Goal: Task Accomplishment & Management: Use online tool/utility

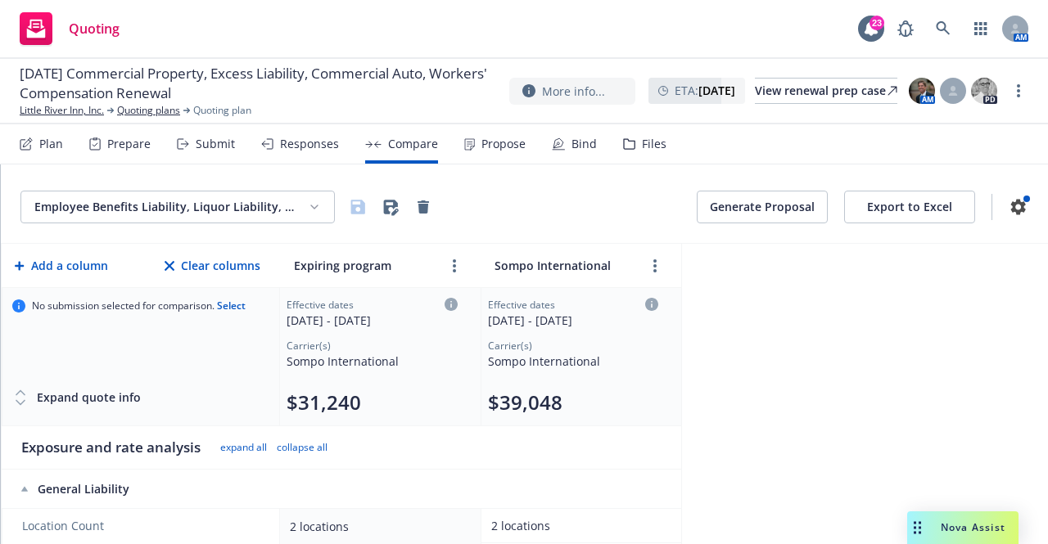
click at [247, 218] on html "Quoting 23 AM [DATE] Commercial Property, Excess Liability, Commercial Auto, Wo…" at bounding box center [524, 272] width 1048 height 544
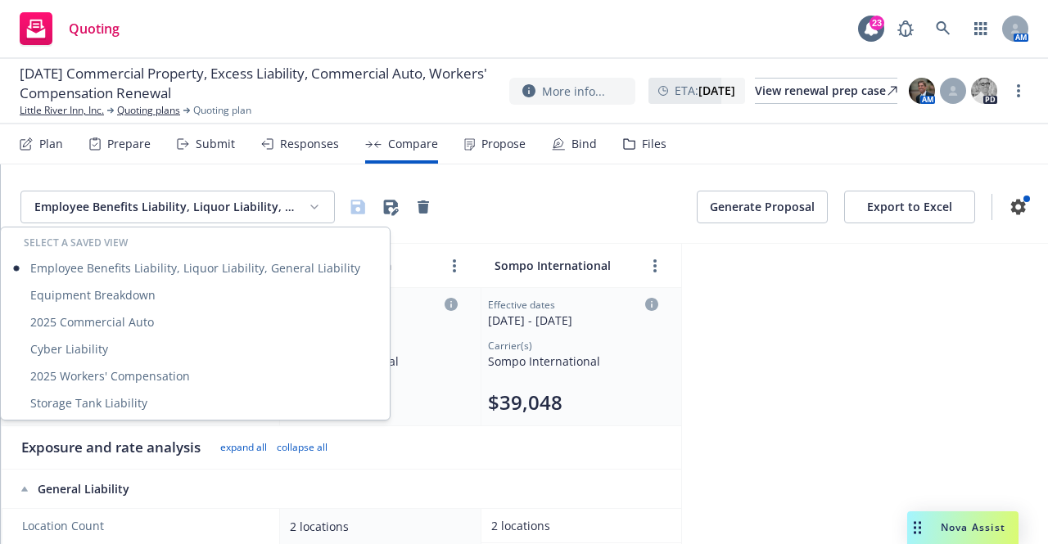
click at [55, 144] on html "Quoting 23 AM [DATE] Commercial Property, Excess Liability, Commercial Auto, Wo…" at bounding box center [524, 272] width 1048 height 544
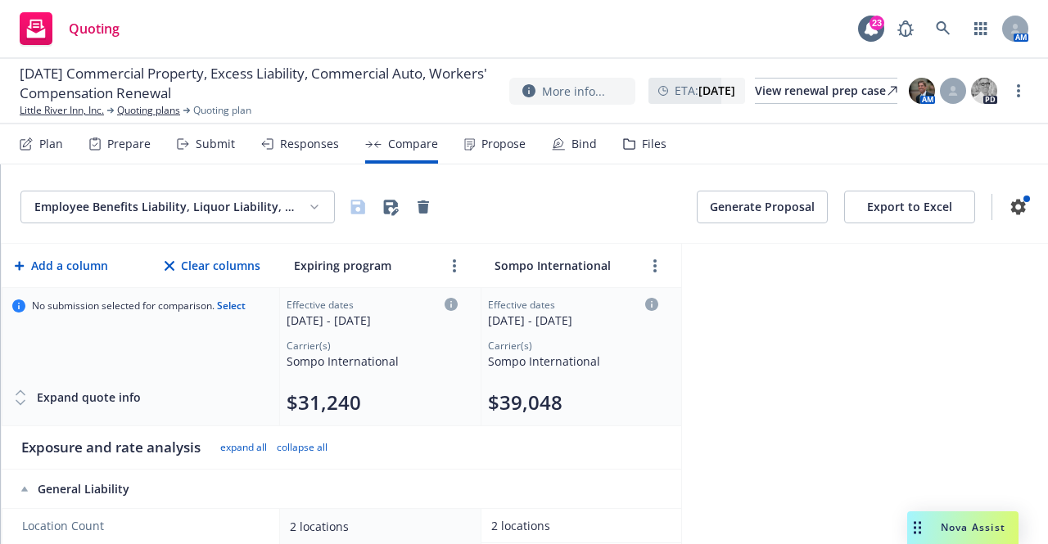
click at [50, 147] on div "Plan" at bounding box center [51, 144] width 24 height 13
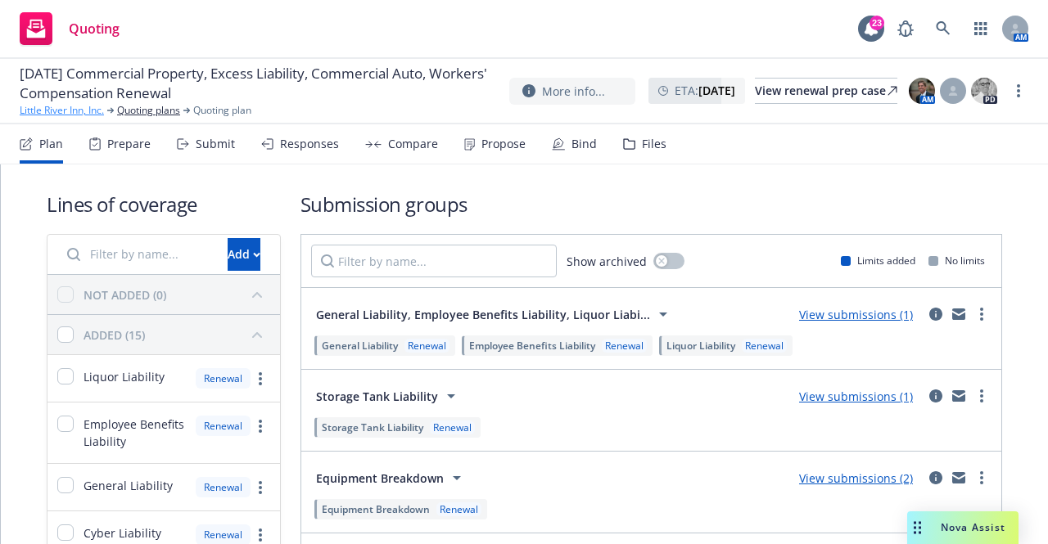
click at [69, 106] on link "Little River Inn, Inc." at bounding box center [62, 110] width 84 height 15
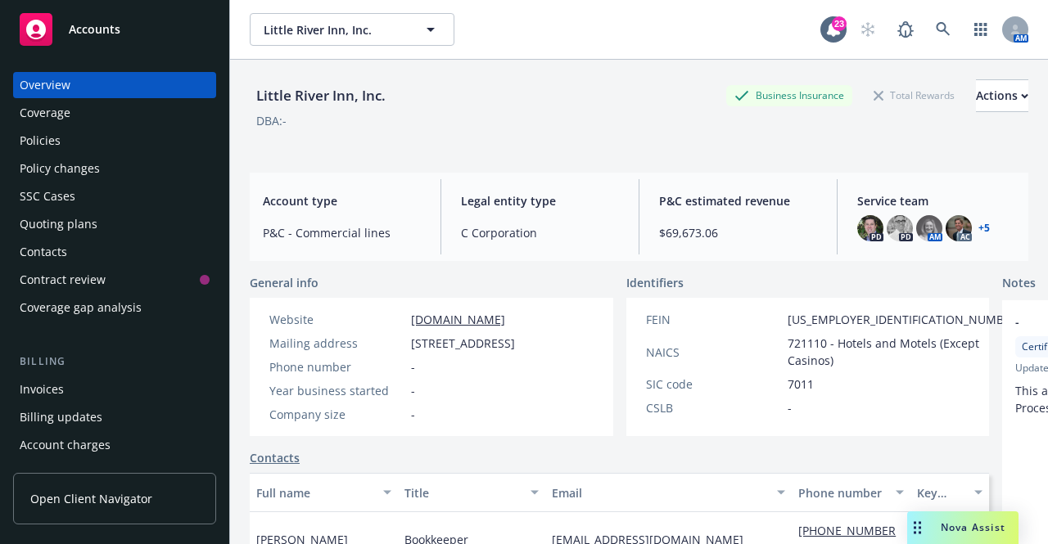
click at [120, 141] on div "Policies" at bounding box center [115, 141] width 190 height 26
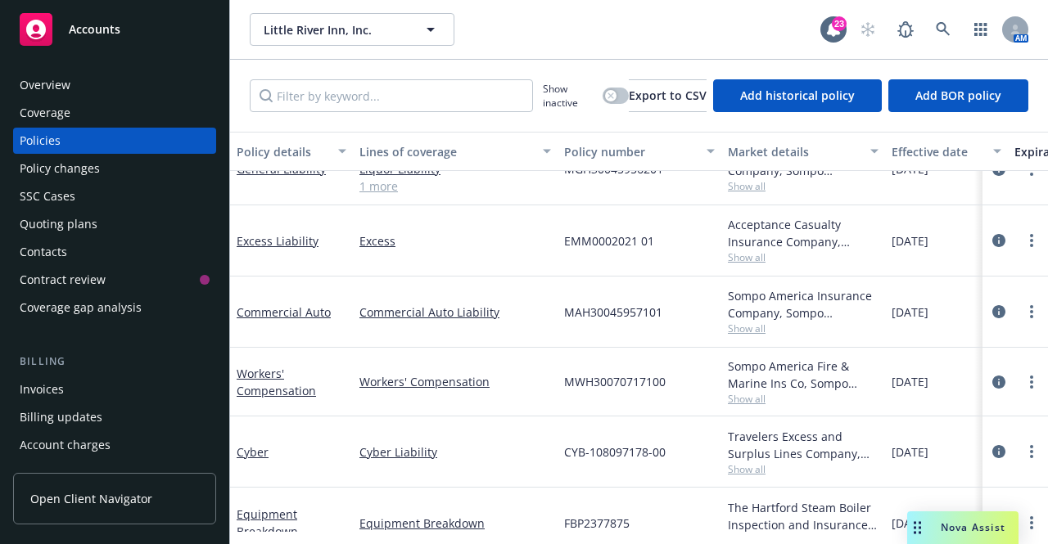
scroll to position [421, 0]
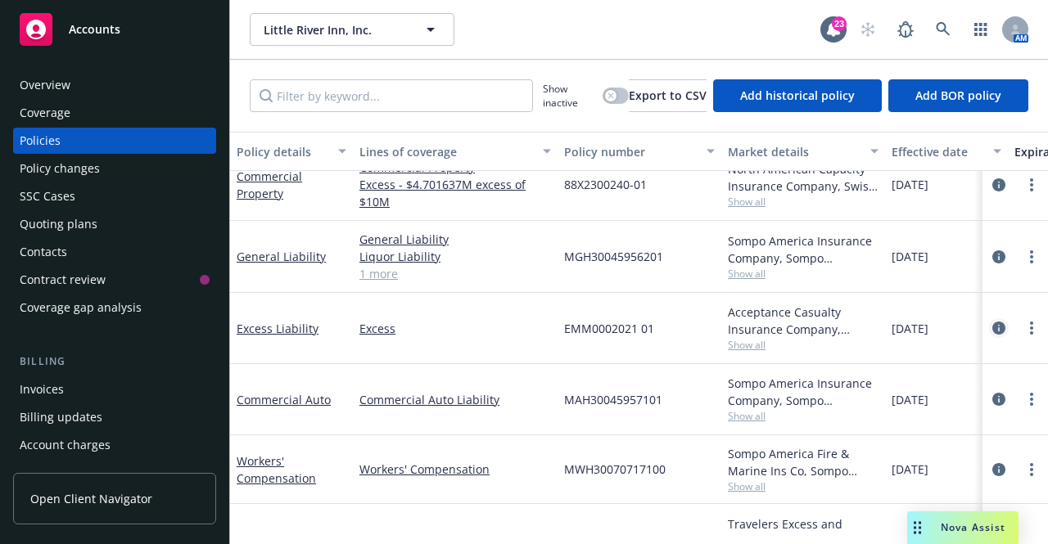
click at [992, 329] on icon "circleInformation" at bounding box center [998, 328] width 13 height 13
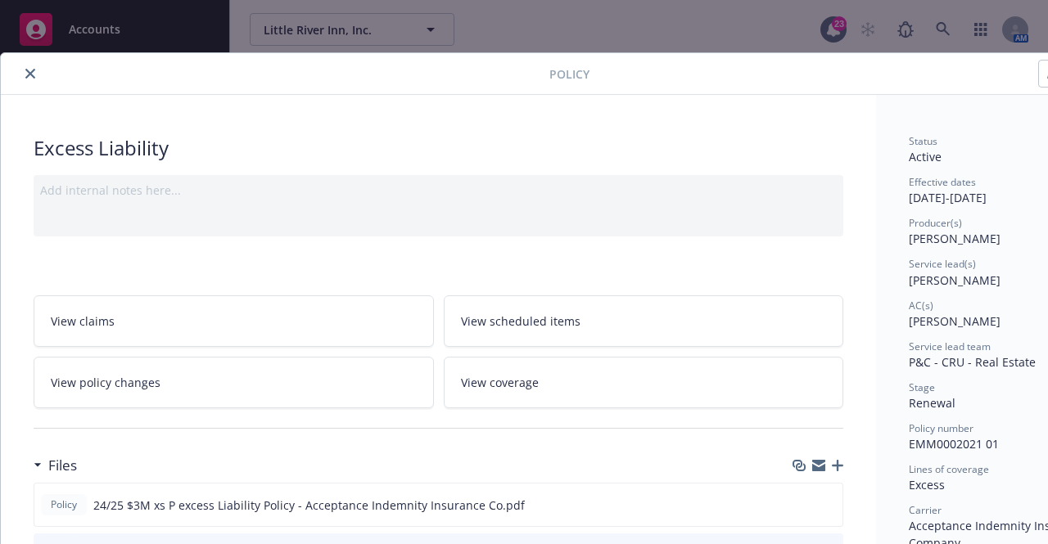
click at [32, 77] on icon "close" at bounding box center [30, 74] width 10 height 10
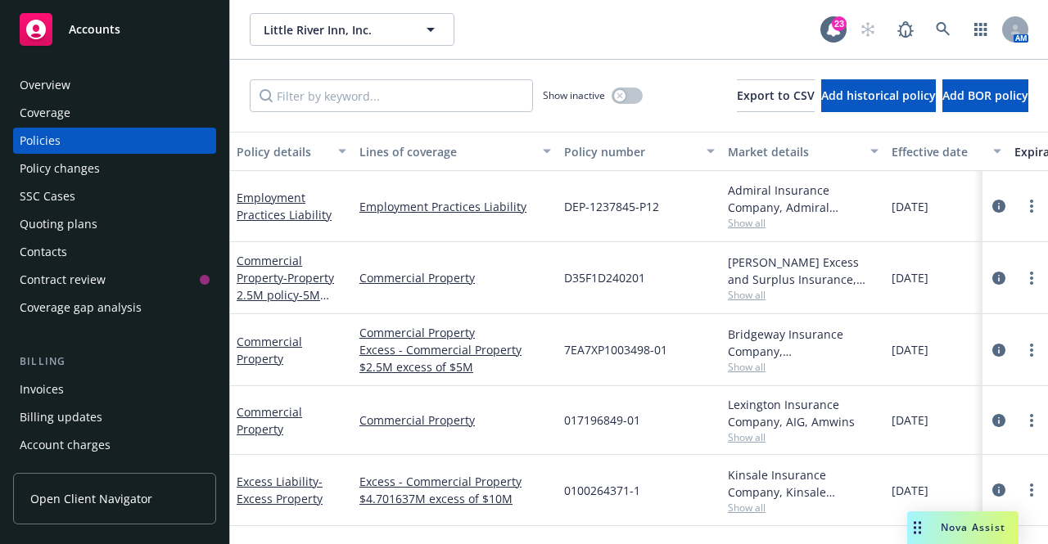
click at [113, 228] on div "Quoting plans" at bounding box center [115, 224] width 190 height 26
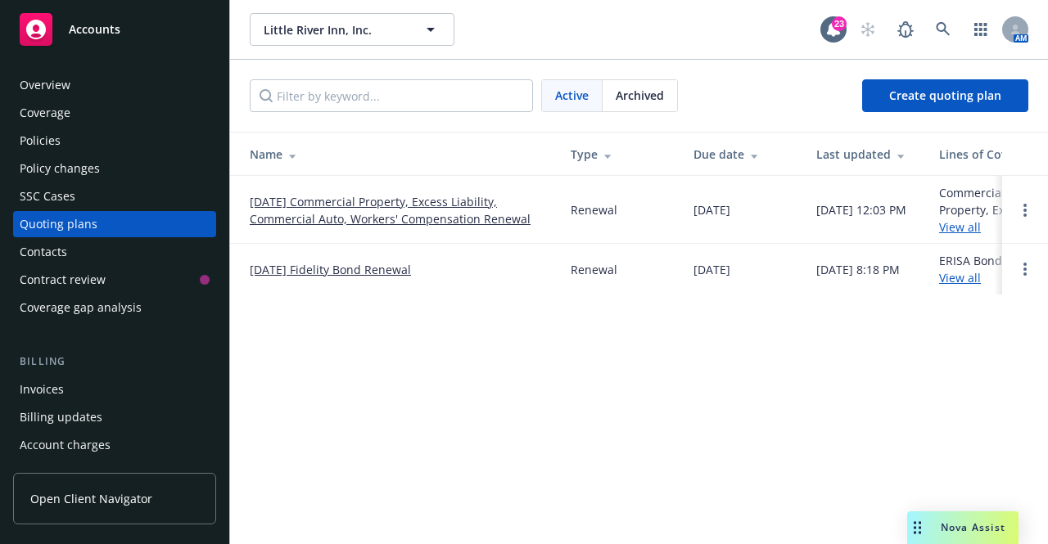
click at [378, 214] on link "10/01/25 Commercial Property, Excess Liability, Commercial Auto, Workers' Compe…" at bounding box center [397, 210] width 295 height 34
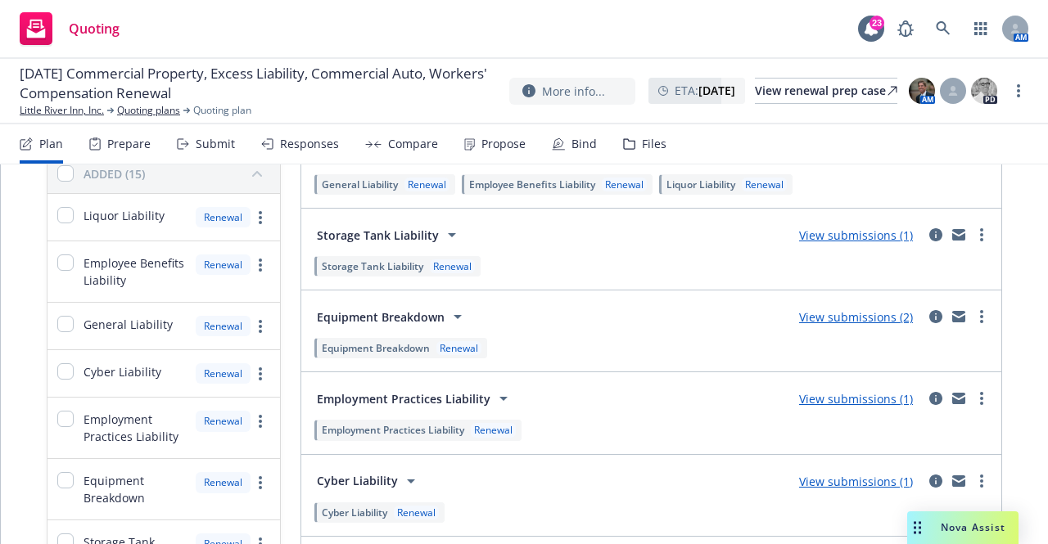
scroll to position [164, 0]
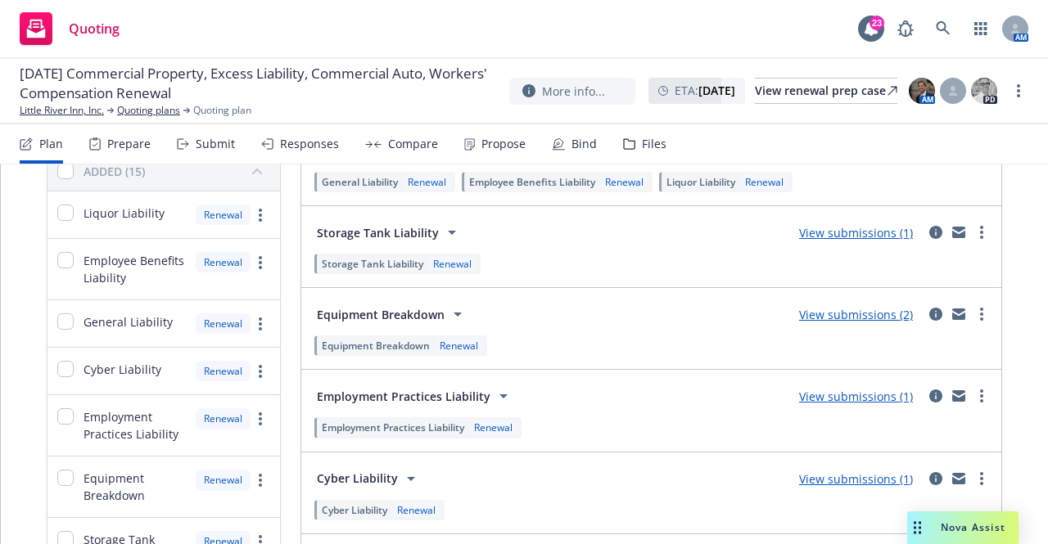
click at [825, 399] on link "View submissions (1)" at bounding box center [856, 397] width 114 height 16
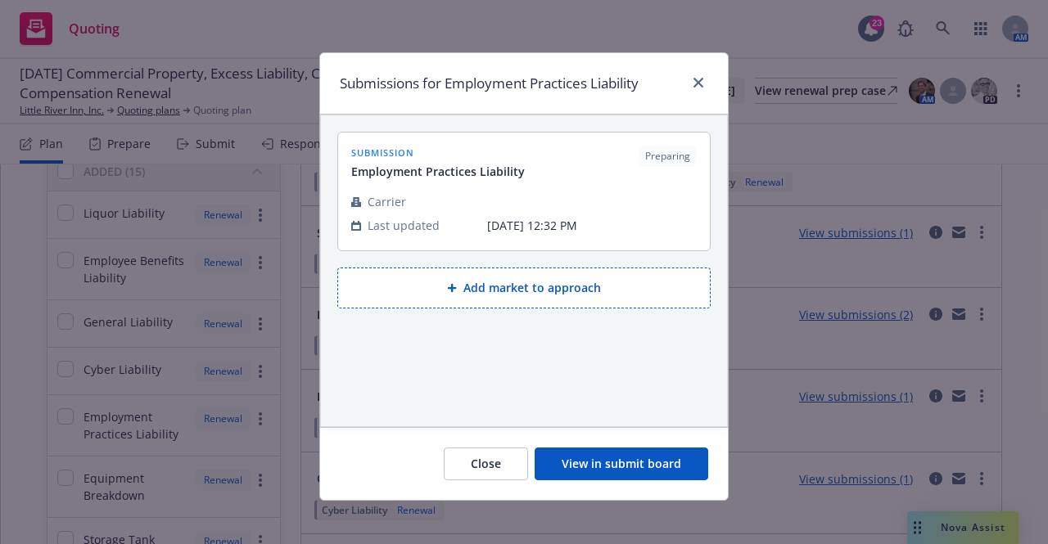
click at [590, 468] on button "View in submit board" at bounding box center [622, 464] width 174 height 33
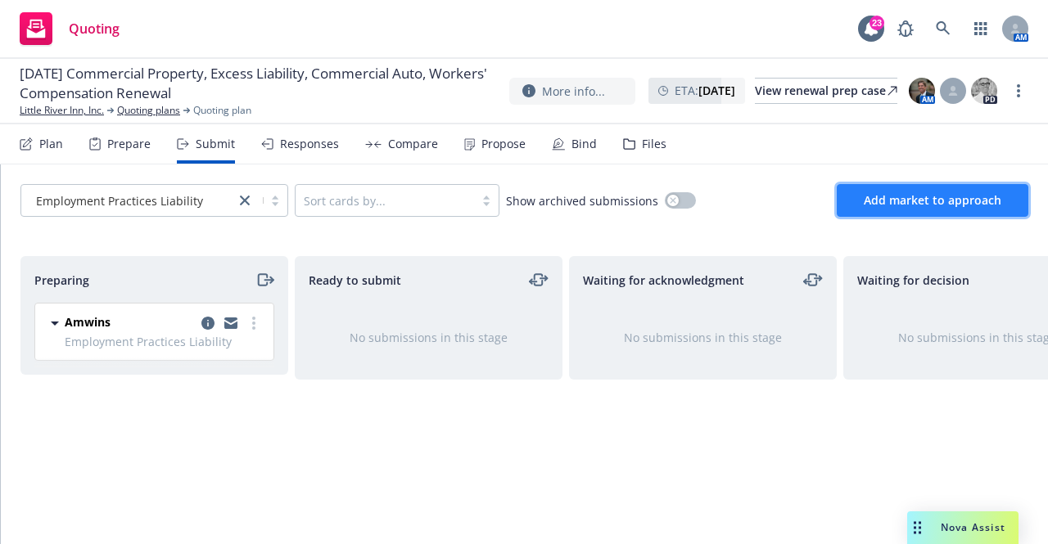
click at [952, 202] on span "Add market to approach" at bounding box center [933, 200] width 138 height 16
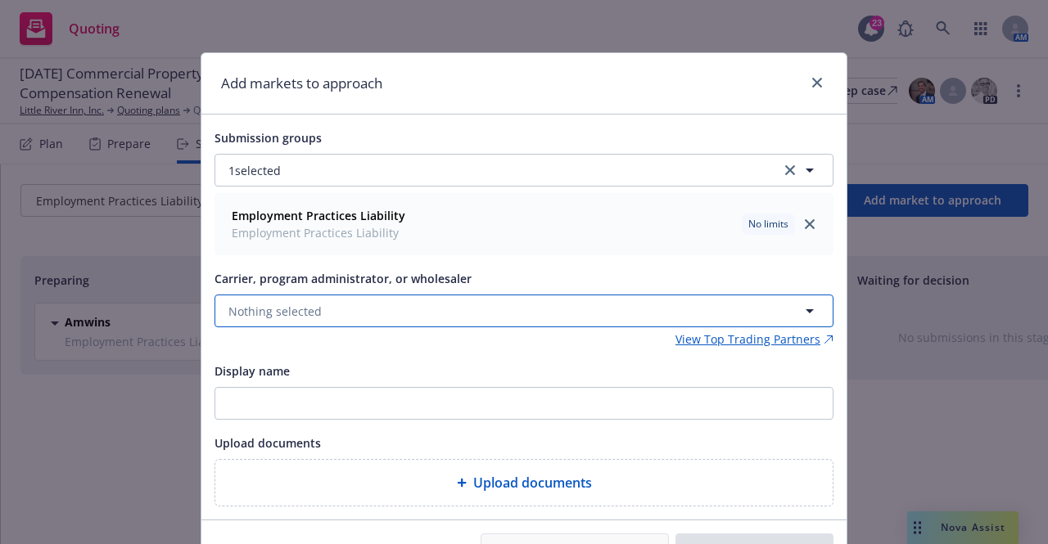
click at [395, 310] on button "Nothing selected" at bounding box center [524, 311] width 619 height 33
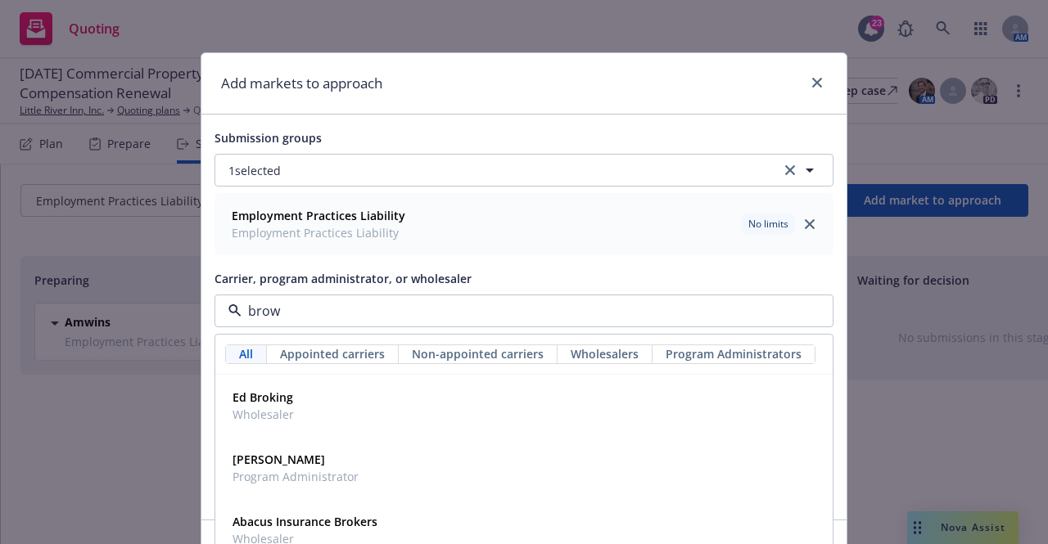
type input "brown"
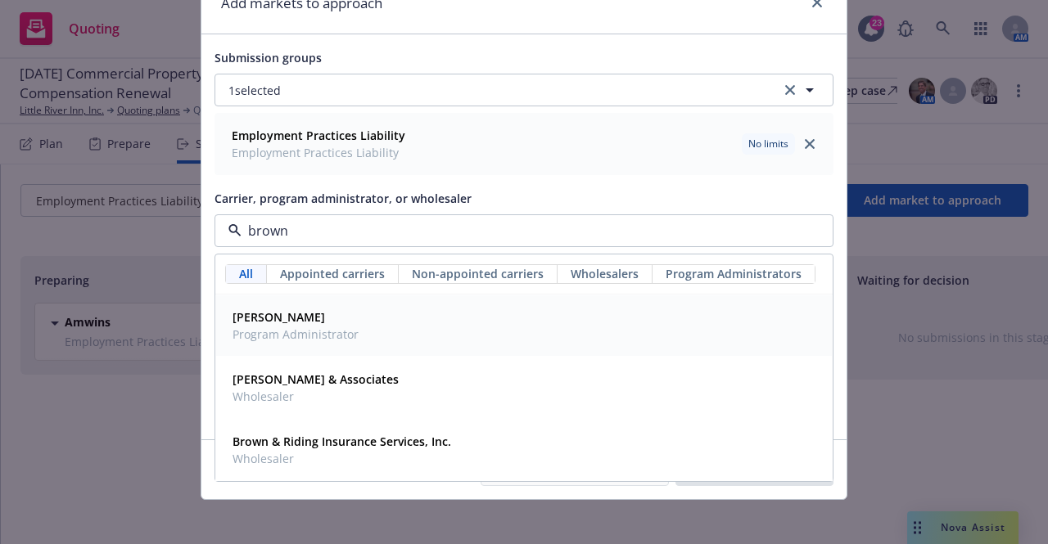
scroll to position [82, 0]
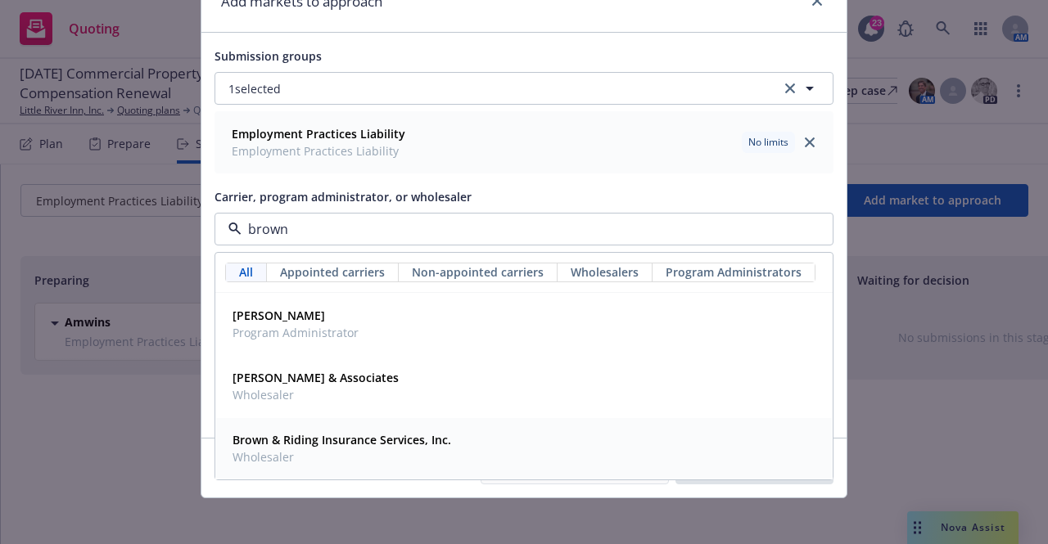
click at [412, 438] on strong "Brown & Riding Insurance Services, Inc." at bounding box center [342, 440] width 219 height 16
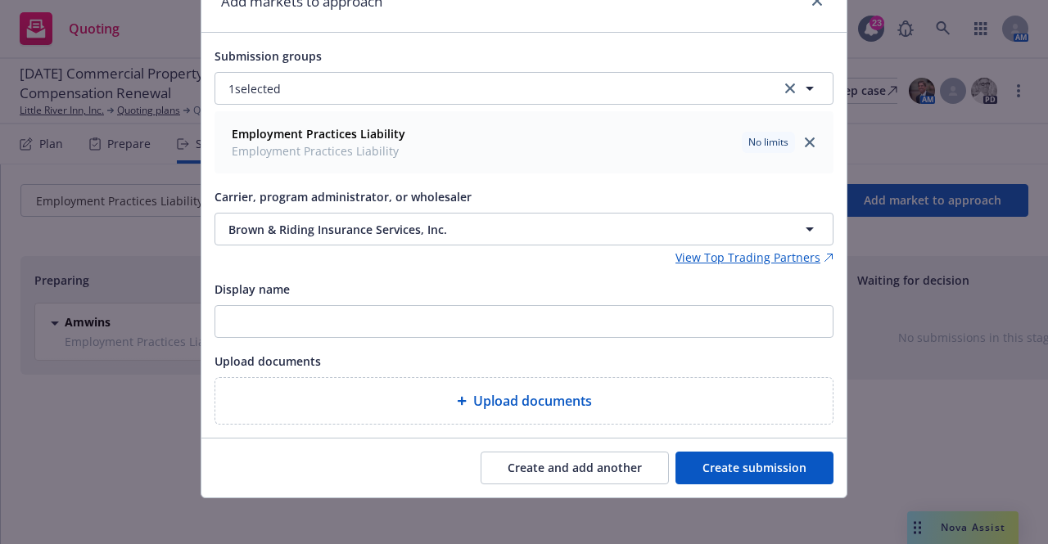
click at [709, 464] on button "Create submission" at bounding box center [754, 468] width 158 height 33
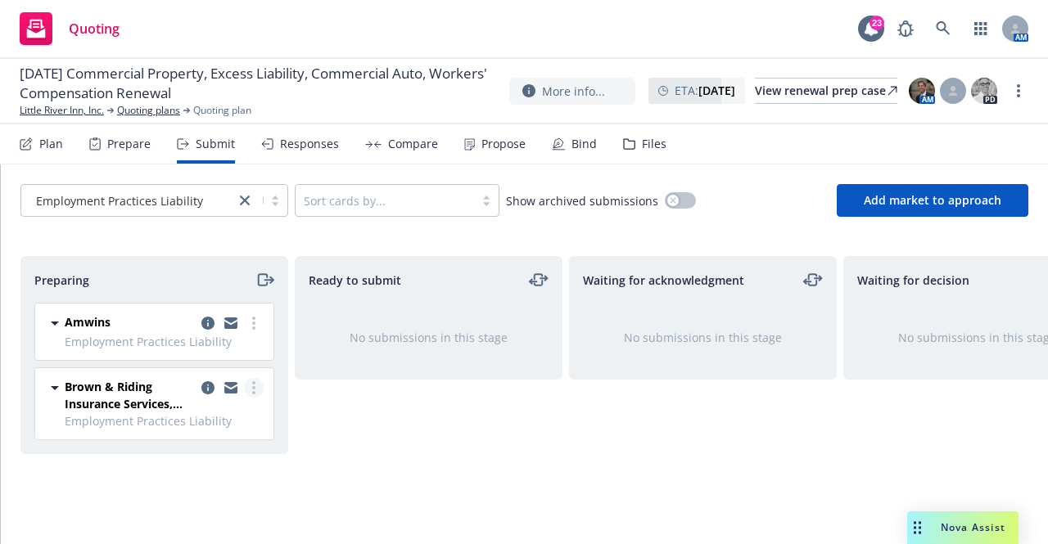
click at [257, 389] on link "more" at bounding box center [254, 388] width 20 height 20
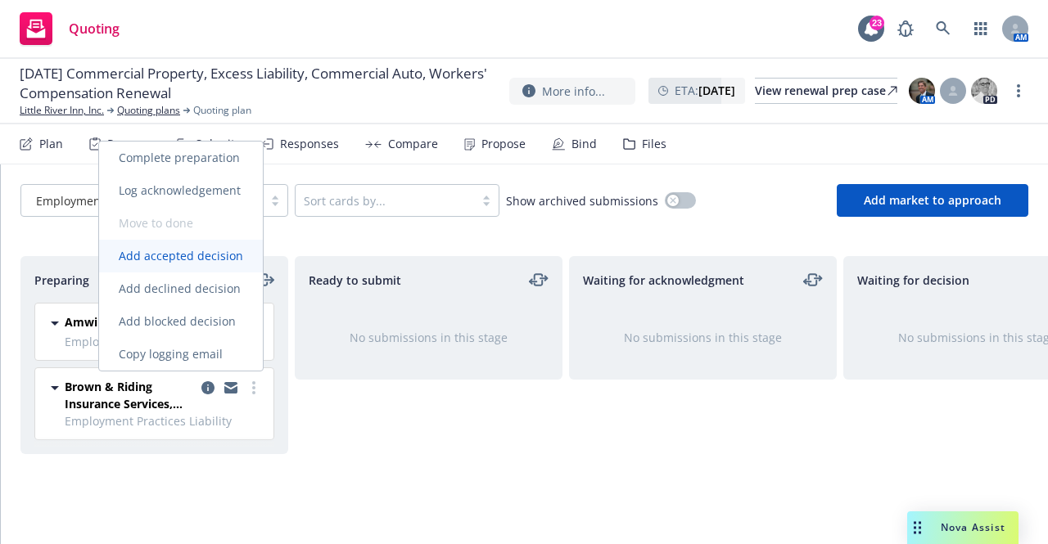
click at [168, 255] on span "Add accepted decision" at bounding box center [181, 256] width 164 height 16
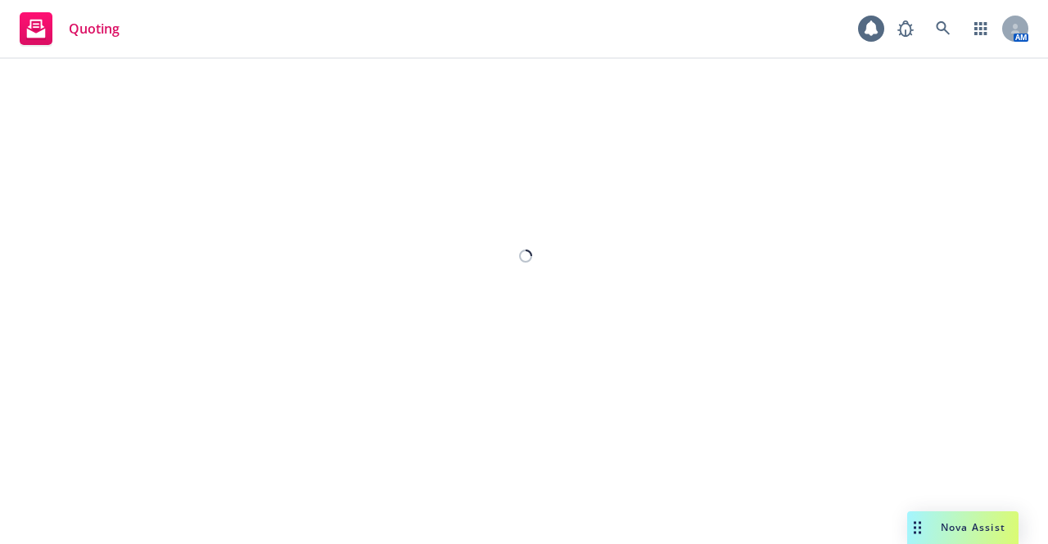
select select "12"
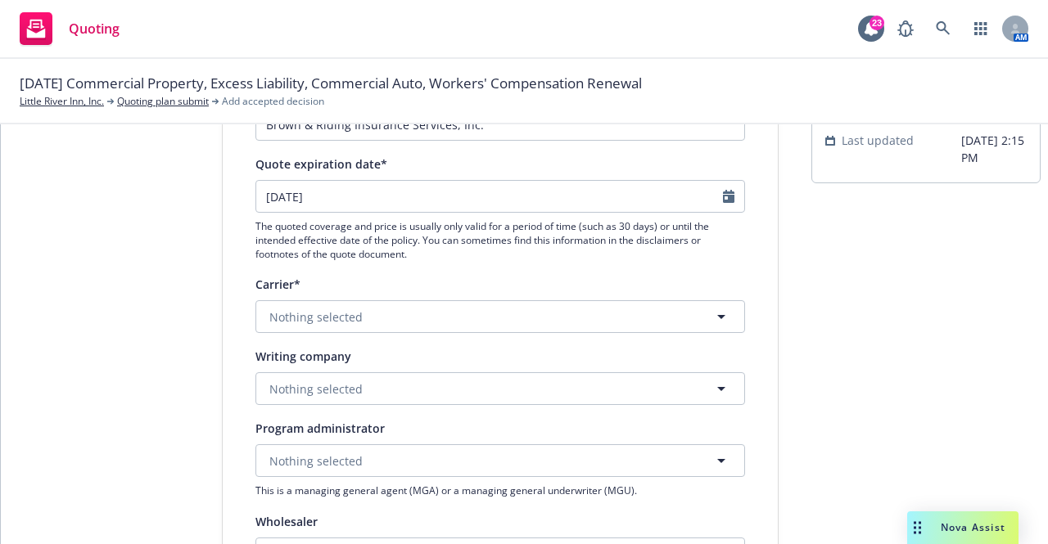
scroll to position [164, 0]
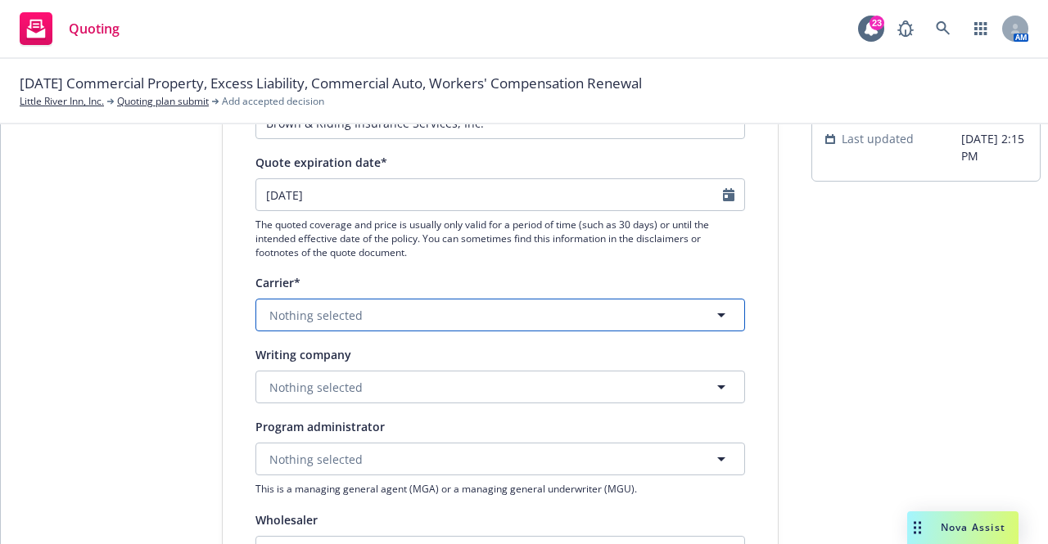
click at [359, 316] on button "Nothing selected" at bounding box center [500, 315] width 490 height 33
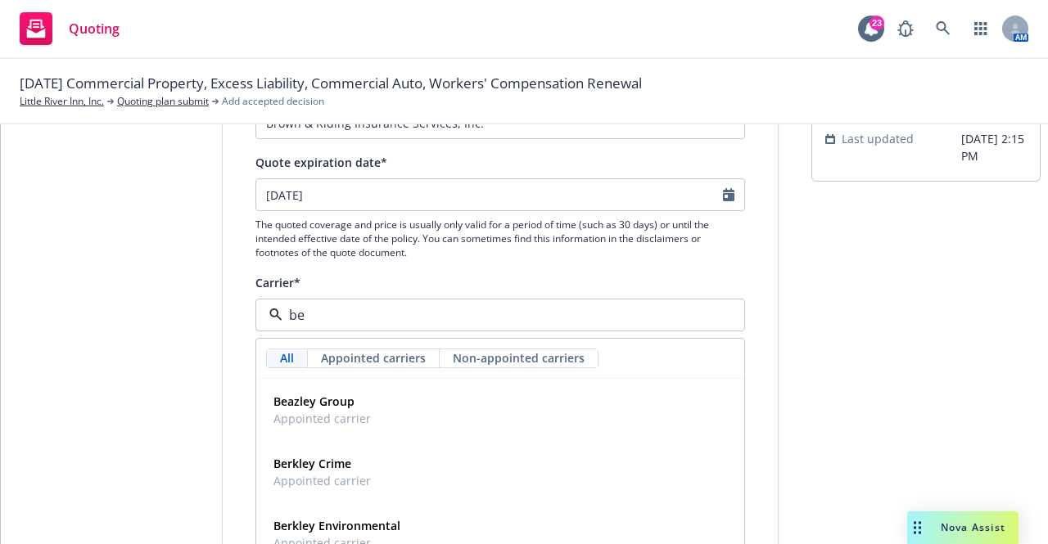
type input "b"
click at [196, 351] on div "1 Quote initiation 2 Coverage selection 3 Billing info Quote initiation Display…" at bounding box center [524, 542] width 1008 height 1098
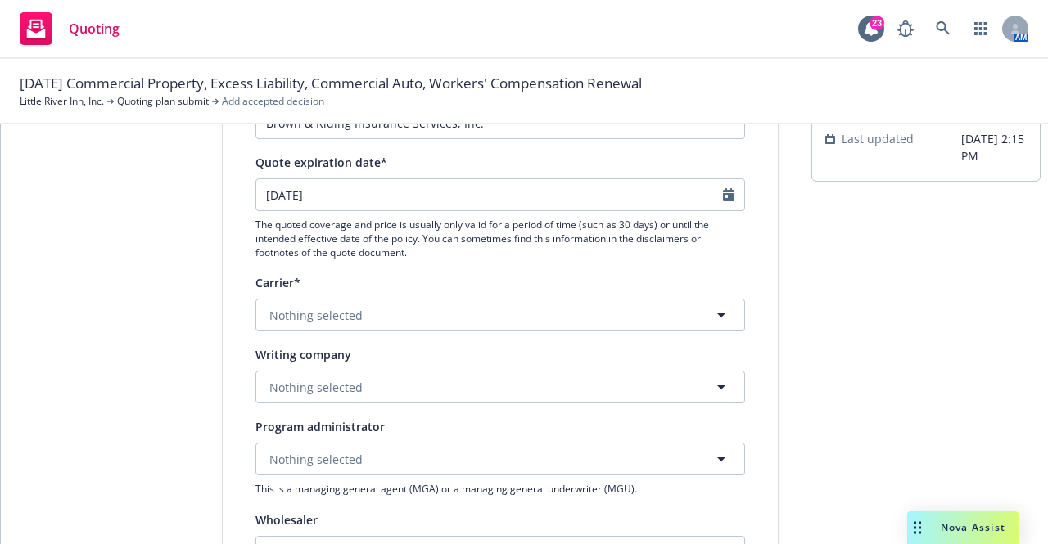
scroll to position [328, 0]
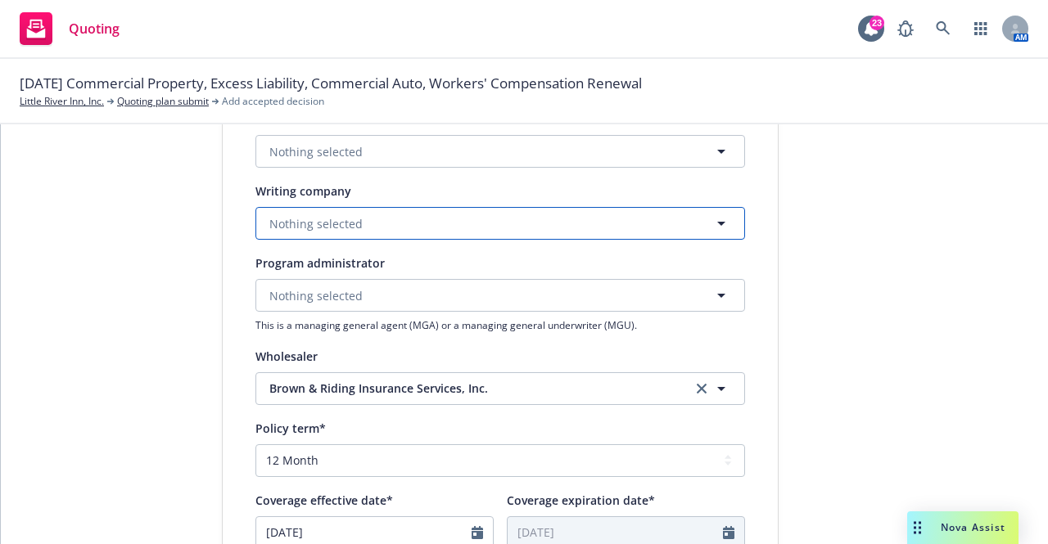
click at [305, 226] on span "Nothing selected" at bounding box center [315, 223] width 93 height 17
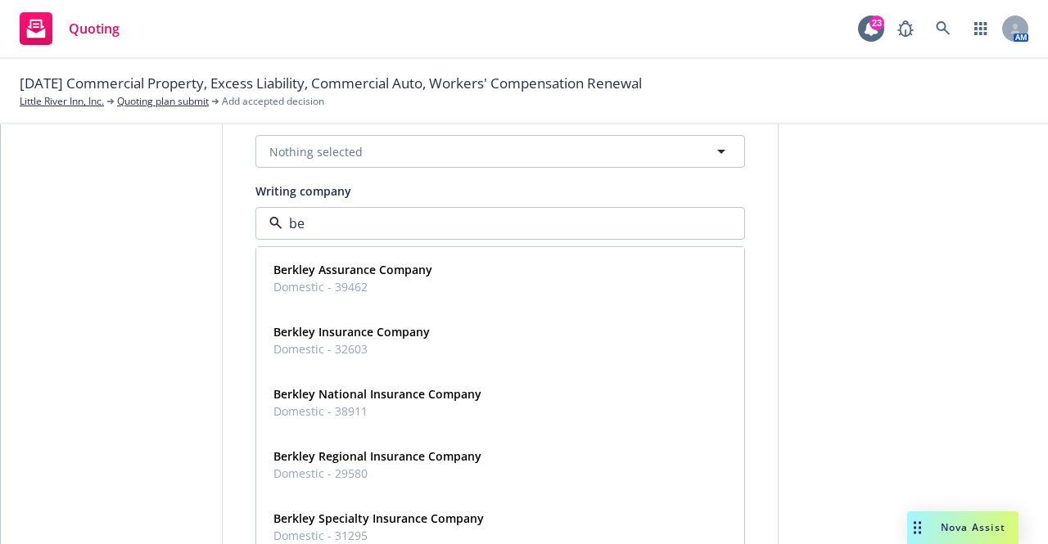
type input "b"
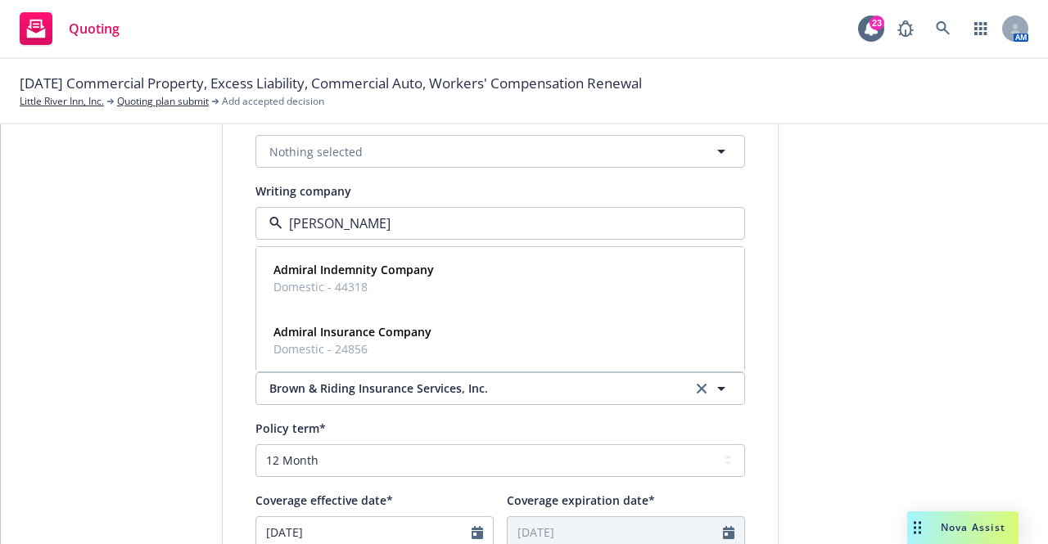
type input "admira"
click at [337, 338] on strong "Admiral Insurance Company" at bounding box center [352, 332] width 158 height 16
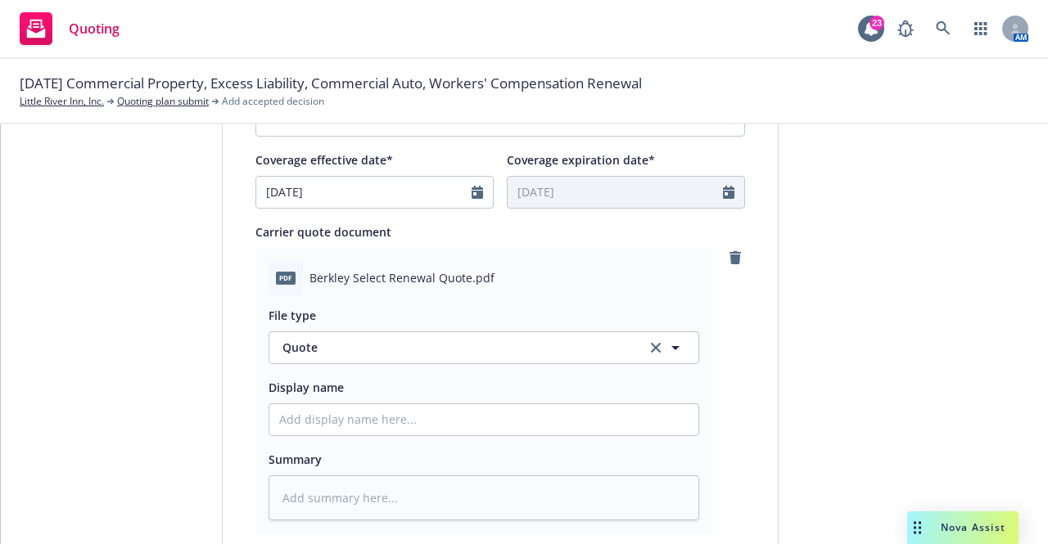
scroll to position [819, 0]
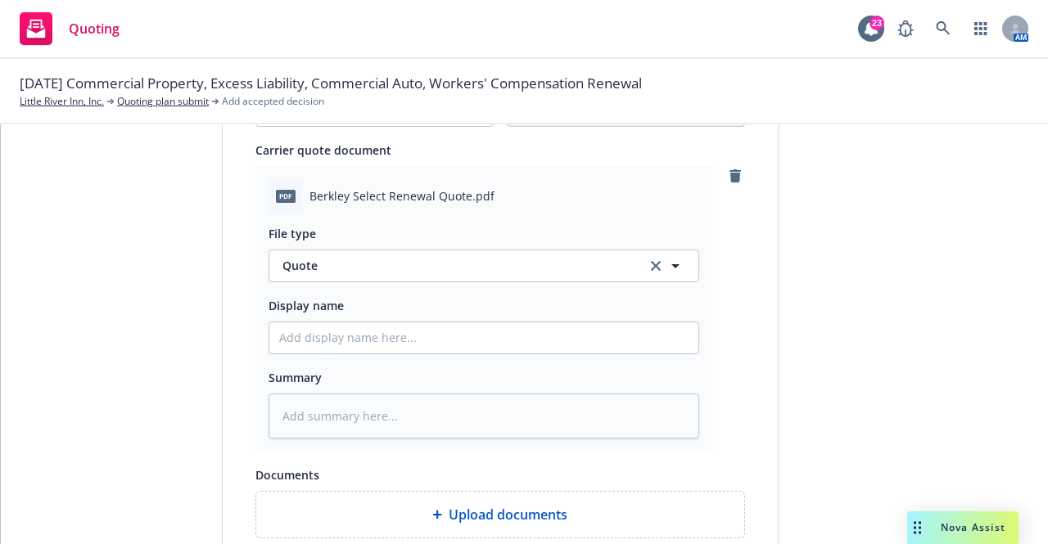
type textarea "x"
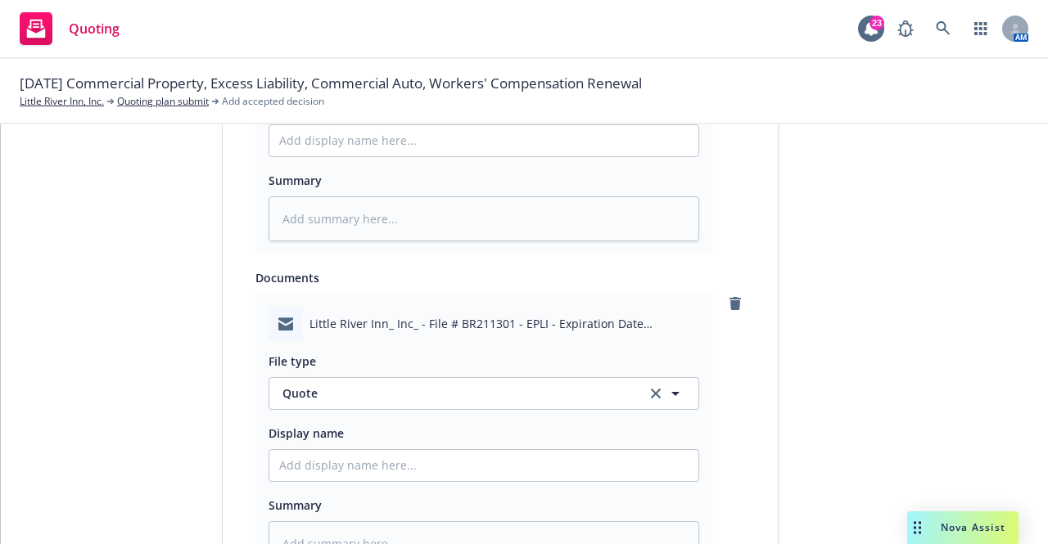
scroll to position [1064, 0]
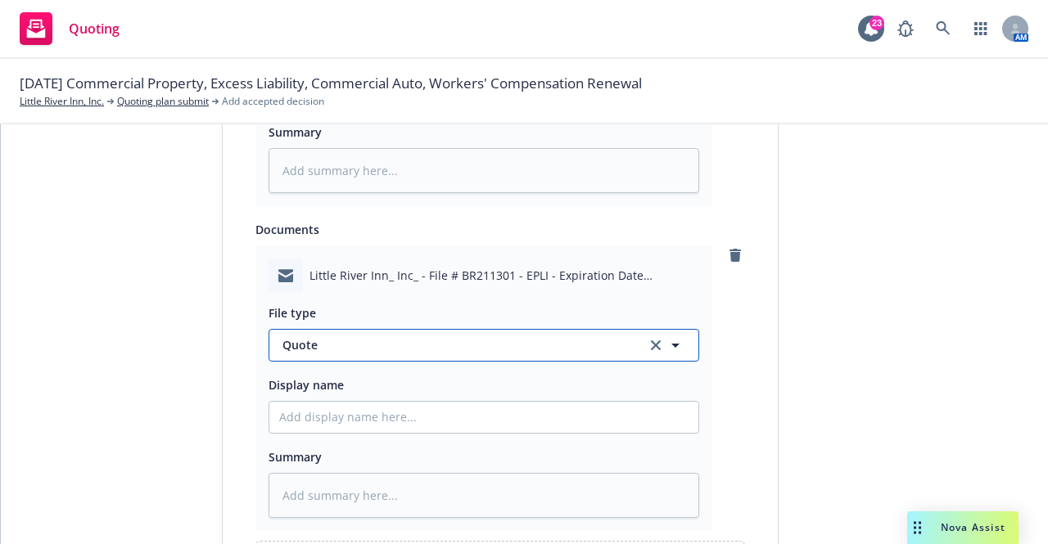
click at [359, 340] on span "Quote" at bounding box center [454, 345] width 345 height 17
type input "email"
click at [335, 401] on div "Email" at bounding box center [483, 391] width 409 height 24
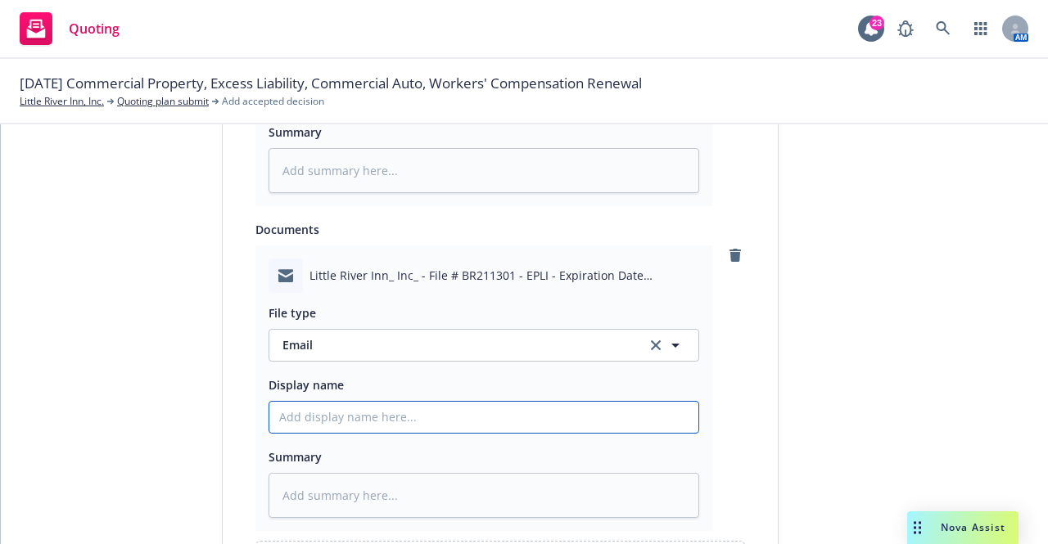
drag, startPoint x: 329, startPoint y: 418, endPoint x: 350, endPoint y: 409, distance: 22.0
click at [329, 418] on input "Display name" at bounding box center [483, 417] width 429 height 31
type textarea "x"
type input "E"
type textarea "x"
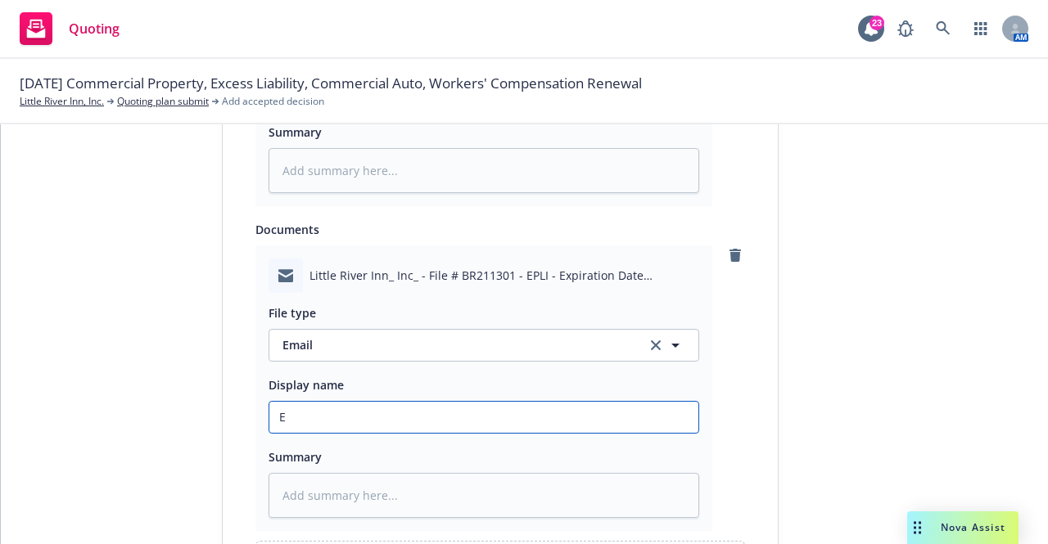
type input "EM"
type textarea "x"
type input "EMF"
type textarea "x"
type input "EMF"
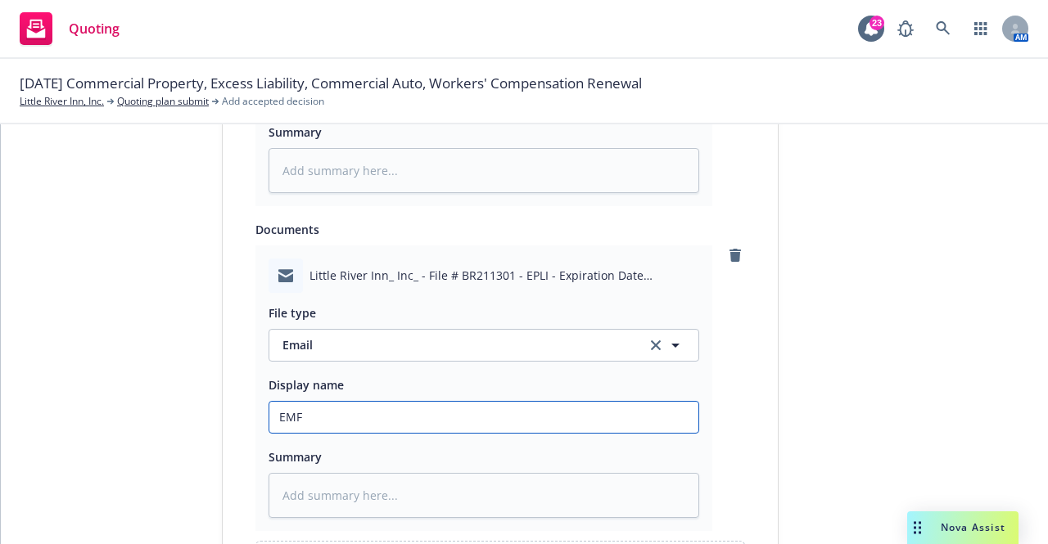
type textarea "x"
type input "EMF b"
type textarea "x"
type input "EMF br"
type textarea "x"
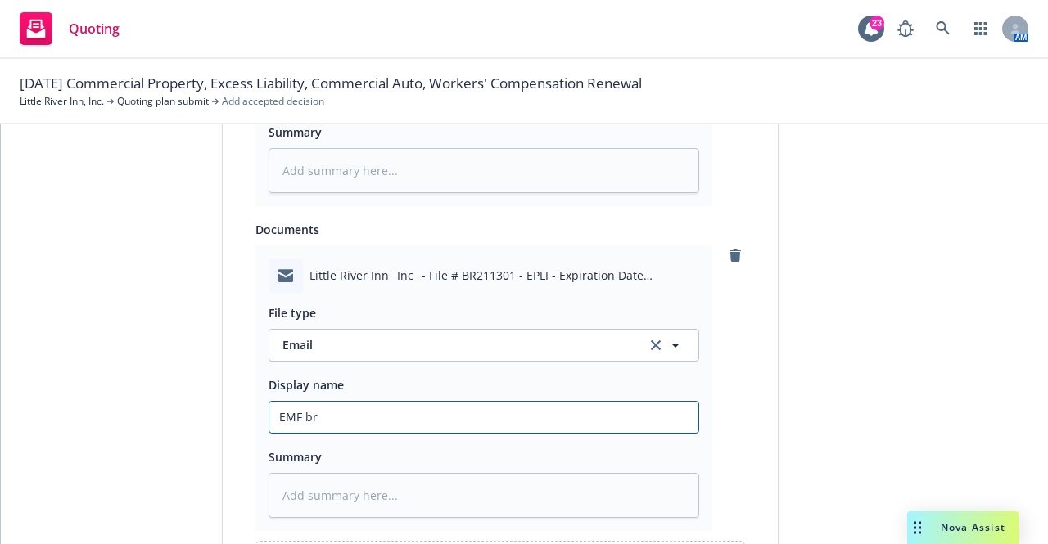
type input "EMF bro"
type textarea "x"
type input "EMF brow"
type textarea "x"
type input "EMF brown"
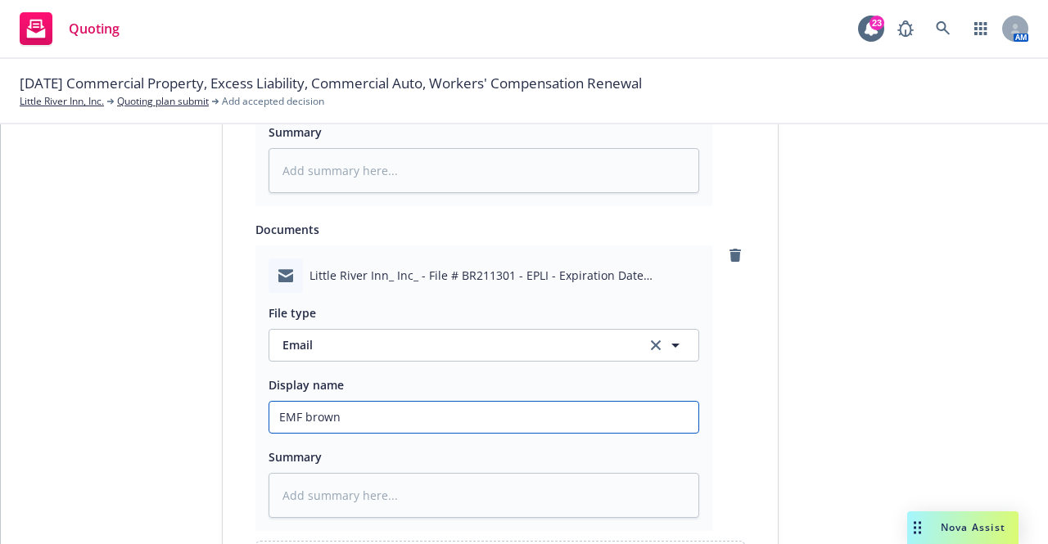
type textarea "x"
type input "EMF brown"
type textarea "x"
type input "EMF brown &"
type textarea "x"
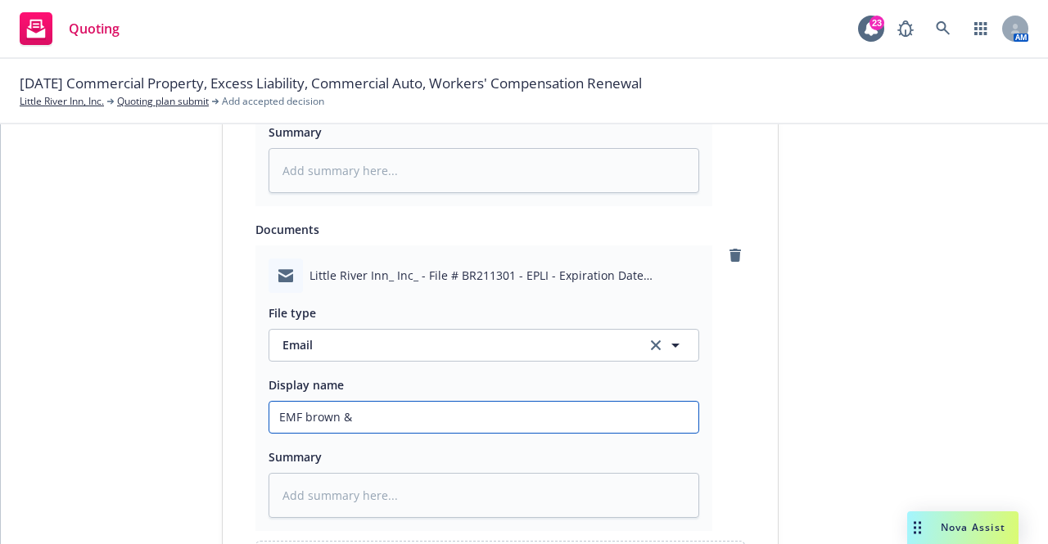
type input "EMF brown &"
type textarea "x"
type input "EMF brown & r"
type textarea "x"
type input "EMF brown & ri"
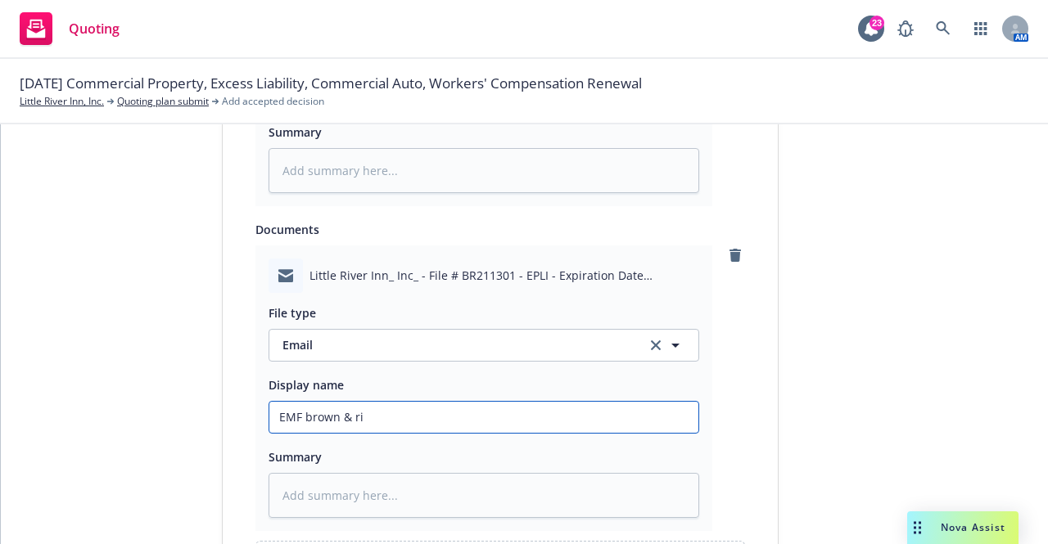
type textarea "x"
type input "EMF brown & rid"
type textarea "x"
type input "EMF brown & ridi"
type textarea "x"
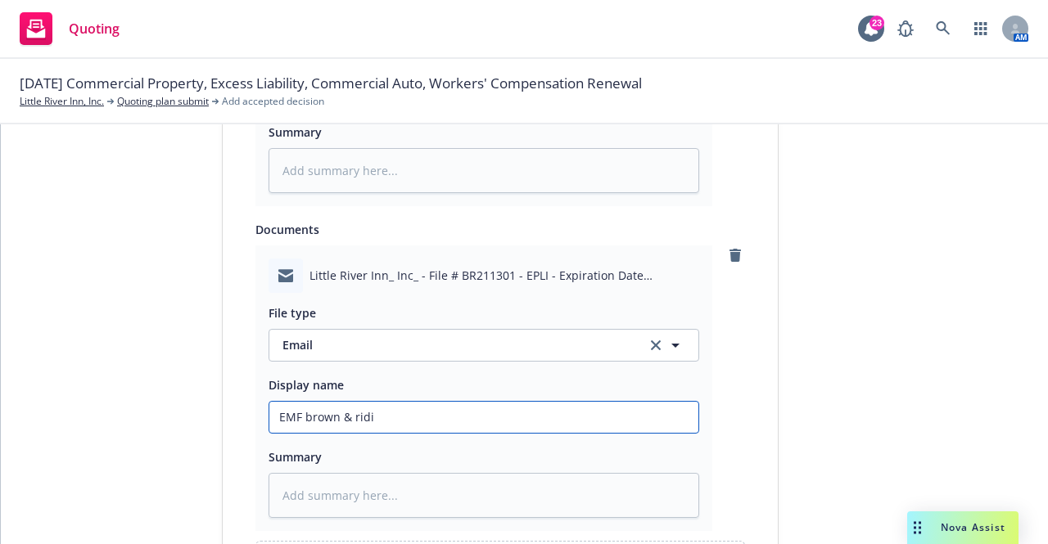
type input "EMF brown & ridin"
type textarea "x"
type input "EMF brown & riding"
type textarea "x"
type input "EMF brown & riding"
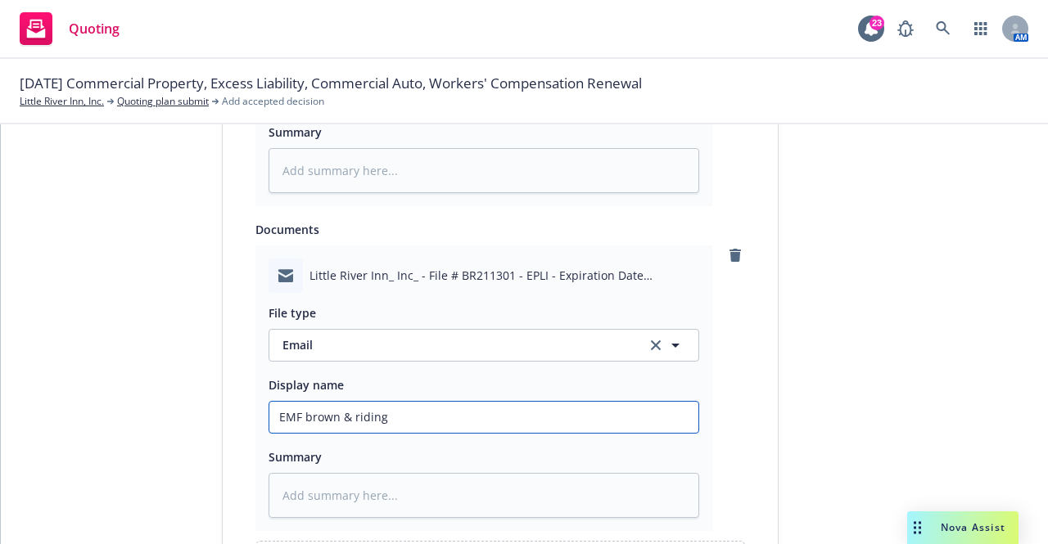
type textarea "x"
type input "EMF brown & riding -"
type textarea "x"
type input "EMF brown & riding -"
type textarea "x"
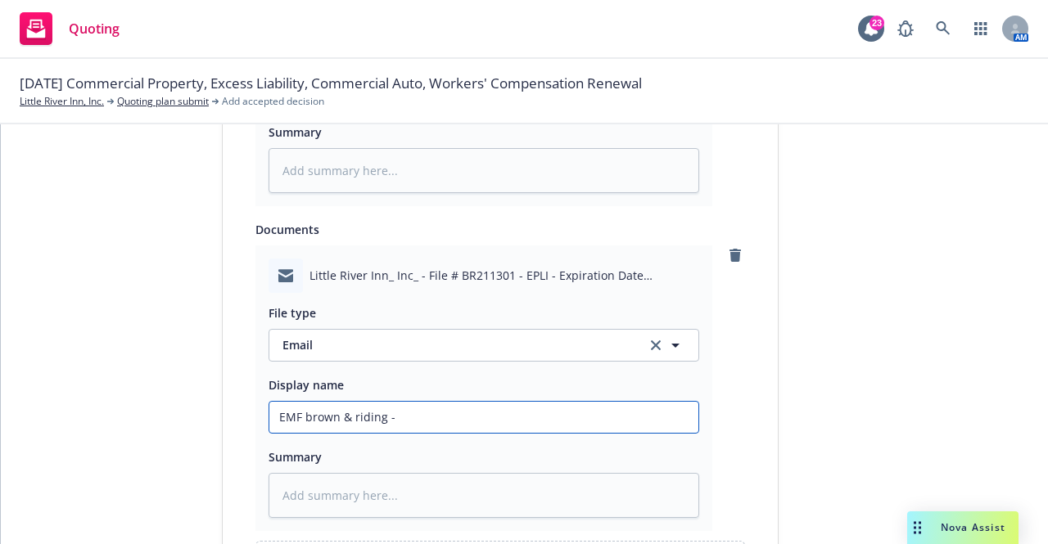
type input "EMF brown & riding - 2"
type textarea "x"
type input "EMF brown & riding - 25"
type textarea "x"
type input "EMF brown & riding - 25/"
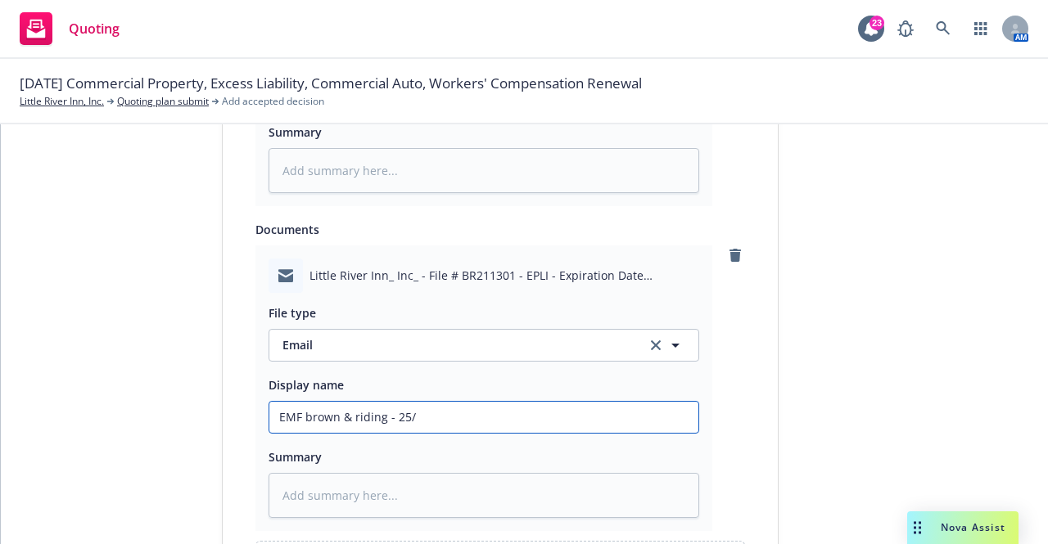
type textarea "x"
type input "EMF brown & riding - 25/1"
type textarea "x"
type input "EMF brown & riding - 25/"
type textarea "x"
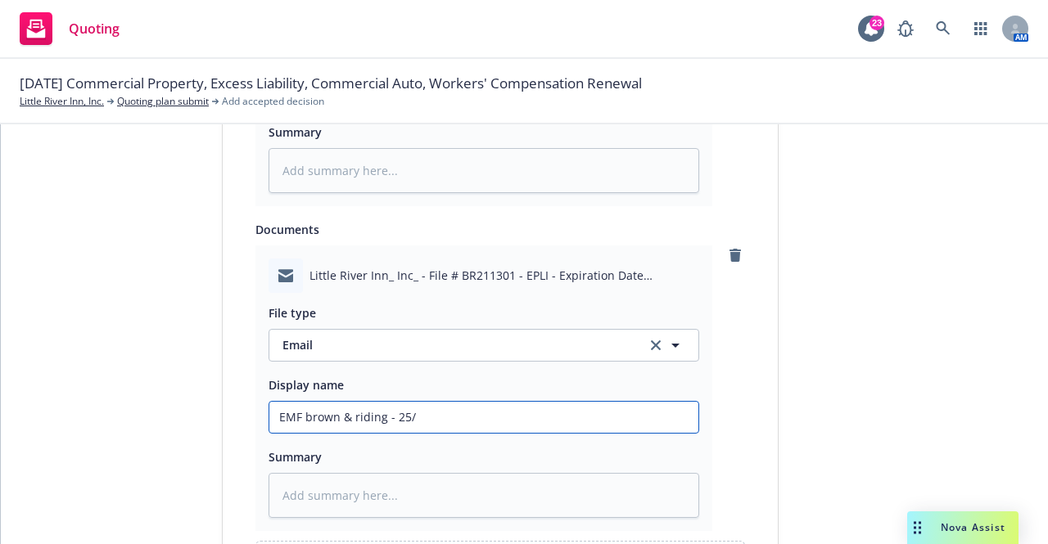
type input "EMF brown & riding - 25/2"
type textarea "x"
type input "EMF brown & riding - 25/26"
type textarea "x"
type input "EMF brown & riding - 25/26"
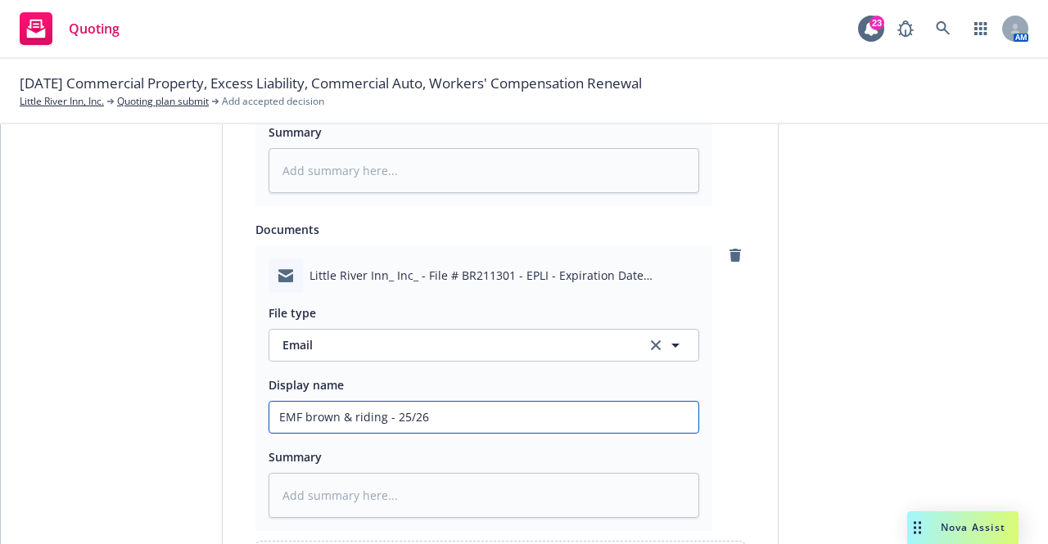
type textarea "x"
type input "EMF brown & riding - 25/26 E"
type textarea "x"
type input "EMF brown & riding - 25/26 EP"
type textarea "x"
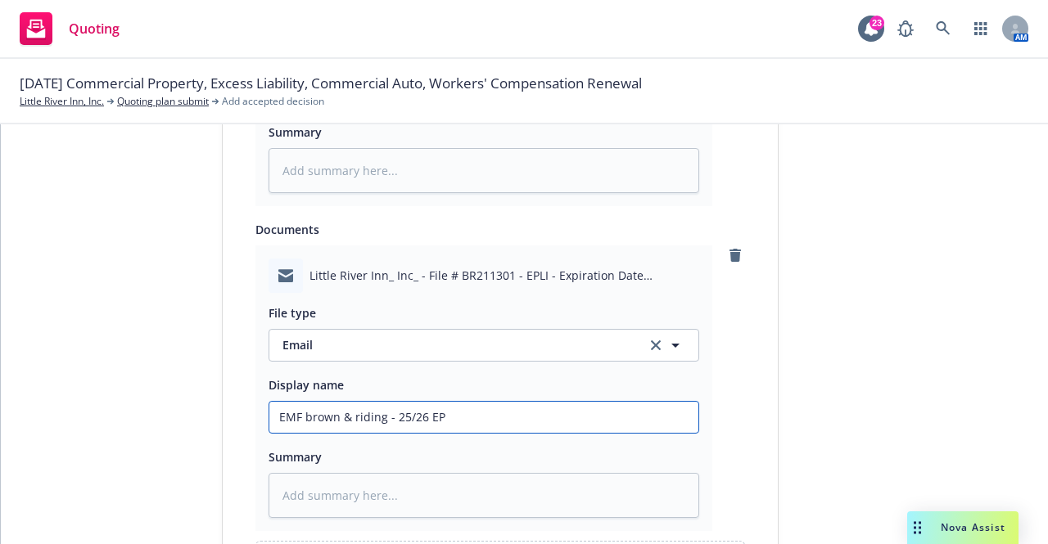
type input "EMF brown & riding - 25/26 EPL"
type textarea "x"
type input "EMF brown & riding - 25/26 EPLI"
type textarea "x"
type input "EMF brown & riding - 25/26 EPLI"
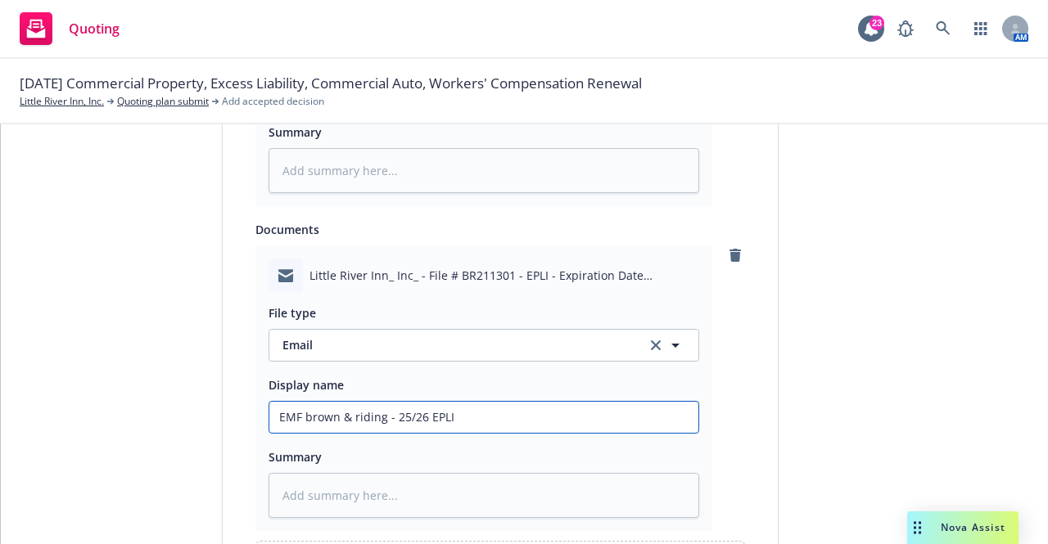
type textarea "x"
type input "EMF brown & riding - 25/26 EPLI Q"
type textarea "x"
type input "EMF brown & riding - 25/26 EPLI Qy"
type textarea "x"
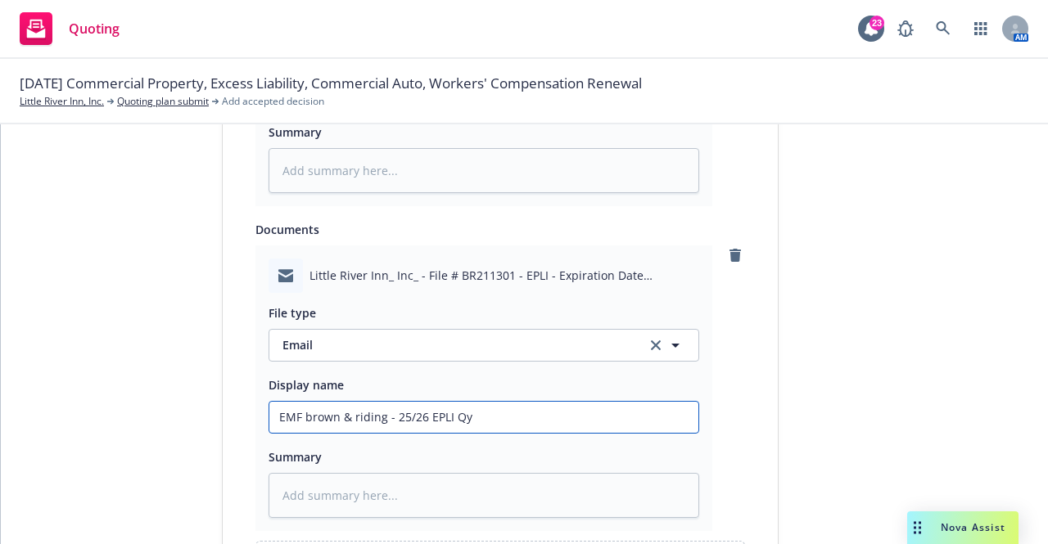
type input "EMF brown & riding - 25/26 EPLI Q"
type textarea "x"
type input "EMF brown & riding - 25/26 EPLI"
type textarea "x"
type input "EMF brown & riding - 25/26 EPLI Q"
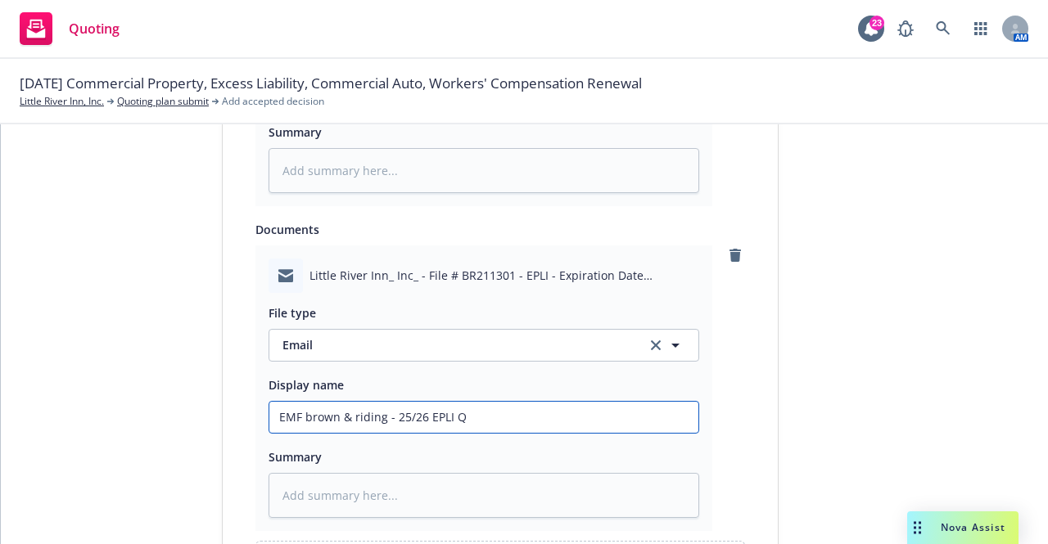
type textarea "x"
type input "EMF brown & riding - 25/26 EPLI Qu"
type textarea "x"
type input "EMF brown & riding - 25/26 EPLI Quo"
type textarea "x"
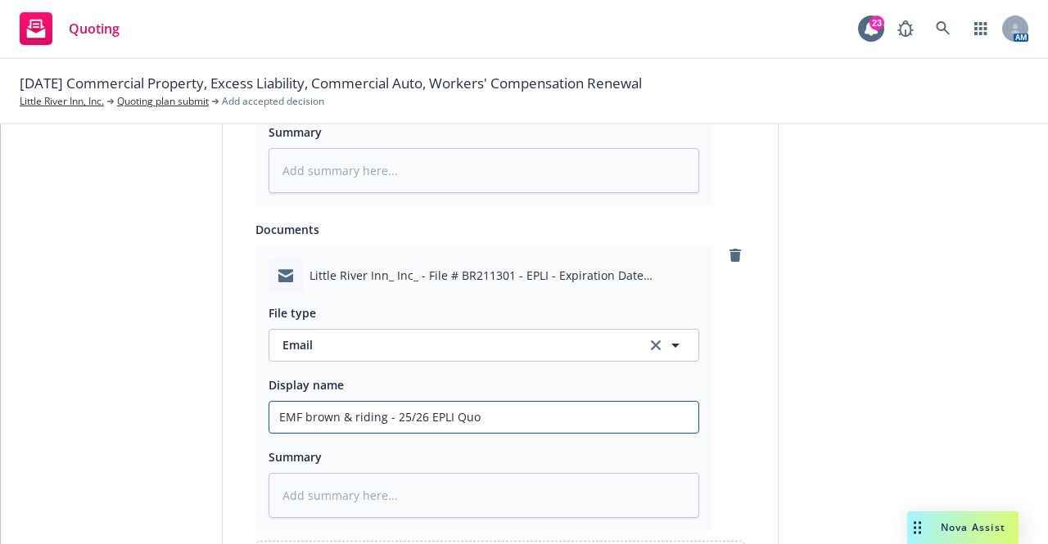
type input "EMF brown & riding - 25/26 EPLI Quot"
type textarea "x"
type input "EMF brown & riding - 25/26 EPLI Quo"
type textarea "x"
type input "EMF brown & riding - 25/26 EPLI Qu"
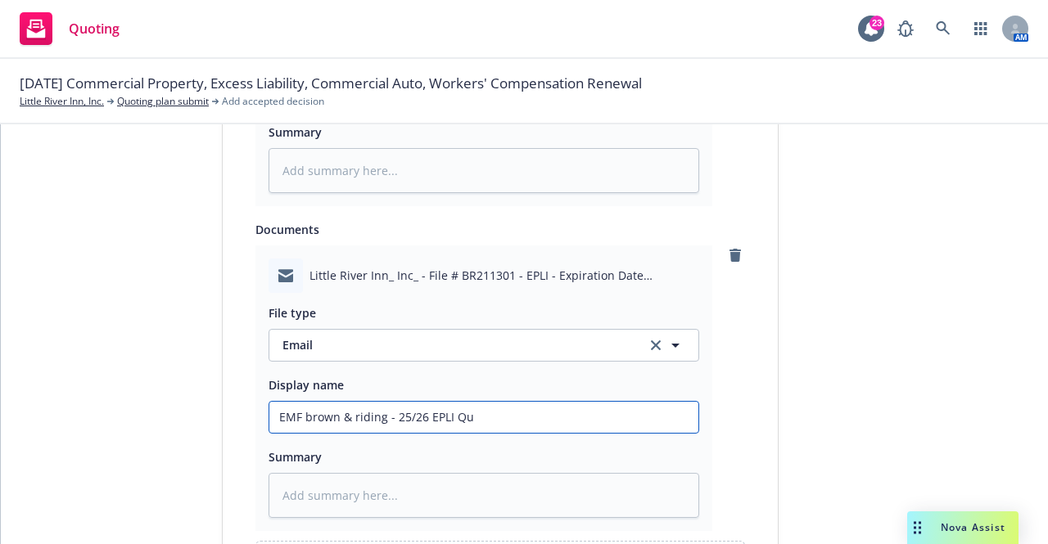
type textarea "x"
type input "EMF brown & riding - 25/26 EPLI Q"
type textarea "x"
type input "EMF brown & riding - 25/26 EPLI"
type textarea "x"
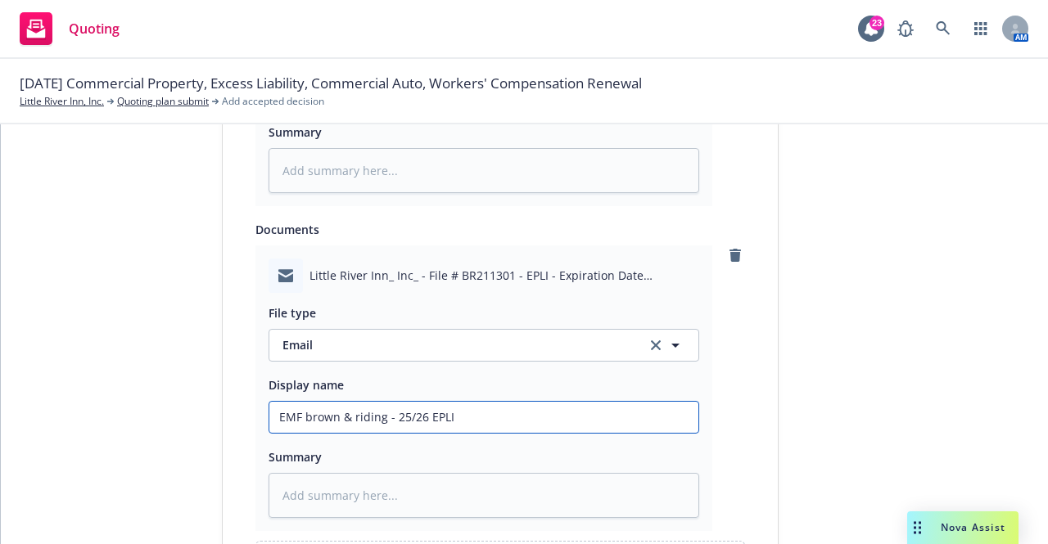
type input "EMF brown & riding - 25/26 EPLI R"
type textarea "x"
type input "EMF brown & riding - 25/26 EPLI Re"
type textarea "x"
type input "EMF brown & riding - 25/26 EPLI Ren"
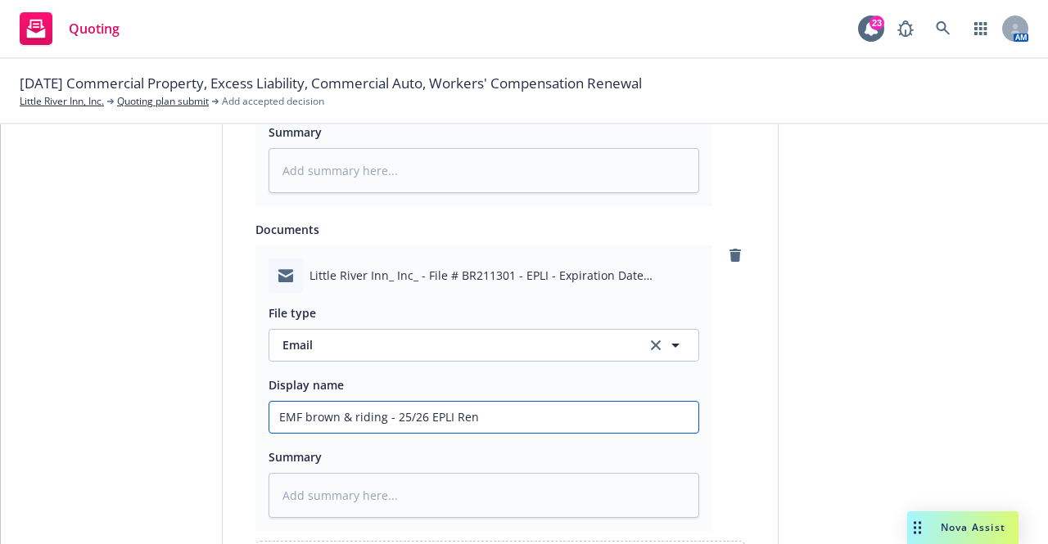
type textarea "x"
type input "EMF brown & riding - 25/26 EPLI Rene"
type textarea "x"
type input "EMF brown & riding - 25/26 EPLI Renew"
type textarea "x"
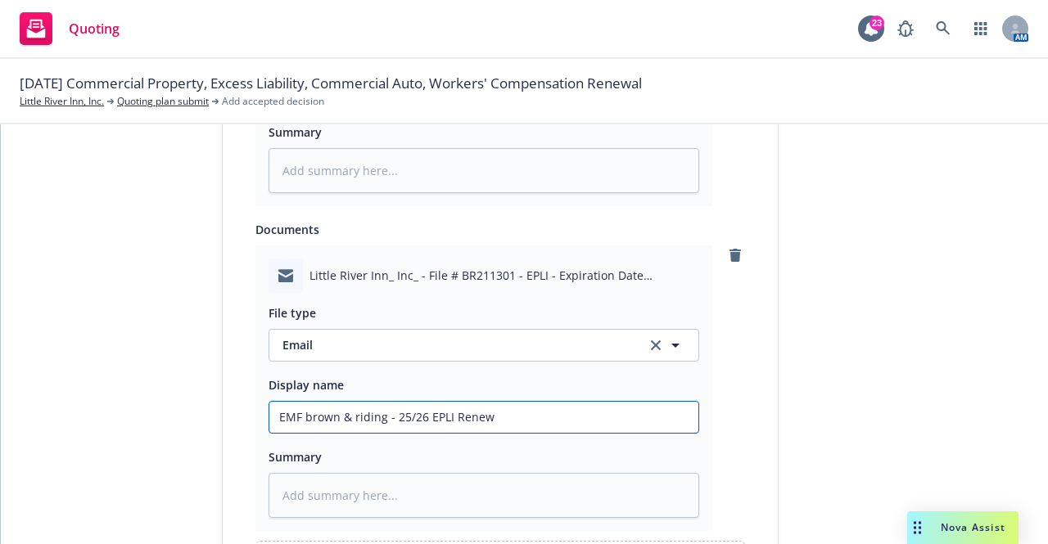
type input "EMF brown & riding - 25/26 EPLI Renewa"
type textarea "x"
type input "EMF brown & riding - 25/26 EPLI Renewal"
type textarea "x"
type input "EMF brown & riding - 25/26 EPLI Renewal"
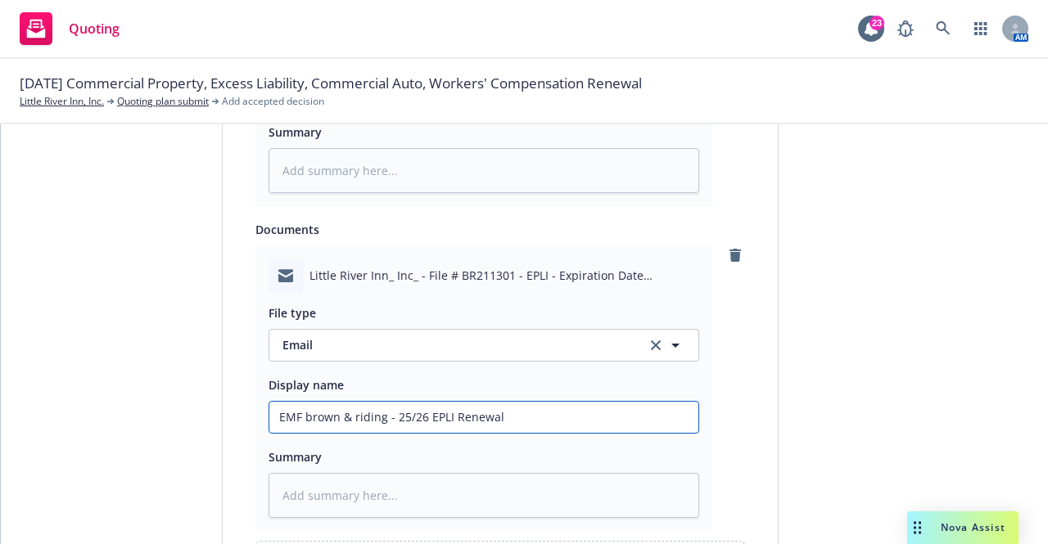
type textarea "x"
type input "EMF brown & riding - 25/26 EPLI Renewal Q"
type textarea "x"
type input "EMF brown & riding - 25/26 EPLI Renewal Qi"
type textarea "x"
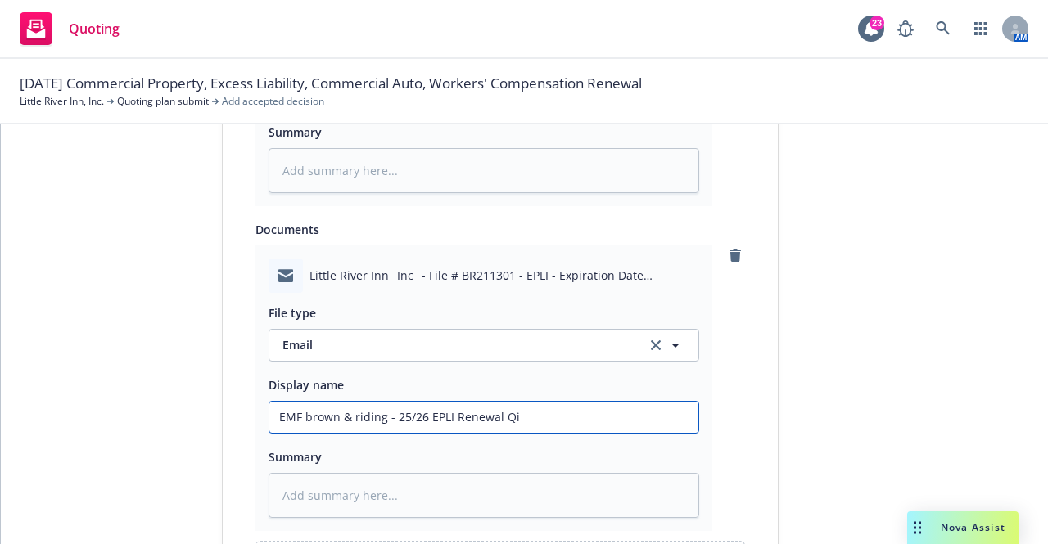
type input "EMF brown & riding - 25/26 EPLI Renewal Qio"
type textarea "x"
type input "EMF brown & riding - 25/26 EPLI Renewal Qiot"
type textarea "x"
type input "EMF brown & riding - 25/26 EPLI Renewal Qiote"
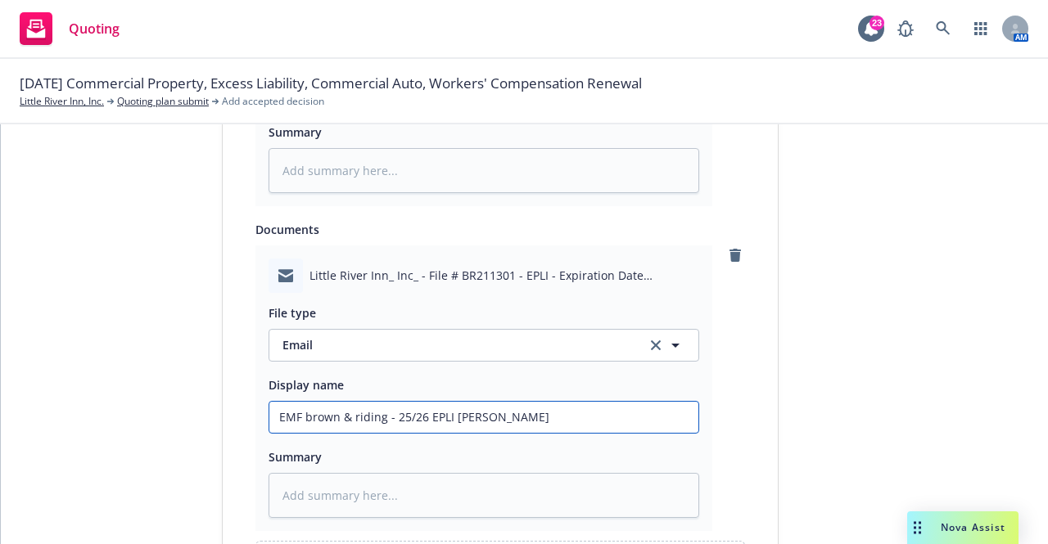
type textarea "x"
type input "EMF brown & riding - 25/26 EPLI Renewal Qiot"
type textarea "x"
type input "EMF brown & riding - 25/26 EPLI Renewal Qio"
type textarea "x"
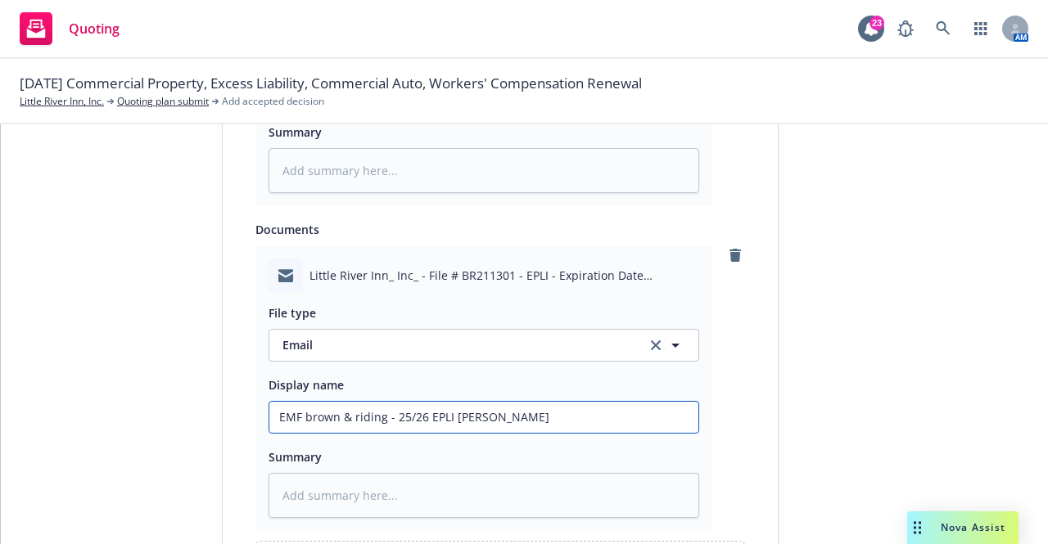
type input "EMF brown & riding - 25/26 EPLI Renewal Qi"
type textarea "x"
type input "EMF brown & riding - 25/26 EPLI Renewal Q"
type textarea "x"
type input "EMF brown & riding - 25/26 EPLI Renewal Qu"
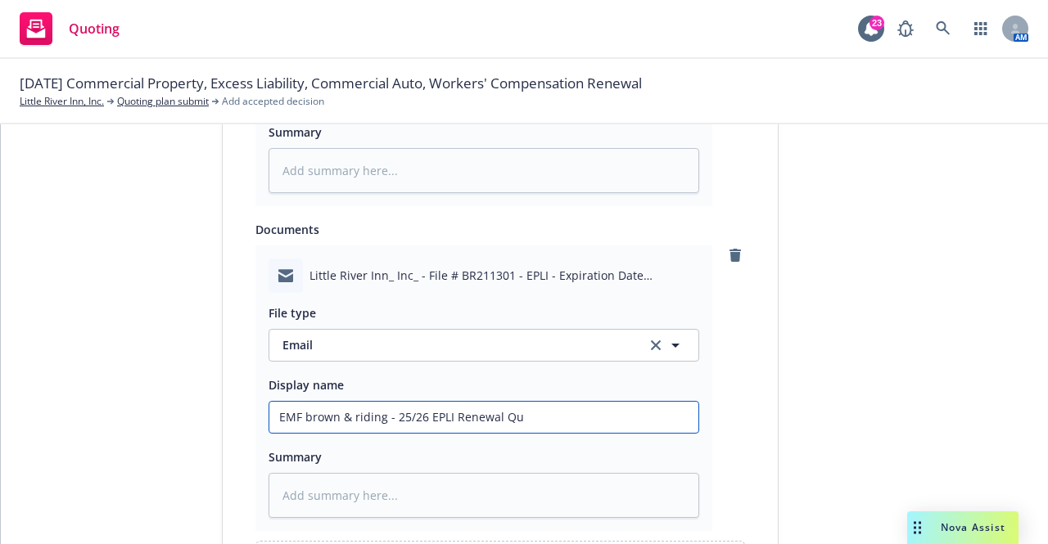
type textarea "x"
type input "EMF brown & riding - 25/26 EPLI Renewal Quo"
type textarea "x"
type input "EMF brown & riding - 25/26 EPLI Renewal Quot"
type textarea "x"
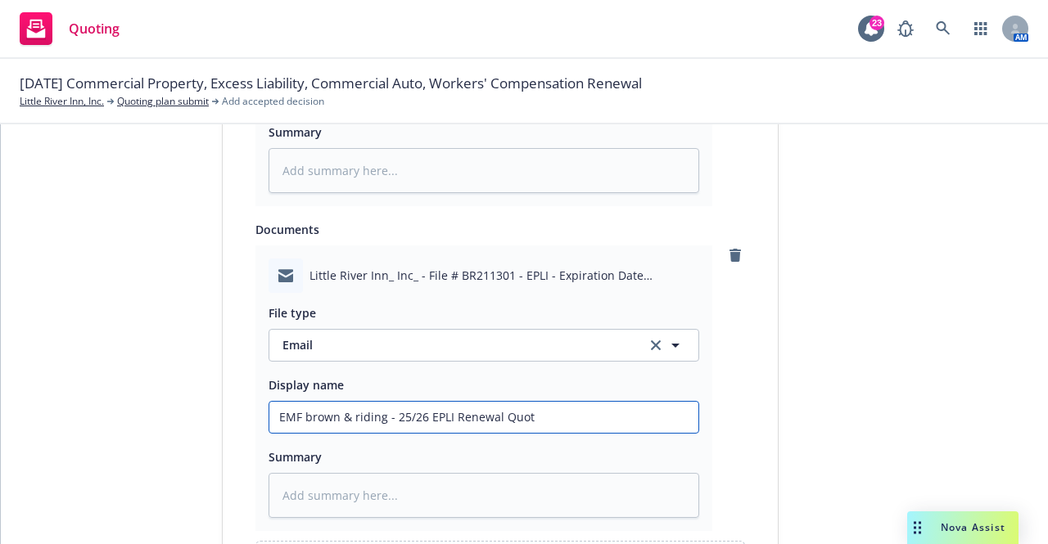
type input "EMF brown & riding - 25/26 EPLI Renewal Quote"
type textarea "x"
type input "EMF brown & riding - 25/26 EPLI Renewal Quote;"
type textarea "x"
type input "EMF brown & riding - 25/26 EPLI Renewal Quote;"
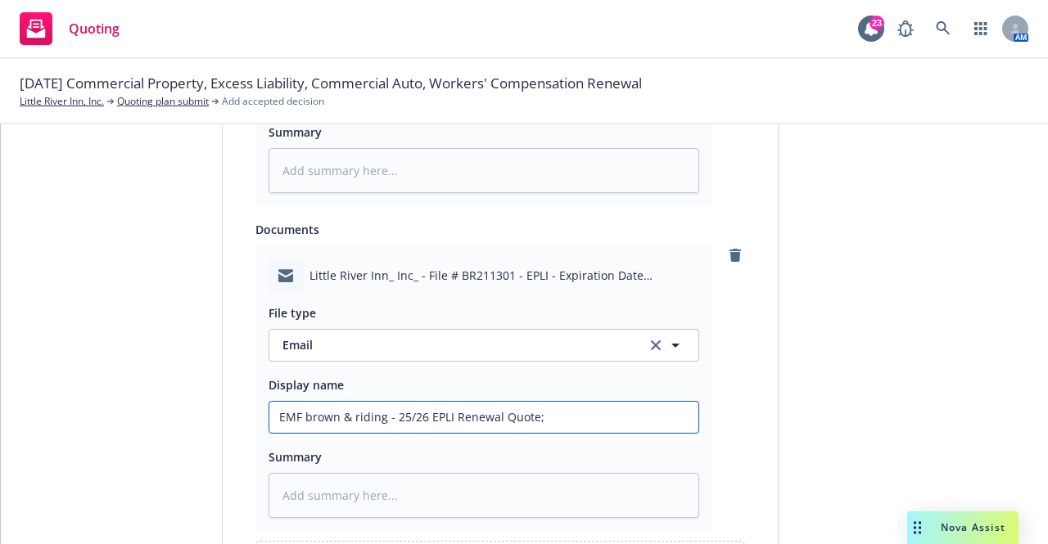
type textarea "x"
type input "EMF brown & riding - 25/26 EPLI Renewal Quote; $"
type textarea "x"
type input "EMF brown & riding - 25/26 EPLI Renewal Quote; $2"
type textarea "x"
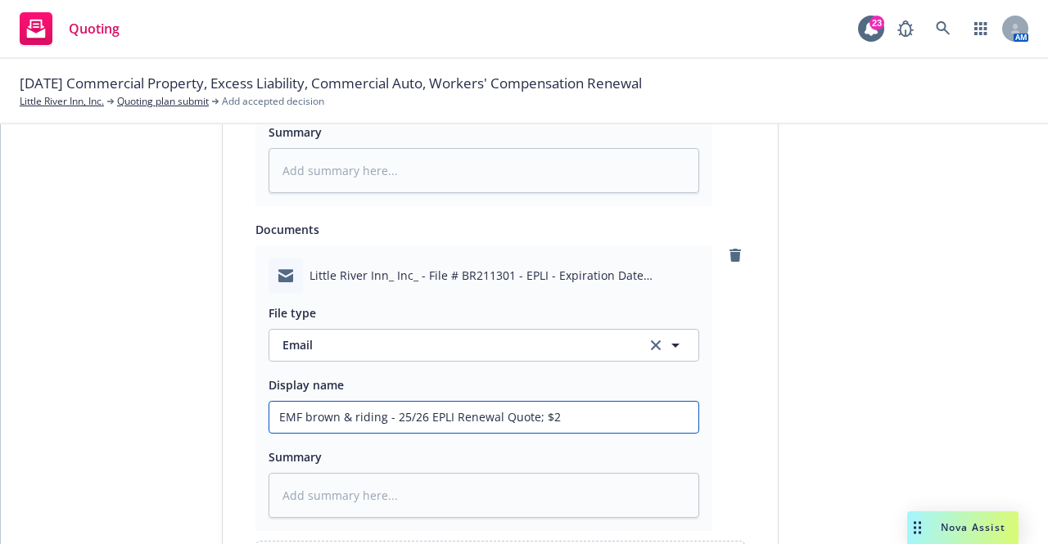
type input "EMF brown & riding - 25/26 EPLI Renewal Quote; $2M"
type textarea "x"
type input "EMF brown & riding - 25/26 EPLI Renewal Quote; $2M"
type textarea "x"
type input "EMF brown & riding - 25/26 EPLI Renewal Quote; $2M l"
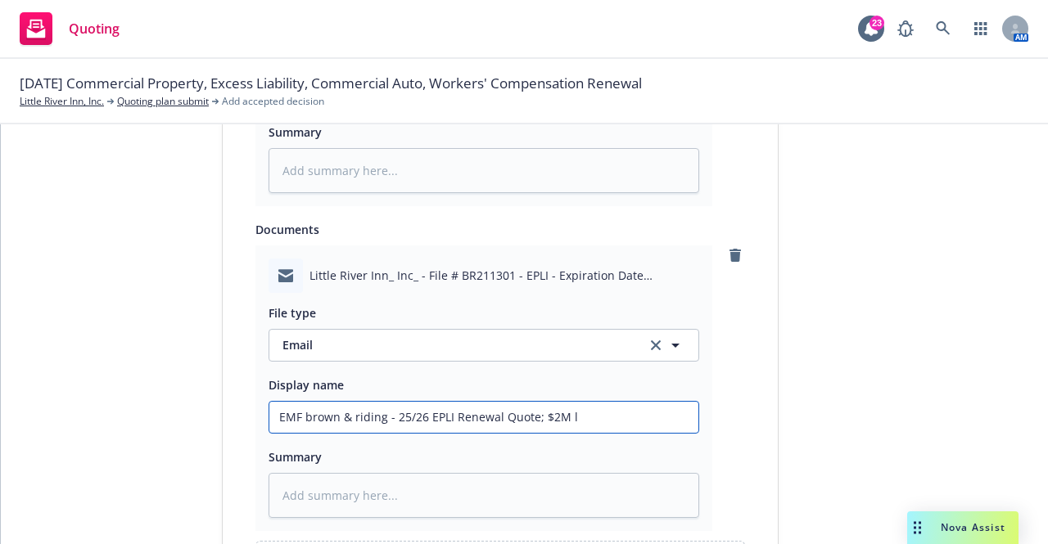
type textarea "x"
type input "EMF brown & riding - 25/26 EPLI Renewal Quote; $2M li"
type textarea "x"
type input "EMF brown & riding - 25/26 EPLI Renewal Quote; $2M lim"
type textarea "x"
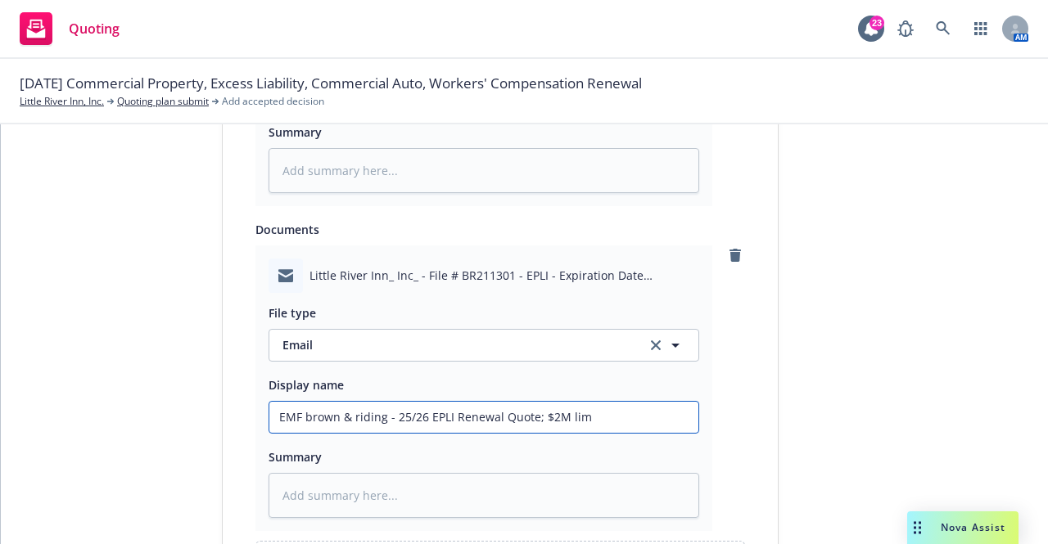
type input "EMF brown & riding - 25/26 EPLI Renewal Quote; $2M limi"
type textarea "x"
type input "EMF brown & riding - 25/26 EPLI Renewal Quote; $2M limit"
type textarea "x"
type input "EMF brown & riding - 25/26 EPLI Renewal Quote; $2M limit"
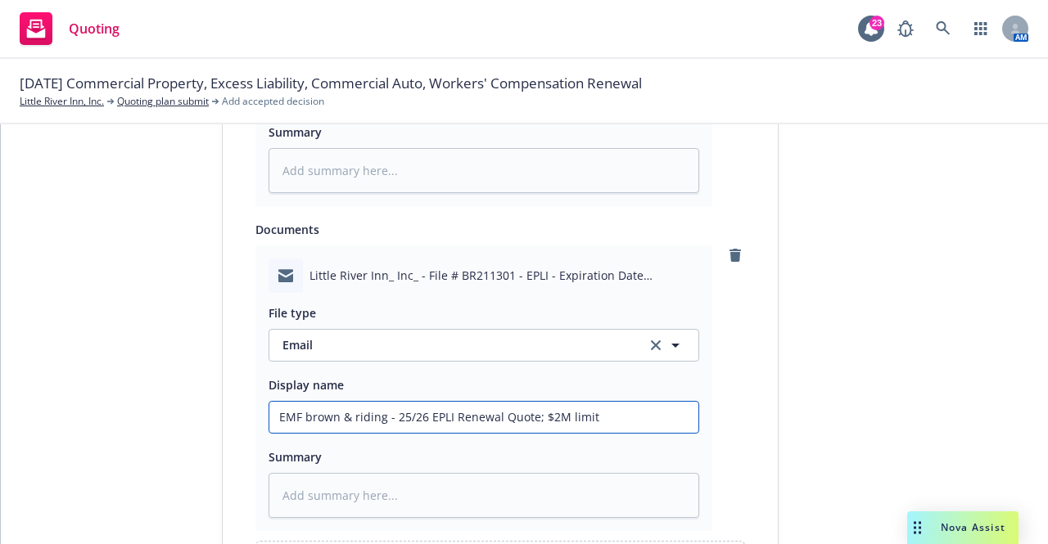
type textarea "x"
type input "EMF brown & riding - 25/26 EPLI Renewal Quote; $2M limit o"
type textarea "x"
type input "EMF brown & riding - 25/26 EPLI Renewal Quote; $2M limit op"
type textarea "x"
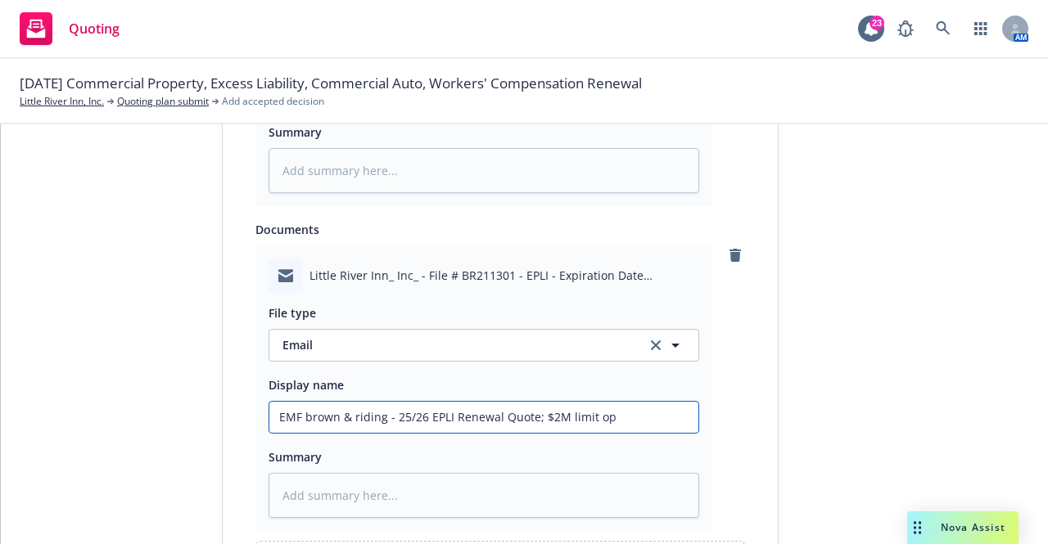
type input "EMF brown & riding - 25/26 EPLI Renewal Quote; $2M limit opt"
type textarea "x"
type input "EMF brown & riding - 25/26 EPLI Renewal Quote; $2M limit opti"
type textarea "x"
type input "EMF brown & riding - 25/26 EPLI Renewal Quote; $2M limit optio"
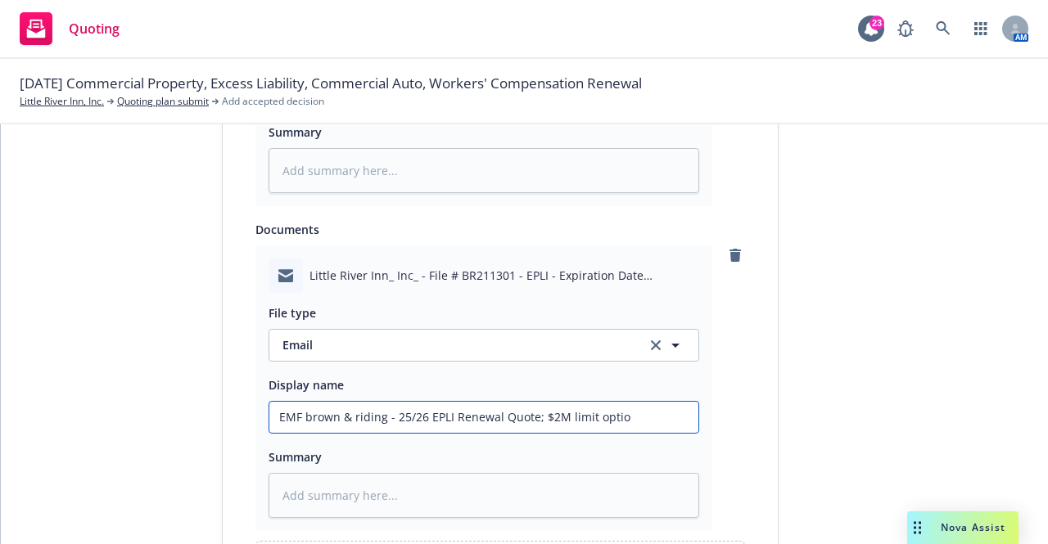
type textarea "x"
type input "EMF brown & riding - 25/26 EPLI Renewal Quote; $2M limit option"
type textarea "x"
type input "EMF brown & riding - 25/26 EPLI Renewal Quote; $2M limit option,"
type textarea "x"
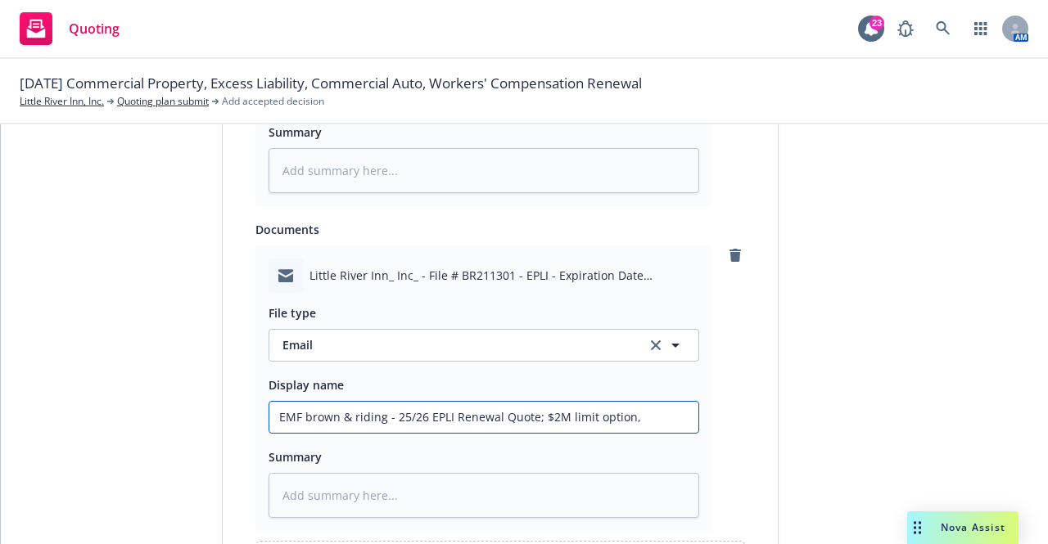
type input "EMF brown & riding - 25/26 EPLI Renewal Quote; $2M limit option,"
type textarea "x"
type input "EMF brown & riding - 25/26 EPLI Renewal Quote; $2M limit option, P"
type textarea "x"
type input "EMF brown & riding - 25/26 EPLI Renewal Quote; $2M limit option,"
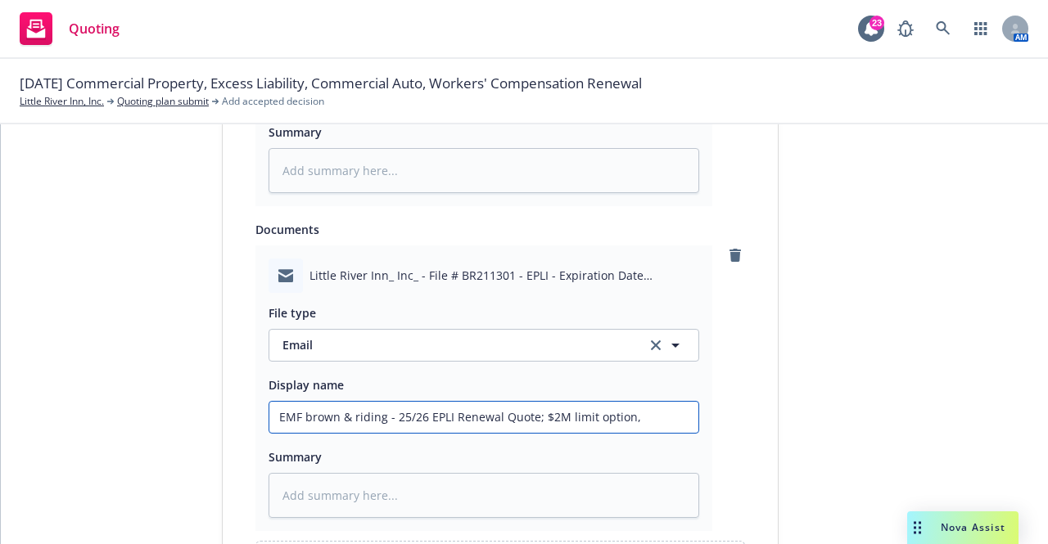
type textarea "x"
type input "EMF brown & riding - 25/26 EPLI Renewal Quote; $2M limit option, S"
type textarea "x"
type input "EMF brown & riding - 25/26 EPLI Renewal Quote; $2M limit option, Sa"
type textarea "x"
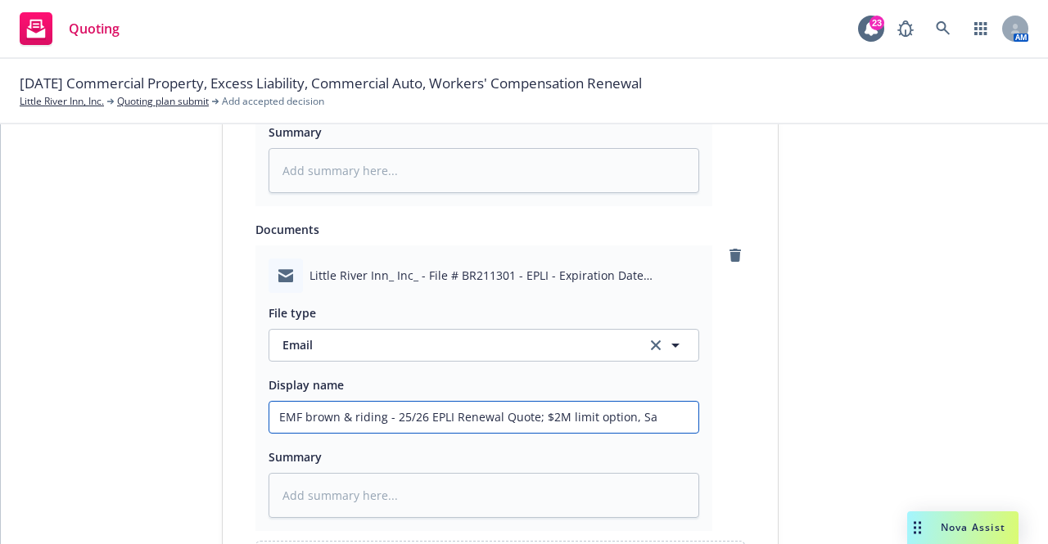
type input "EMF brown & riding - 25/26 EPLI Renewal Quote; $2M limit option, Sam"
type textarea "x"
type input "EMF brown & riding - 25/26 EPLI Renewal Quote; $2M limit option, Samp"
type textarea "x"
type input "EMF brown & riding - 25/26 EPLI Renewal Quote; $2M limit option, Sampl"
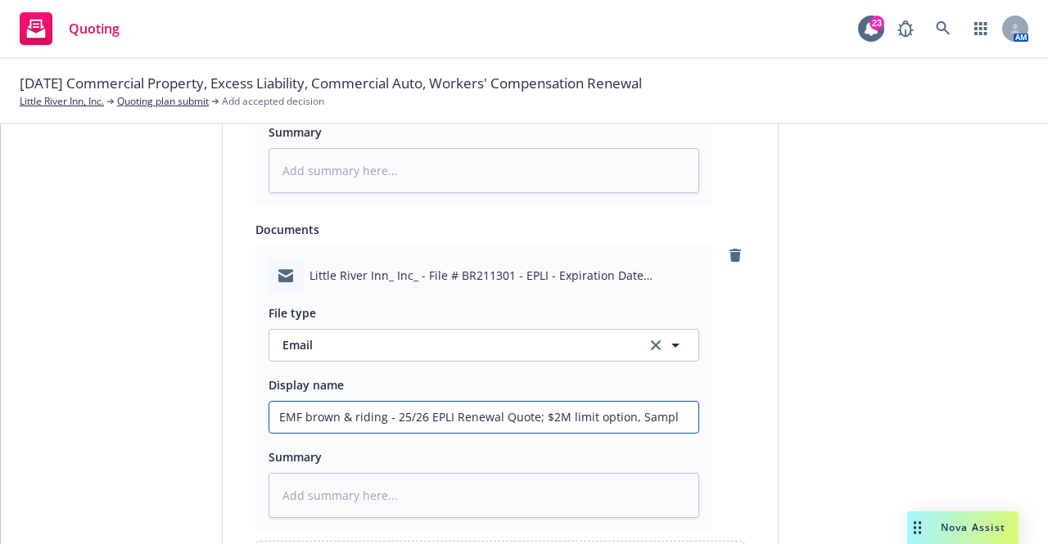
type textarea "x"
type input "EMF brown & riding - 25/26 EPLI Renewal Quote; $2M limit option, Sample"
type textarea "x"
type input "EMF brown & riding - 25/26 EPLI Renewal Quote; $2M limit option, Sample"
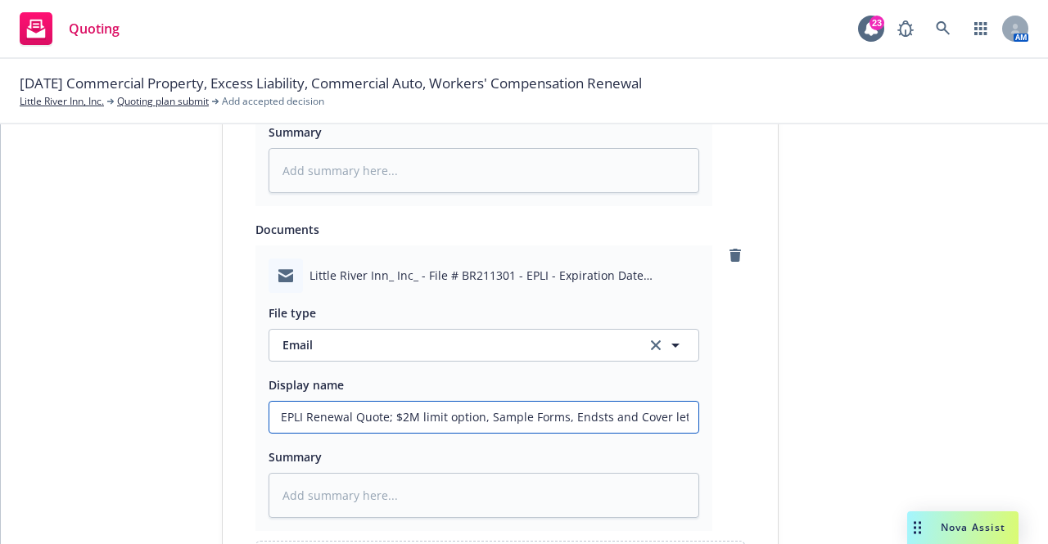
click at [330, 419] on input "EMF brown & riding - 25/26 EPLI Renewal Quote; $2M limit option, Sample Forms, …" at bounding box center [483, 417] width 429 height 31
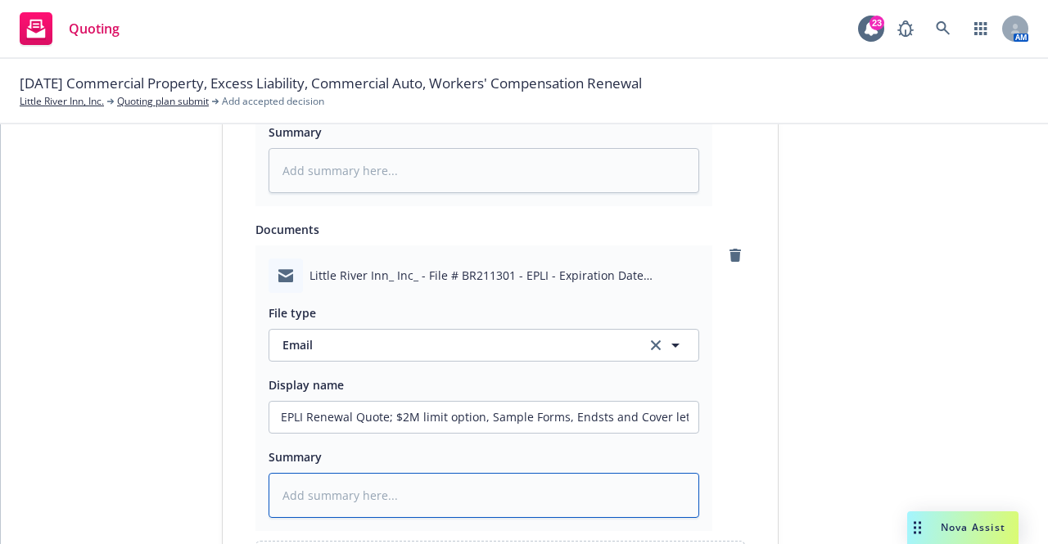
click at [386, 490] on textarea at bounding box center [484, 495] width 431 height 45
paste textarea "EMF brown & riding - 25/26 EPLI Renewal Quote; $2M limit option, Sample Forms, …"
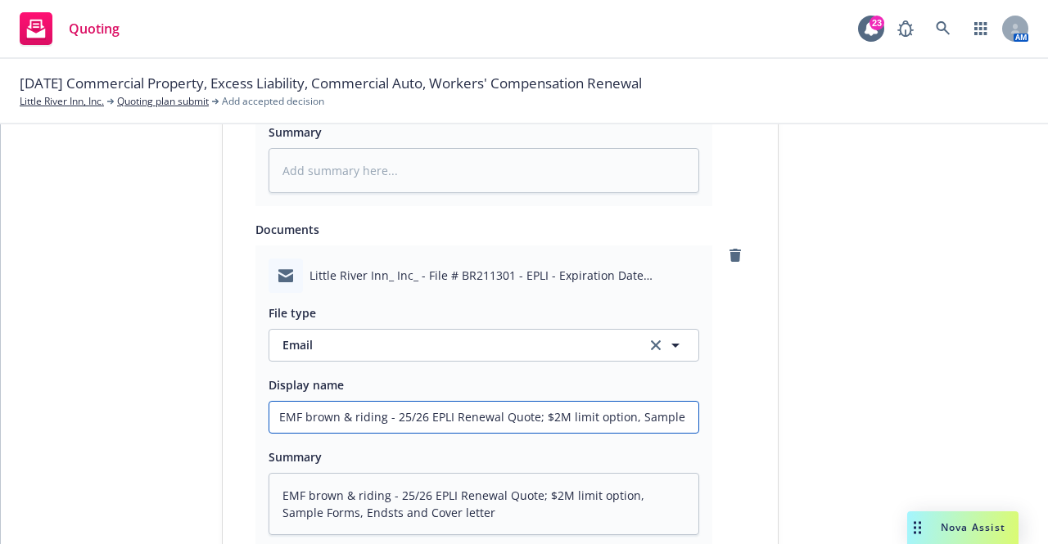
click at [513, 415] on input "EMF brown & riding - 25/26 EPLI Renewal Quote; $2M limit option, Sample Forms, …" at bounding box center [483, 417] width 429 height 31
drag, startPoint x: 531, startPoint y: 415, endPoint x: 767, endPoint y: 435, distance: 237.4
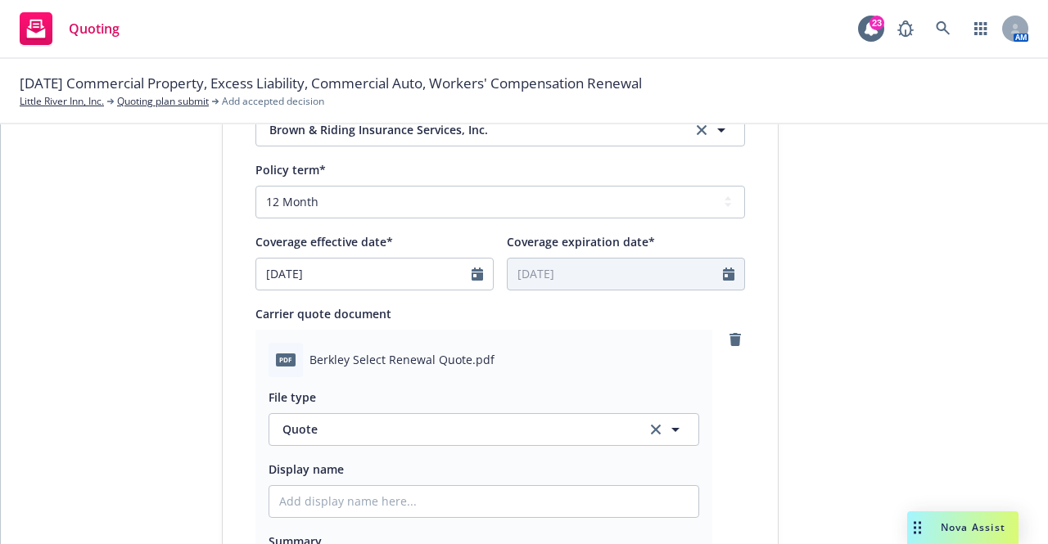
scroll to position [819, 0]
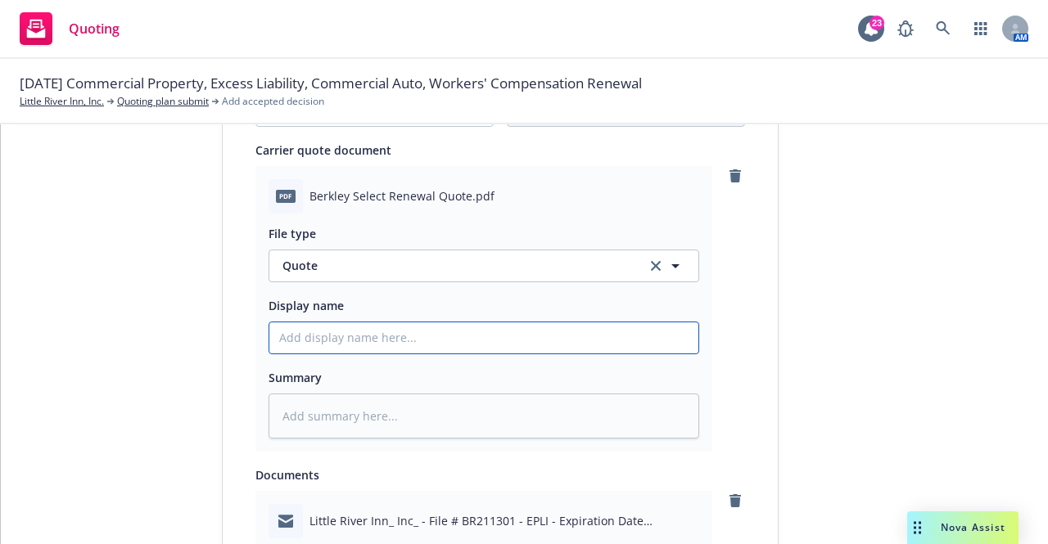
click at [338, 337] on input "Display name" at bounding box center [483, 338] width 429 height 31
drag, startPoint x: 393, startPoint y: 346, endPoint x: 38, endPoint y: 319, distance: 356.4
click at [38, 319] on div "1 Quote initiation 2 Coverage selection 3 Billing info Quote initiation Display…" at bounding box center [524, 197] width 1008 height 1718
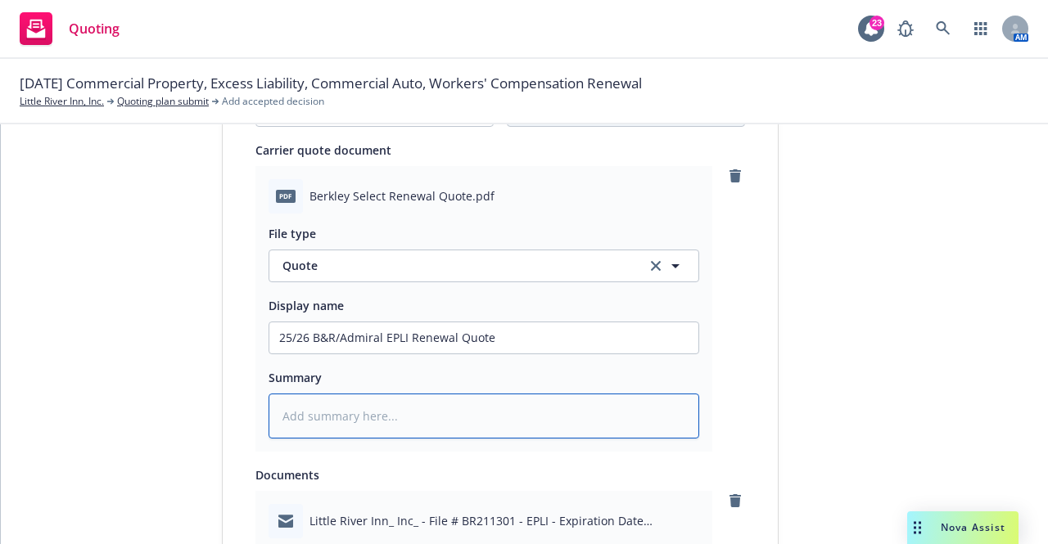
click at [431, 409] on textarea at bounding box center [484, 416] width 431 height 45
paste textarea "25/26 B&R/Admiral EPLI Renewal Quote"
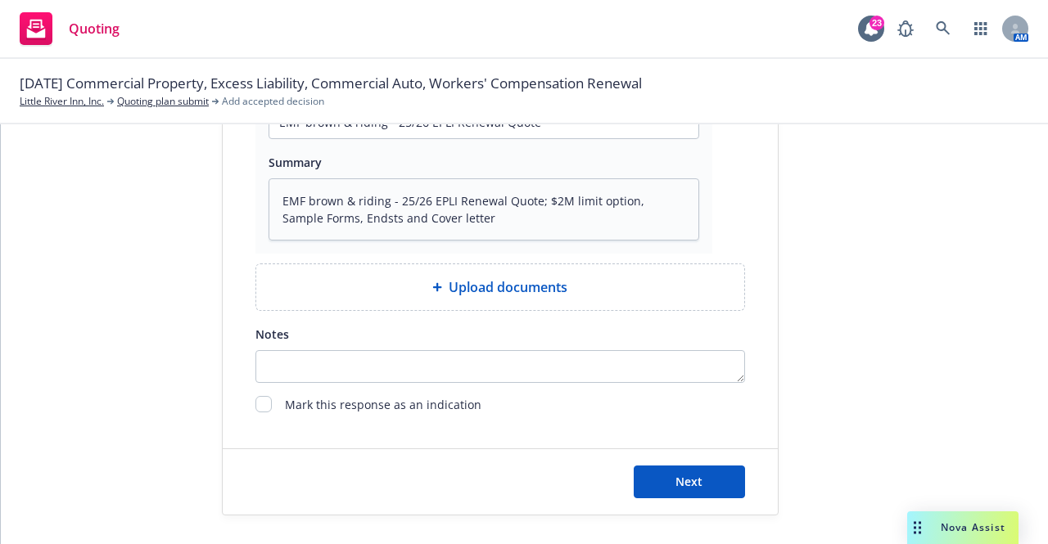
scroll to position [1362, 0]
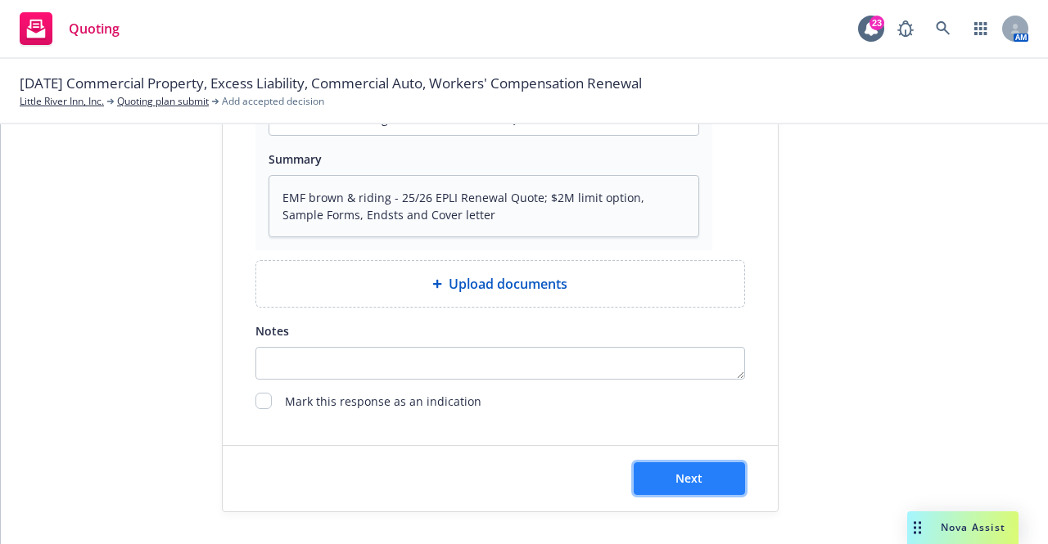
click at [705, 473] on button "Next" at bounding box center [689, 479] width 111 height 33
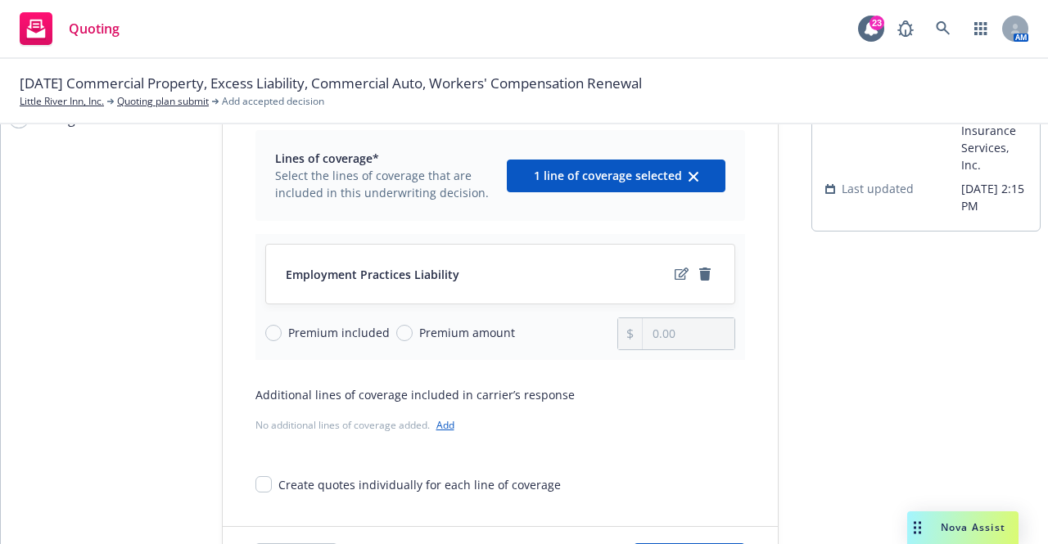
scroll to position [164, 0]
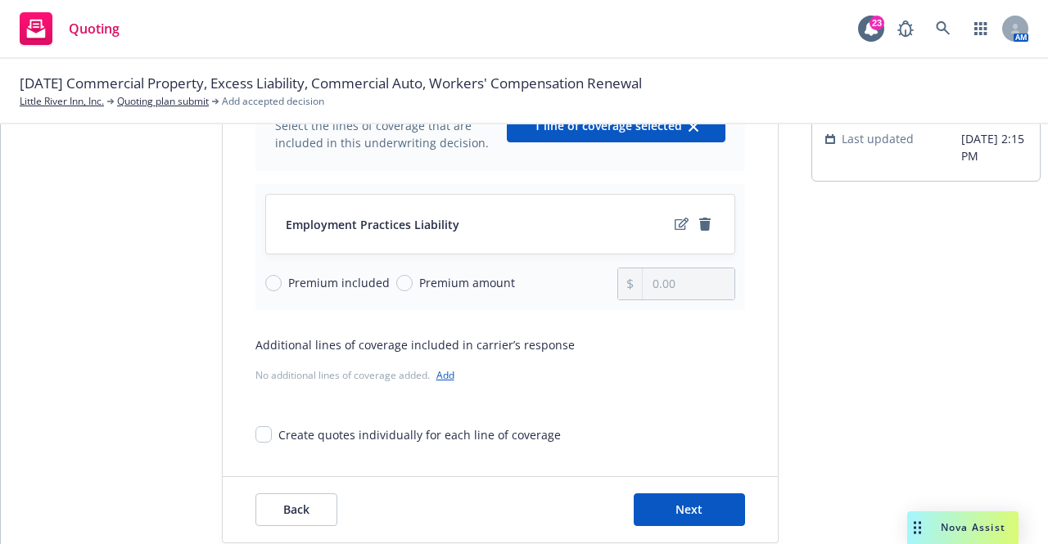
click at [436, 278] on span "Premium amount" at bounding box center [467, 282] width 96 height 17
click at [413, 278] on input "Premium amount" at bounding box center [404, 283] width 16 height 16
click at [686, 283] on input "0.00" at bounding box center [688, 284] width 91 height 31
drag, startPoint x: 709, startPoint y: 285, endPoint x: 604, endPoint y: 285, distance: 104.8
click at [604, 285] on div "Premium included Premium amount 0.00" at bounding box center [500, 284] width 470 height 33
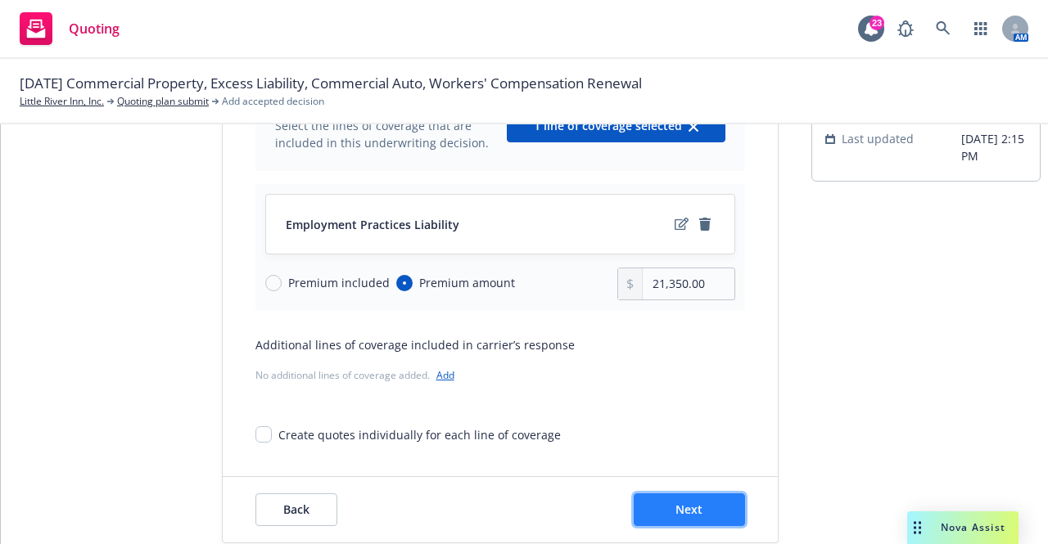
click at [698, 499] on button "Next" at bounding box center [689, 510] width 111 height 33
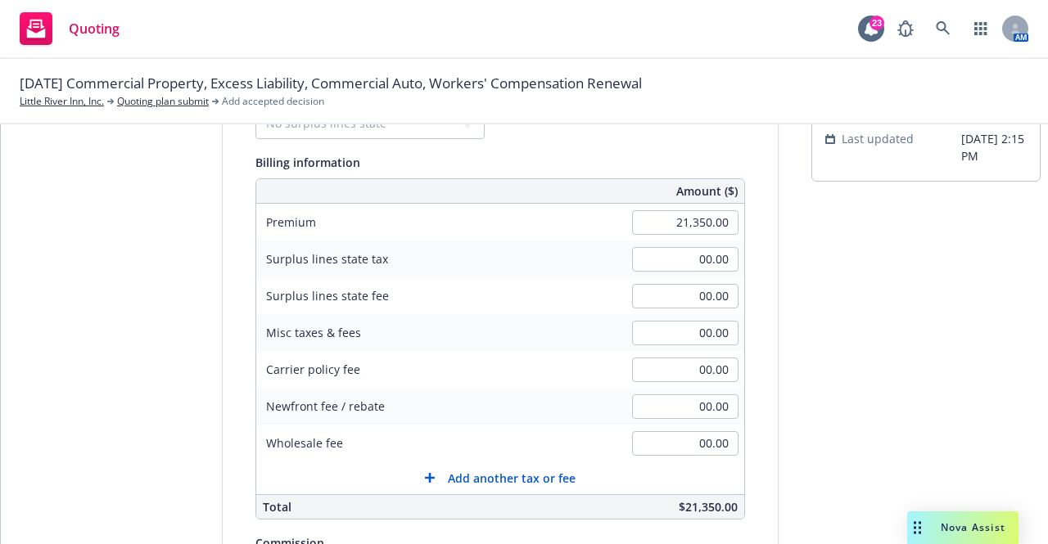
scroll to position [82, 0]
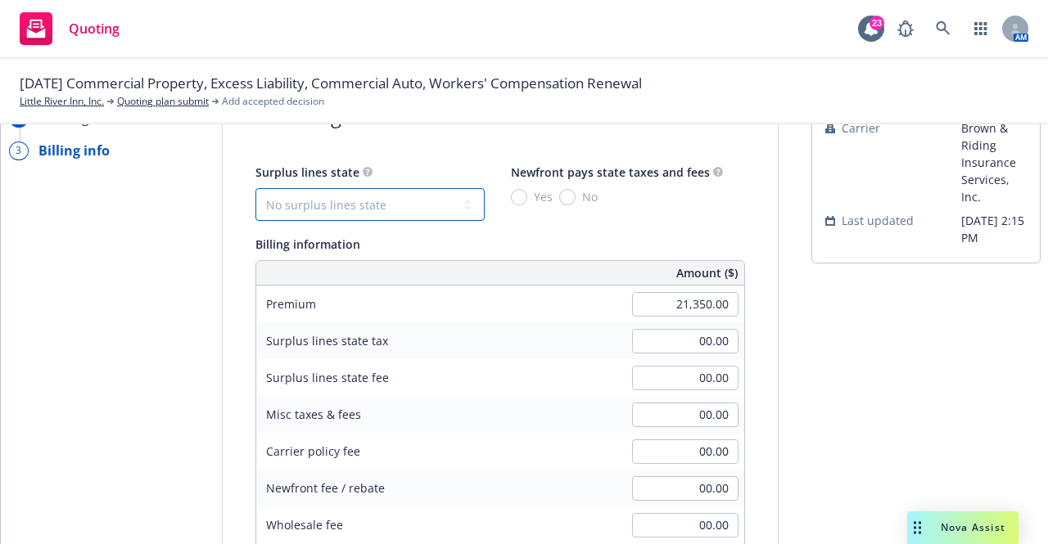
click at [391, 205] on select "No surplus lines state Alaska Alabama Arkansas Arizona California Colorado Conn…" at bounding box center [369, 204] width 229 height 33
click at [255, 188] on select "No surplus lines state Alaska Alabama Arkansas Arizona California Colorado Conn…" at bounding box center [369, 204] width 229 height 33
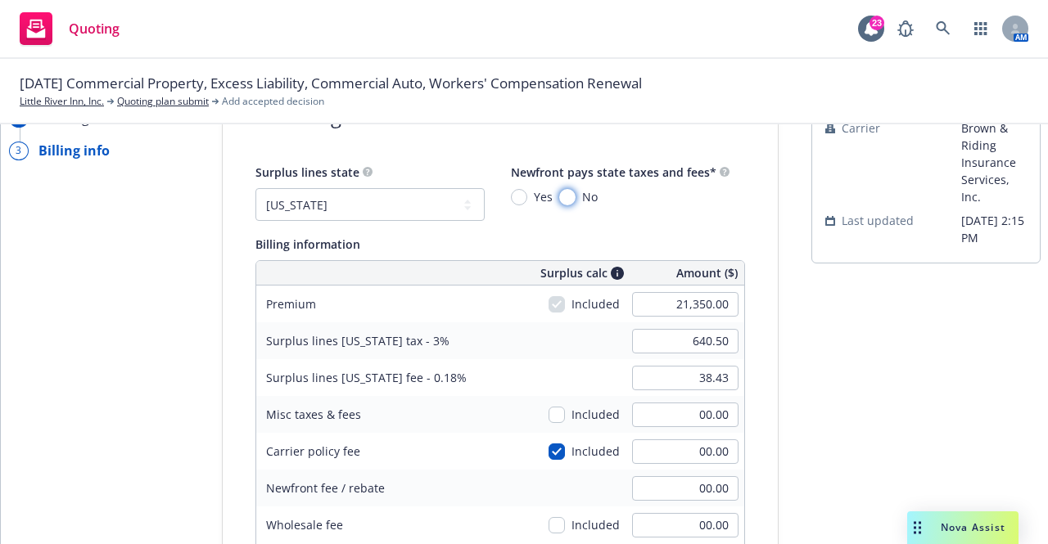
click at [559, 197] on input "No" at bounding box center [567, 197] width 16 height 16
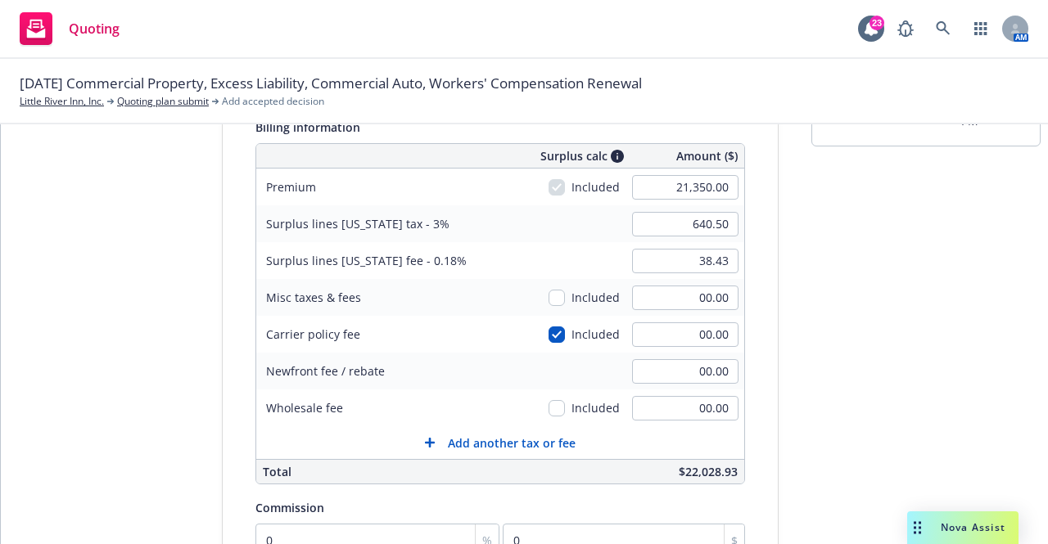
scroll to position [246, 0]
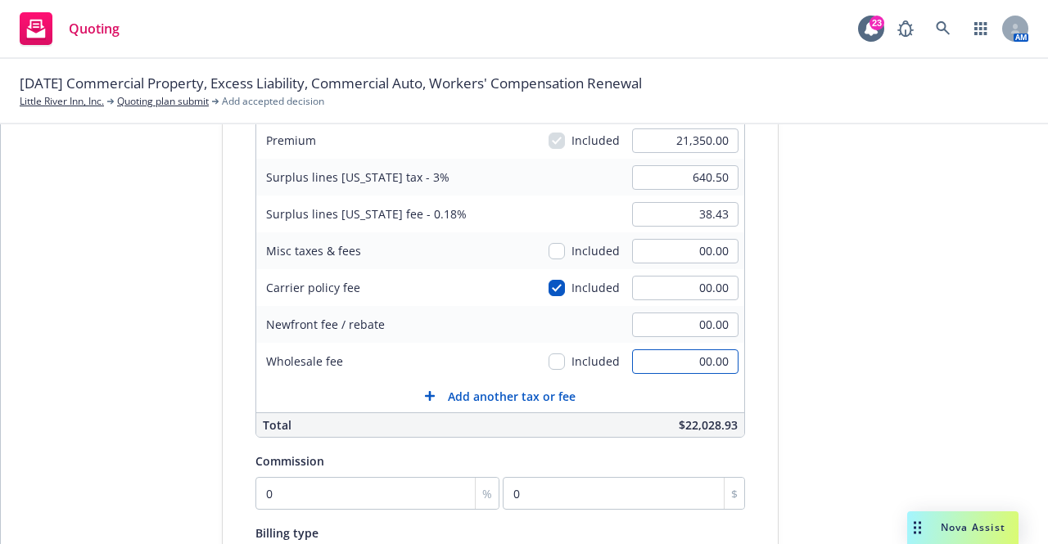
click at [683, 362] on input "00.00" at bounding box center [685, 362] width 106 height 25
click at [488, 357] on div "Wholesale fee" at bounding box center [379, 361] width 246 height 37
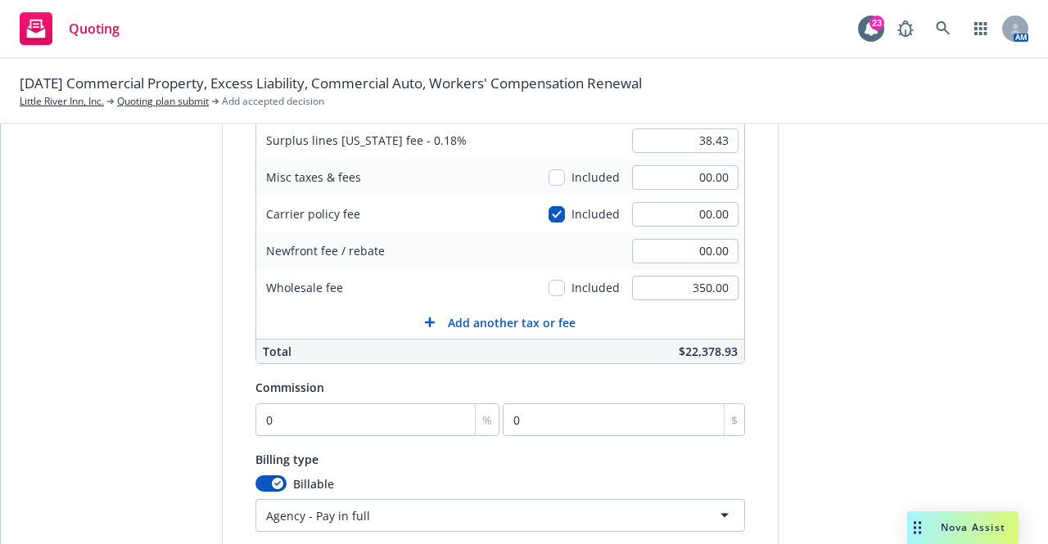
scroll to position [328, 0]
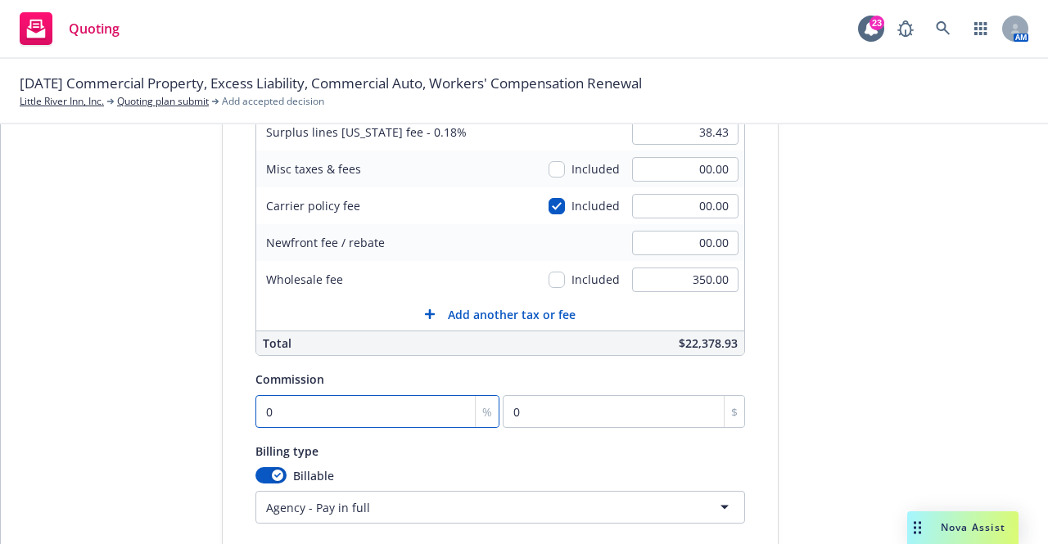
click at [290, 400] on input "0" at bounding box center [377, 411] width 245 height 33
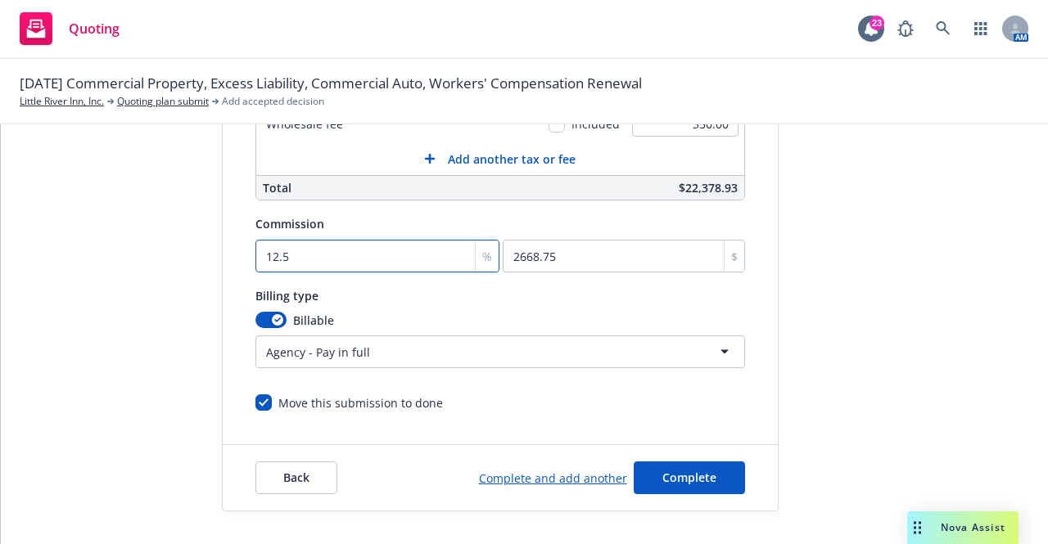
scroll to position [491, 0]
click at [698, 470] on span "Complete" at bounding box center [689, 478] width 54 height 16
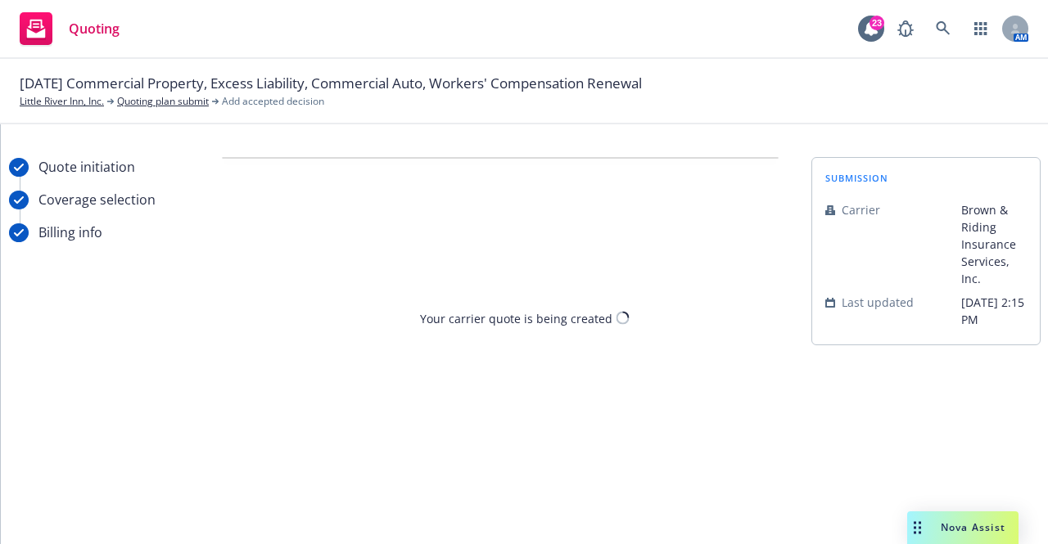
scroll to position [0, 0]
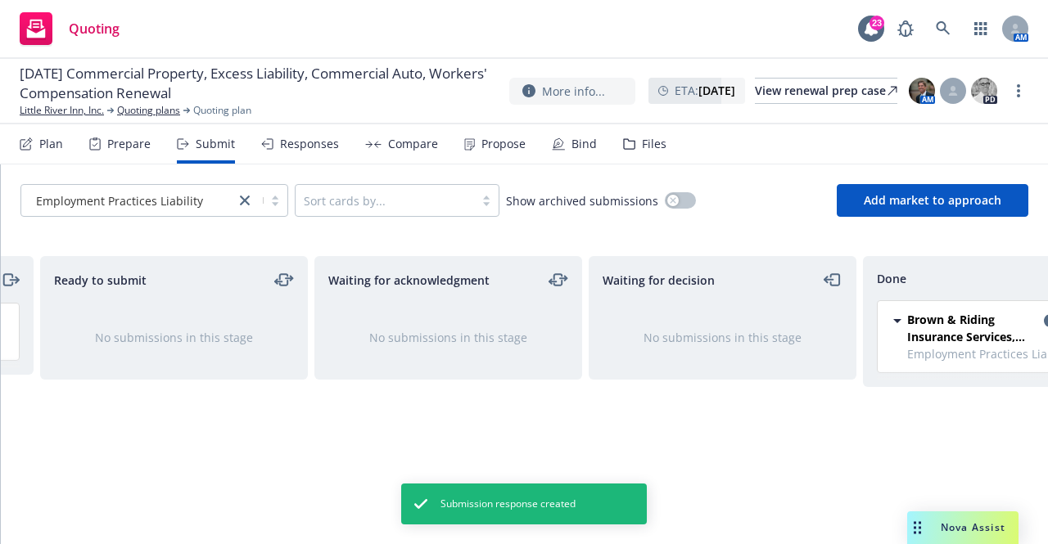
scroll to position [0, 357]
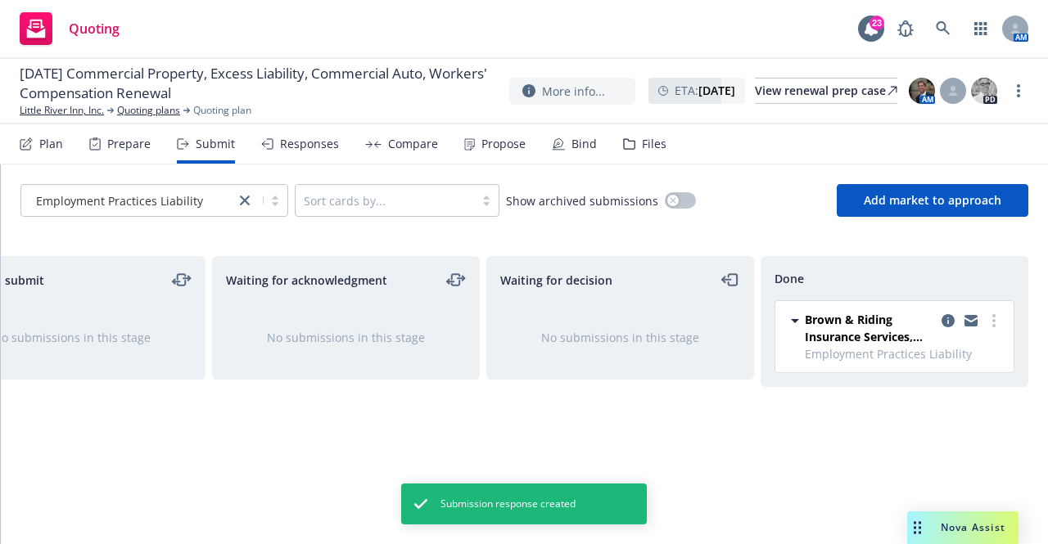
click at [416, 154] on div "Compare" at bounding box center [401, 143] width 73 height 39
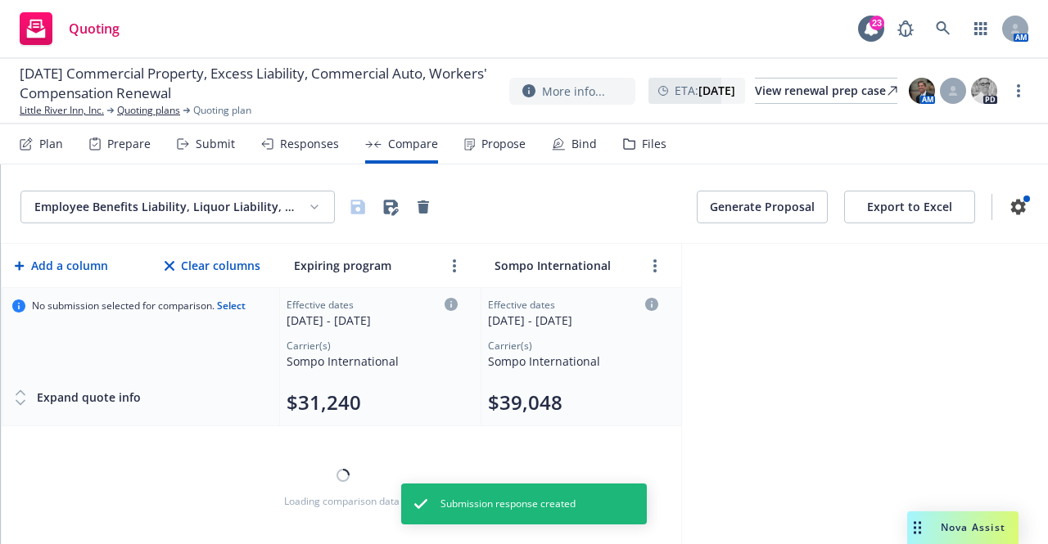
click at [288, 212] on html "Quoting 23 AM 10/01/25 Commercial Property, Excess Liability, Commercial Auto, …" at bounding box center [524, 272] width 1048 height 544
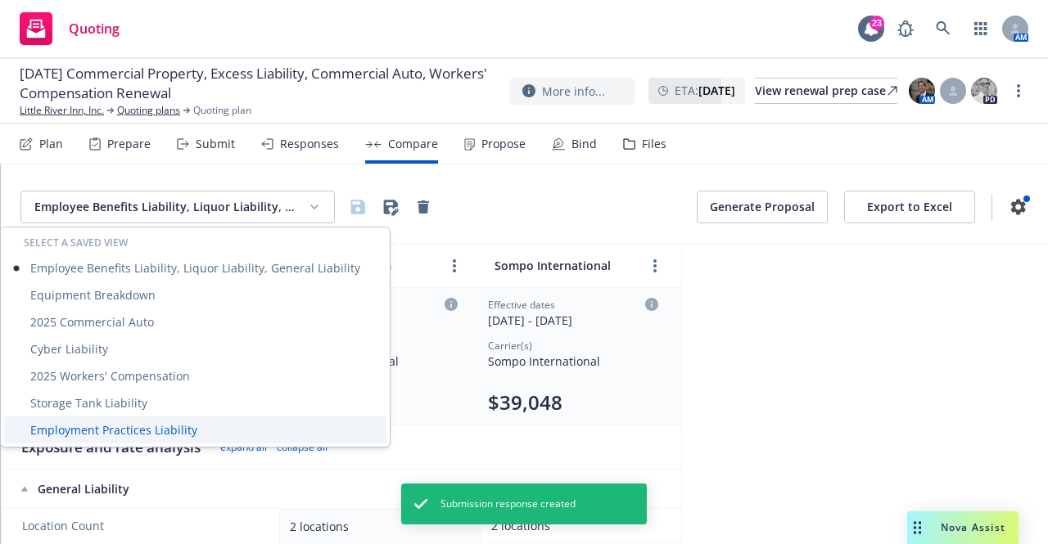
click at [162, 433] on div "Employment Practices Liability" at bounding box center [195, 430] width 382 height 27
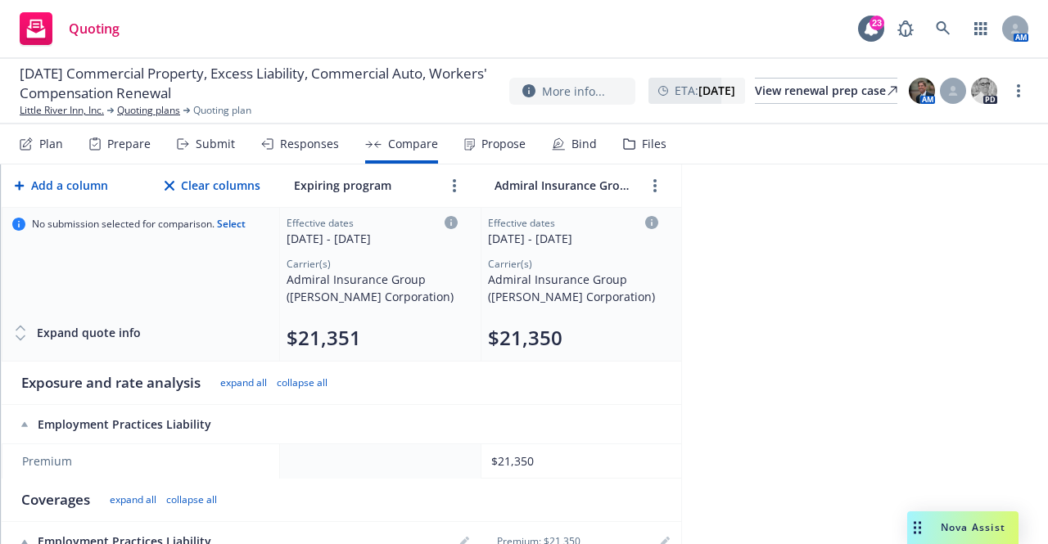
scroll to position [328, 0]
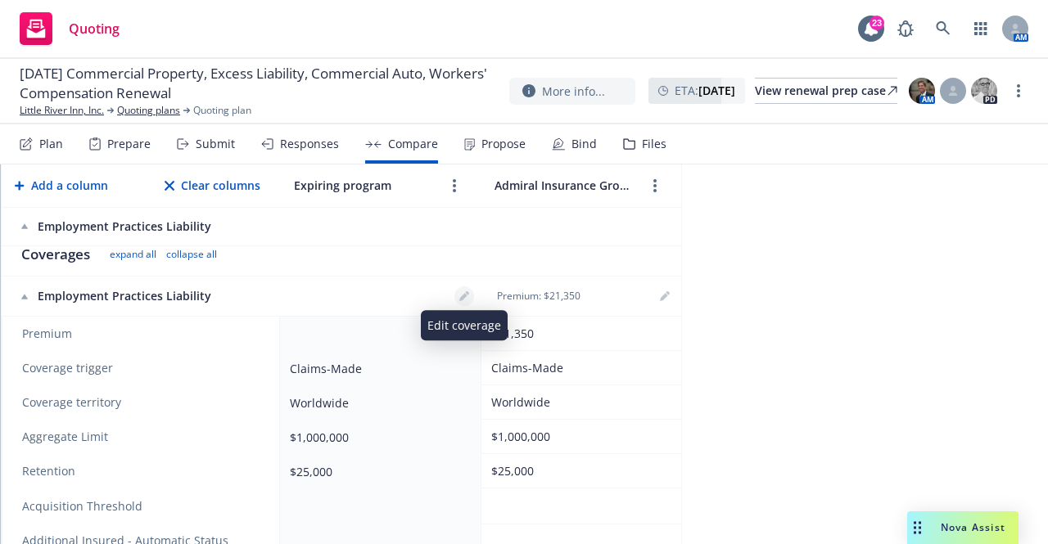
click at [463, 300] on icon "editPencil" at bounding box center [464, 296] width 10 height 10
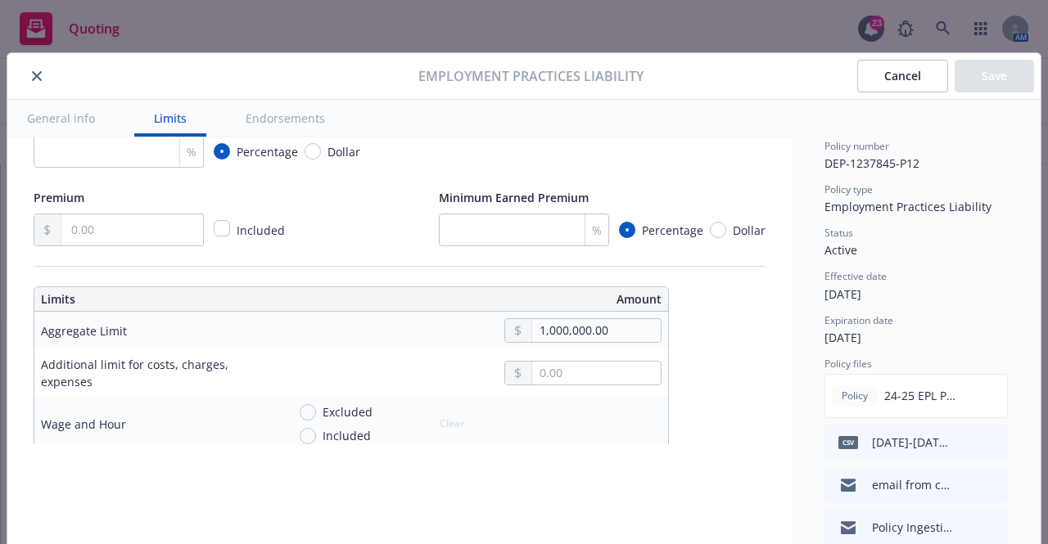
scroll to position [409, 0]
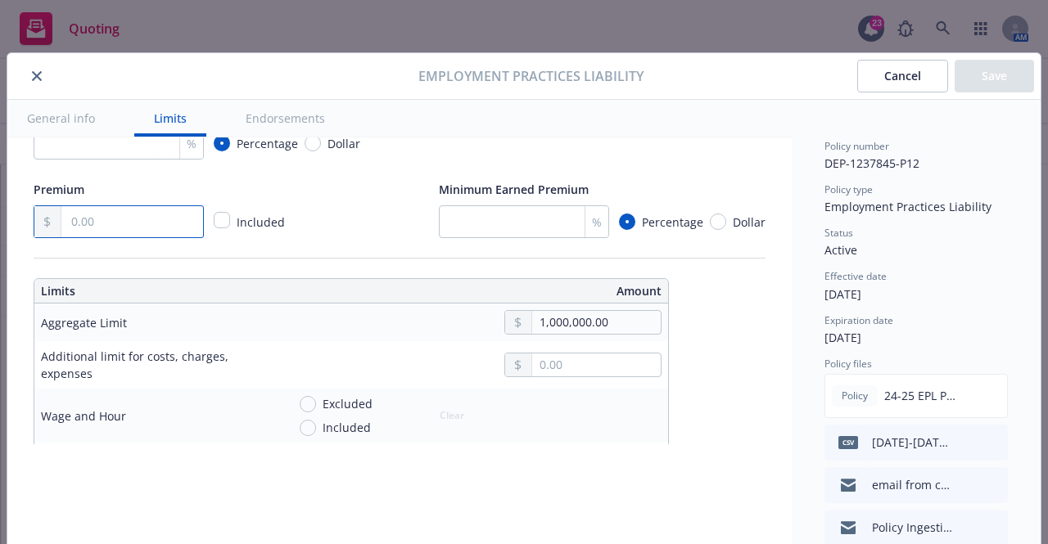
click at [139, 233] on input "text" at bounding box center [132, 221] width 142 height 31
click at [968, 63] on button "Save" at bounding box center [994, 76] width 79 height 33
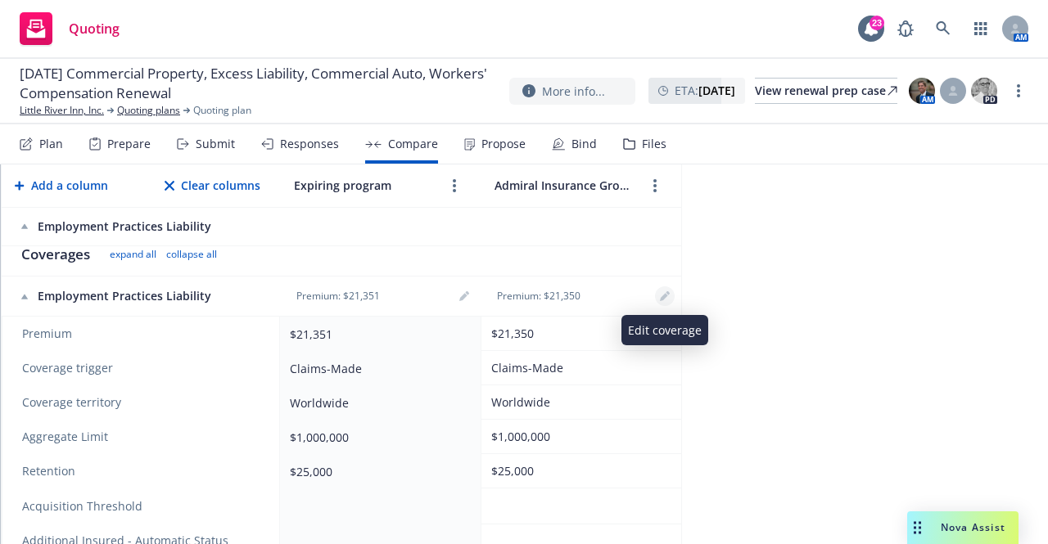
click at [671, 298] on link "editPencil" at bounding box center [665, 297] width 20 height 20
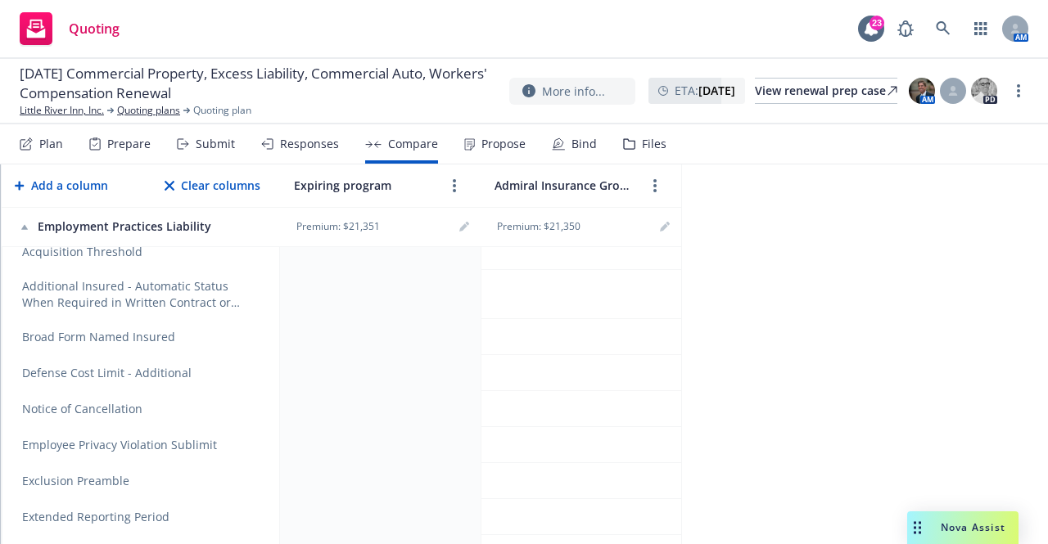
scroll to position [573, 0]
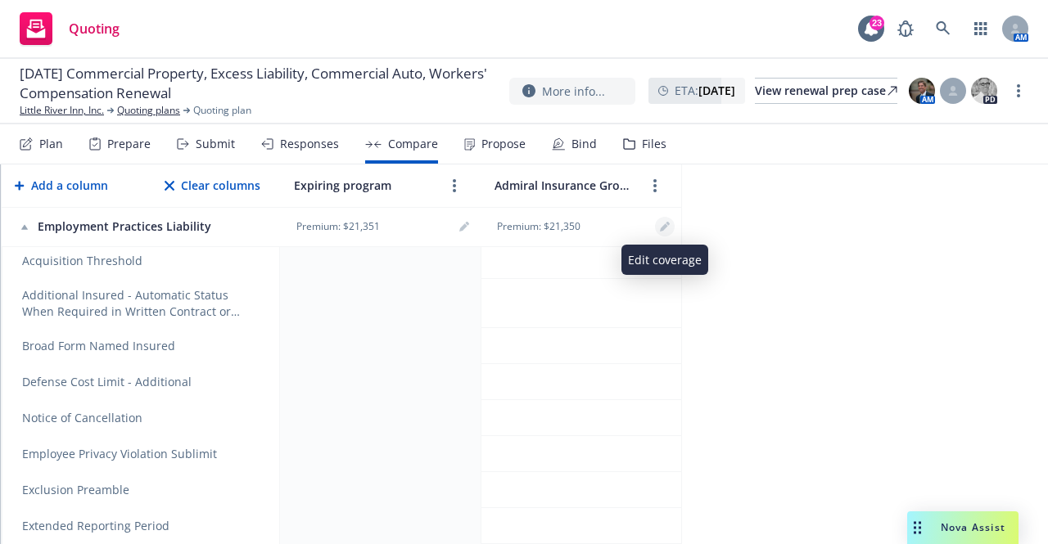
click at [662, 225] on icon "editPencil" at bounding box center [665, 227] width 10 height 10
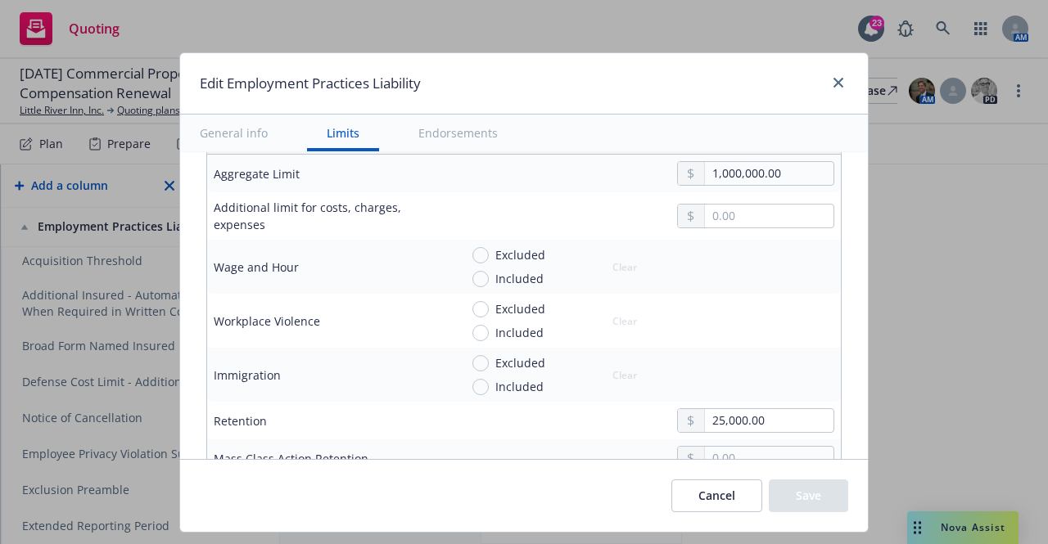
drag, startPoint x: 466, startPoint y: 271, endPoint x: 483, endPoint y: 278, distance: 18.4
click at [472, 271] on div "Included" at bounding box center [507, 278] width 71 height 17
click at [472, 271] on input "Included" at bounding box center [480, 279] width 16 height 16
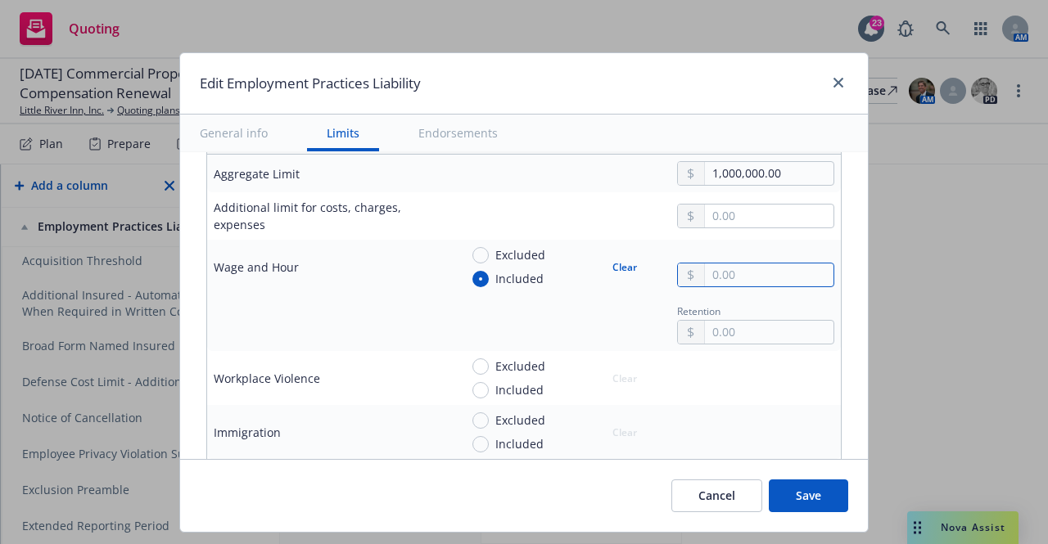
click at [712, 272] on input "text" at bounding box center [769, 275] width 129 height 23
click at [474, 394] on input "Included" at bounding box center [480, 390] width 16 height 16
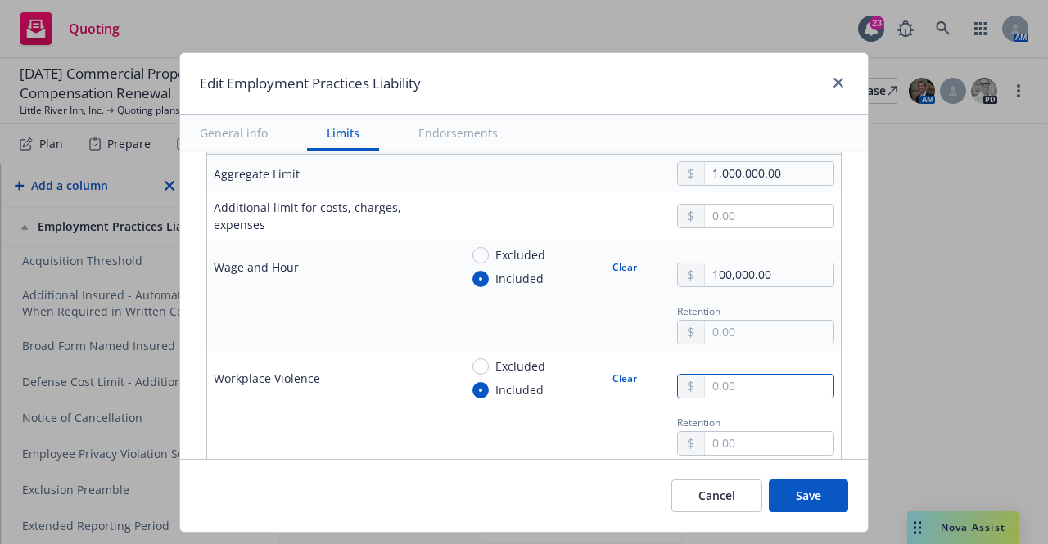
click at [793, 386] on input "text" at bounding box center [769, 386] width 129 height 23
click at [592, 443] on div "Retention" at bounding box center [646, 434] width 375 height 44
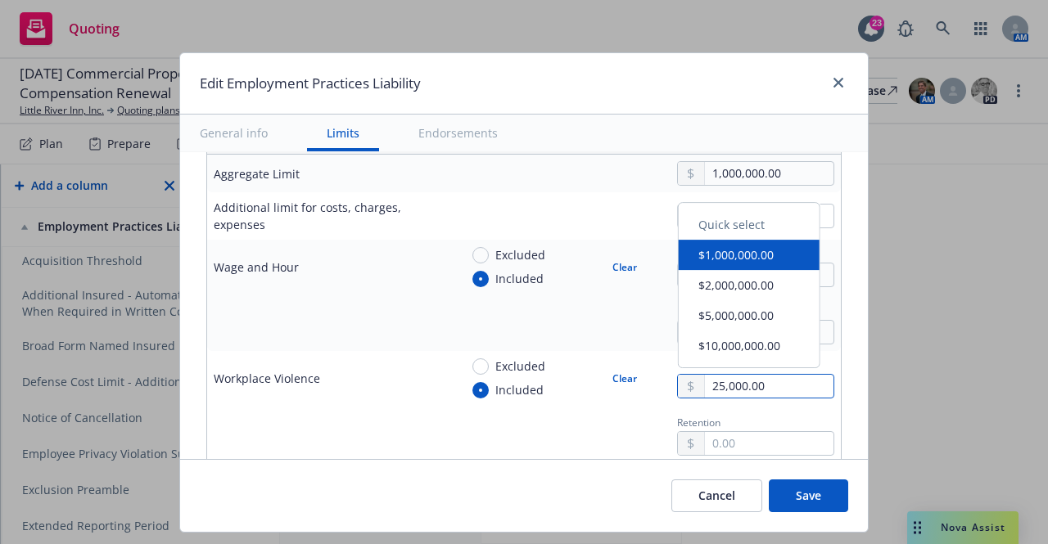
drag, startPoint x: 788, startPoint y: 382, endPoint x: 592, endPoint y: 369, distance: 196.9
click at [592, 369] on div "Excluded Included Clear 25,000.00" at bounding box center [646, 378] width 375 height 41
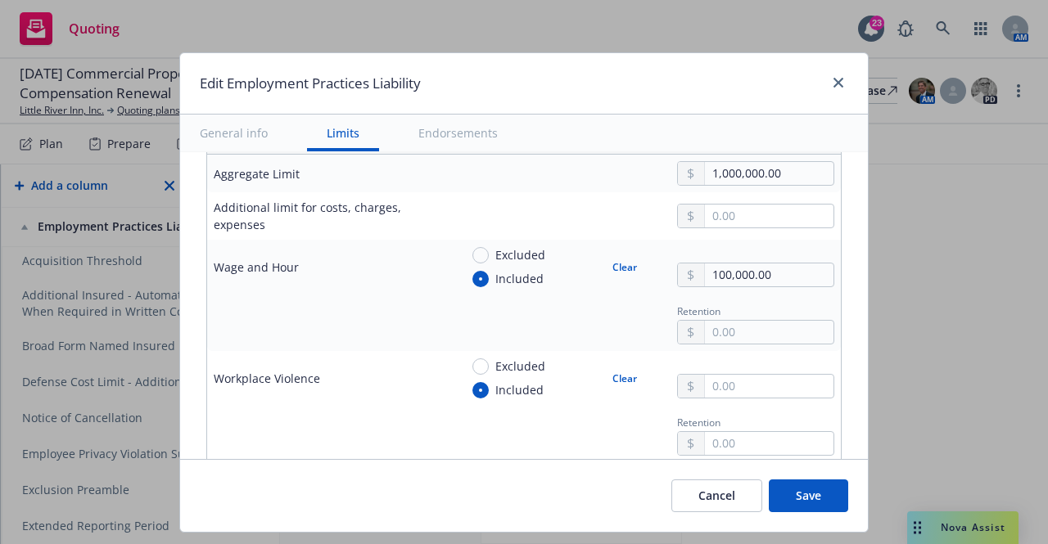
click at [612, 374] on button "Clear" at bounding box center [625, 378] width 44 height 23
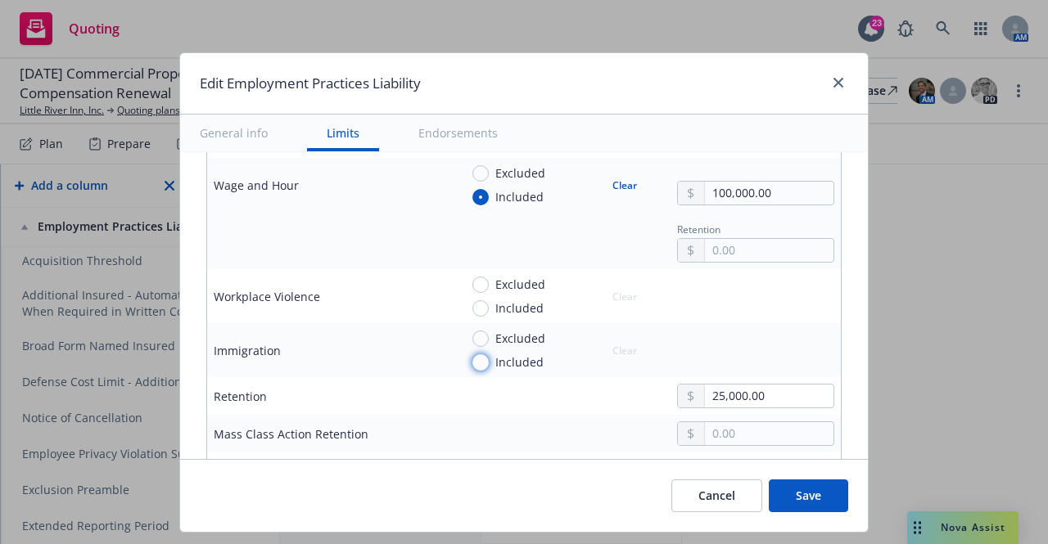
click at [472, 365] on input "Included" at bounding box center [480, 363] width 16 height 16
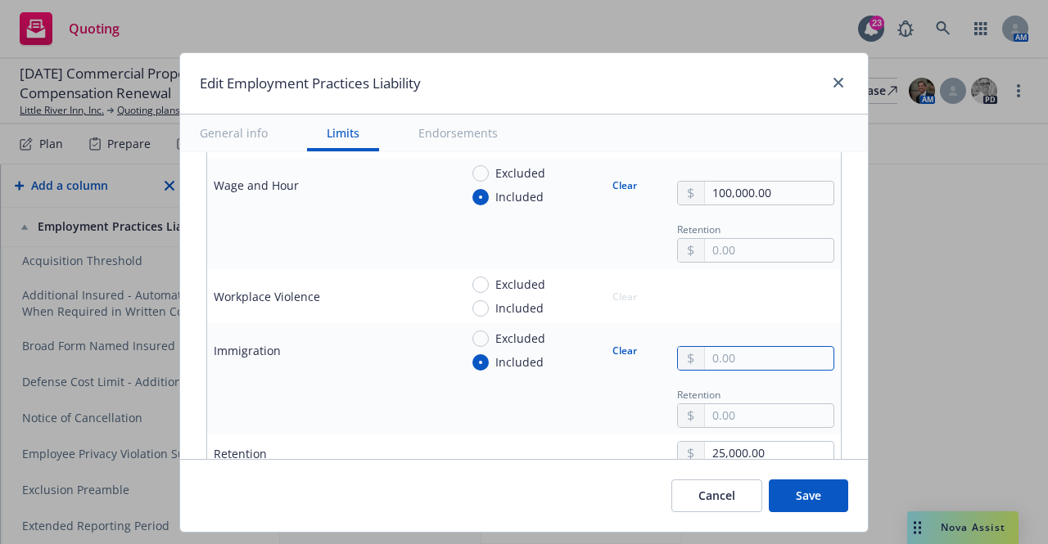
click at [732, 362] on input "text" at bounding box center [769, 358] width 129 height 23
click at [336, 424] on td at bounding box center [330, 405] width 246 height 57
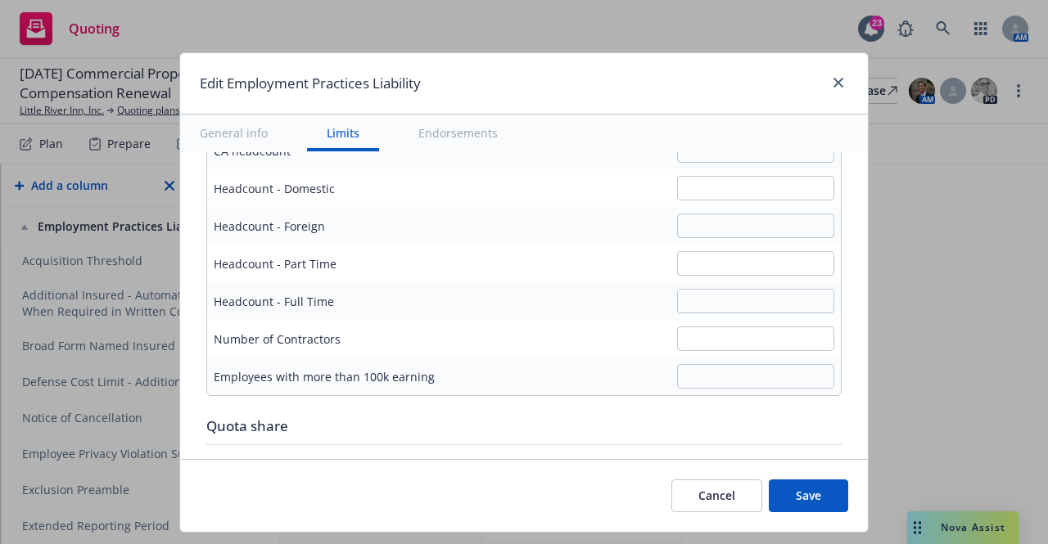
scroll to position [1064, 0]
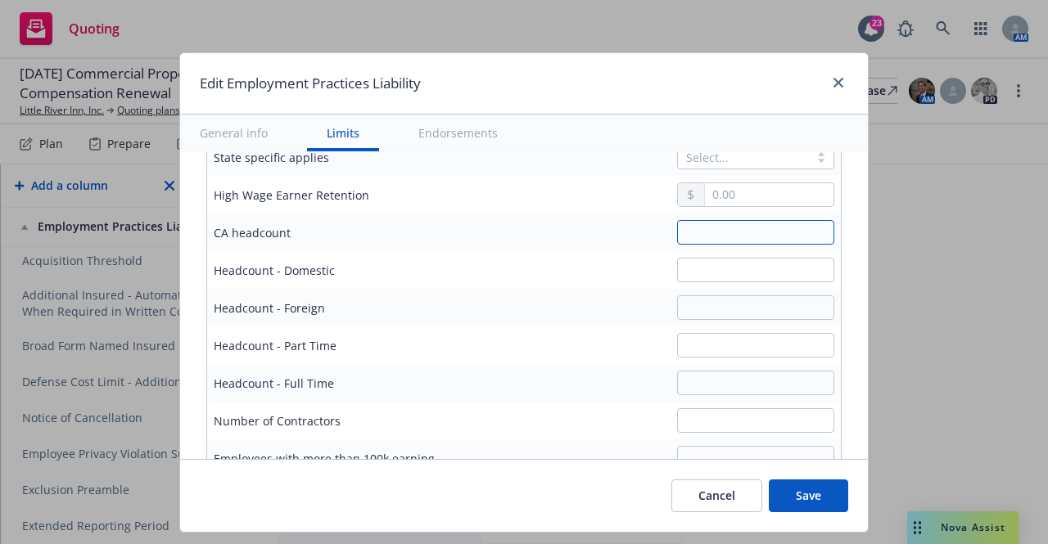
click at [689, 229] on input "text" at bounding box center [755, 232] width 157 height 25
click at [810, 499] on button "Save" at bounding box center [808, 496] width 79 height 33
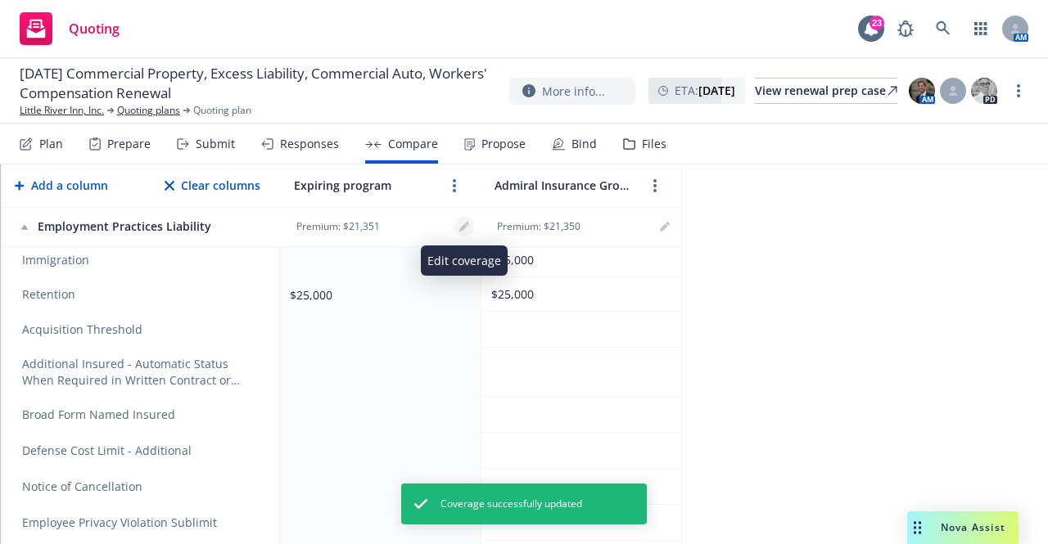
click at [463, 220] on link "editPencil" at bounding box center [464, 227] width 20 height 20
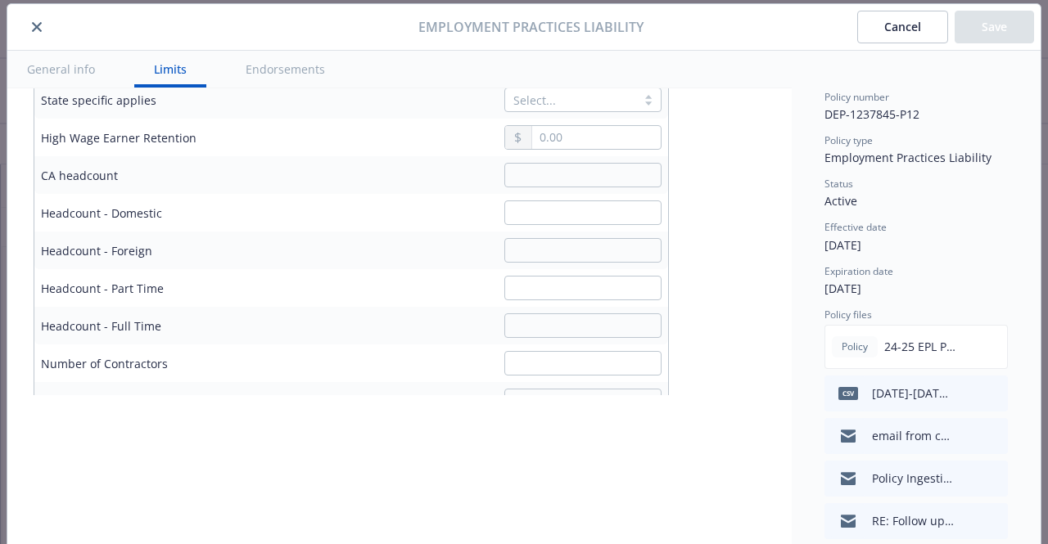
scroll to position [903, 0]
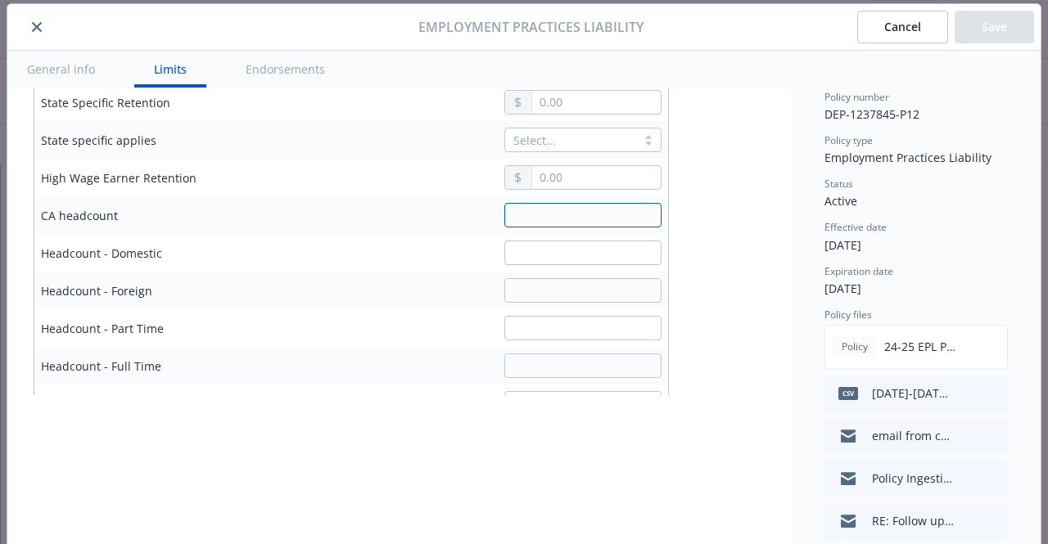
click at [528, 213] on input "text" at bounding box center [582, 215] width 157 height 25
click at [374, 249] on div at bounding box center [474, 253] width 375 height 25
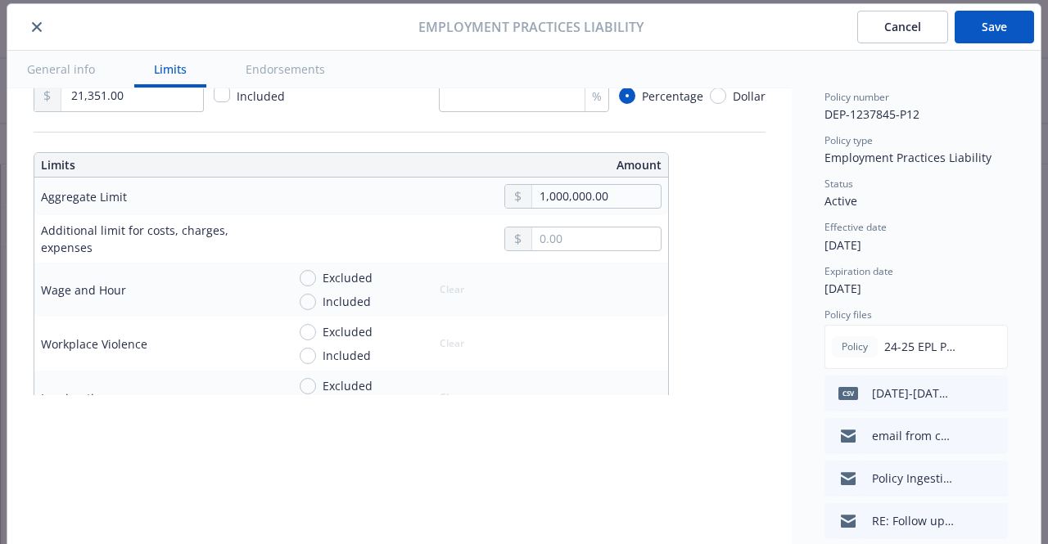
scroll to position [494, 0]
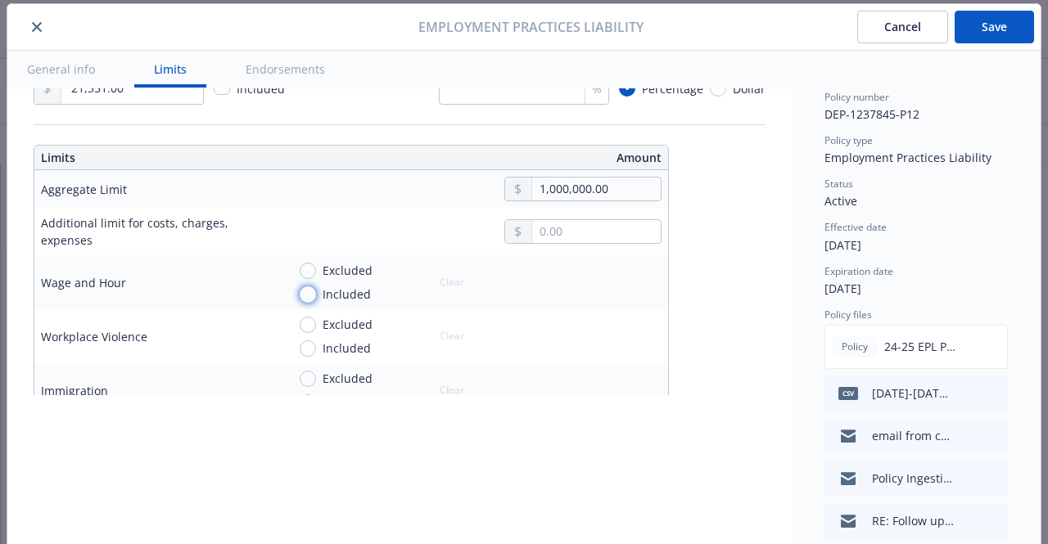
click at [301, 291] on input "Included" at bounding box center [308, 295] width 16 height 16
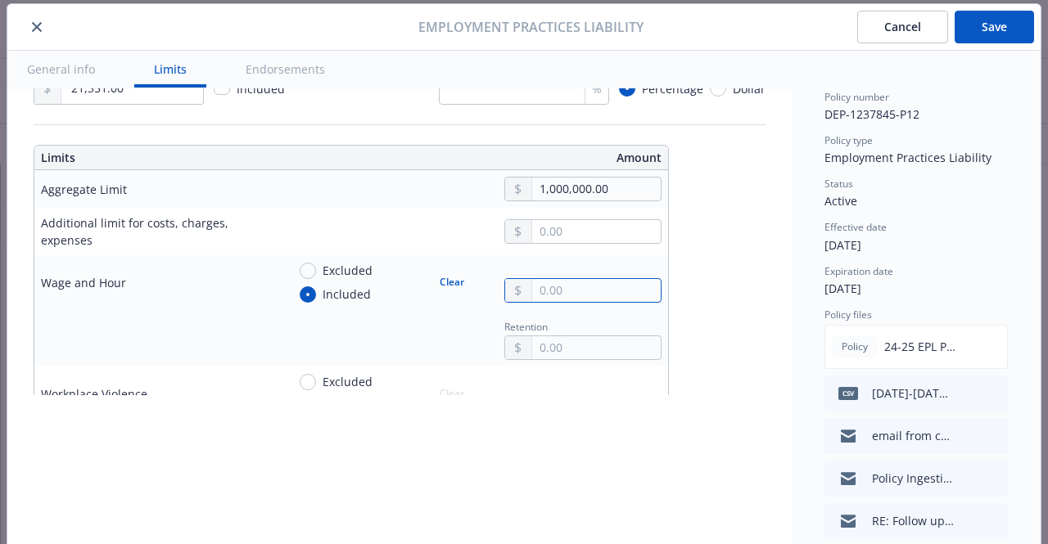
click at [555, 290] on input "text" at bounding box center [596, 290] width 129 height 23
click at [120, 337] on div at bounding box center [157, 338] width 233 height 20
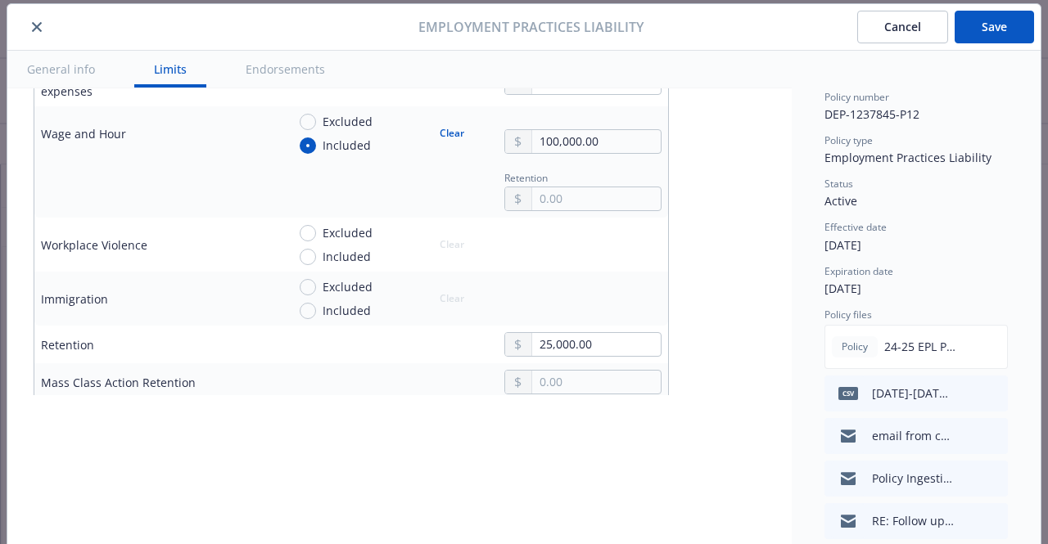
scroll to position [657, 0]
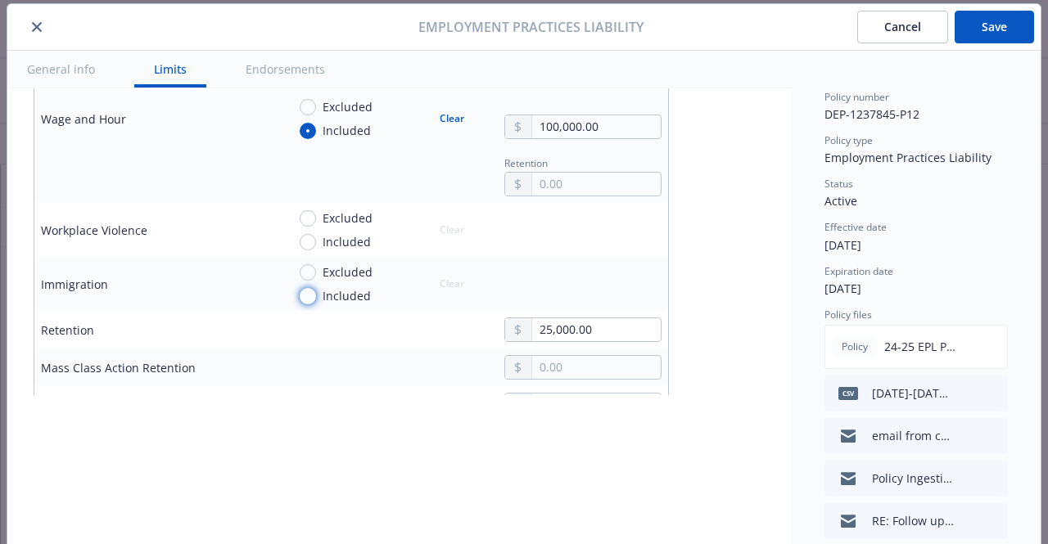
drag, startPoint x: 303, startPoint y: 298, endPoint x: 378, endPoint y: 298, distance: 75.3
click at [303, 298] on input "Included" at bounding box center [308, 296] width 16 height 16
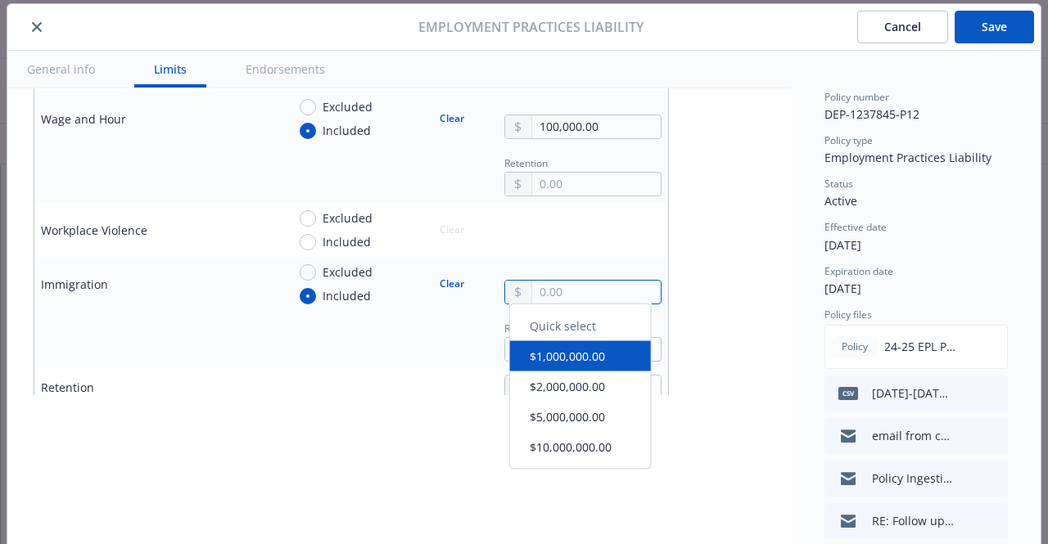
click at [540, 294] on input "text" at bounding box center [596, 292] width 129 height 23
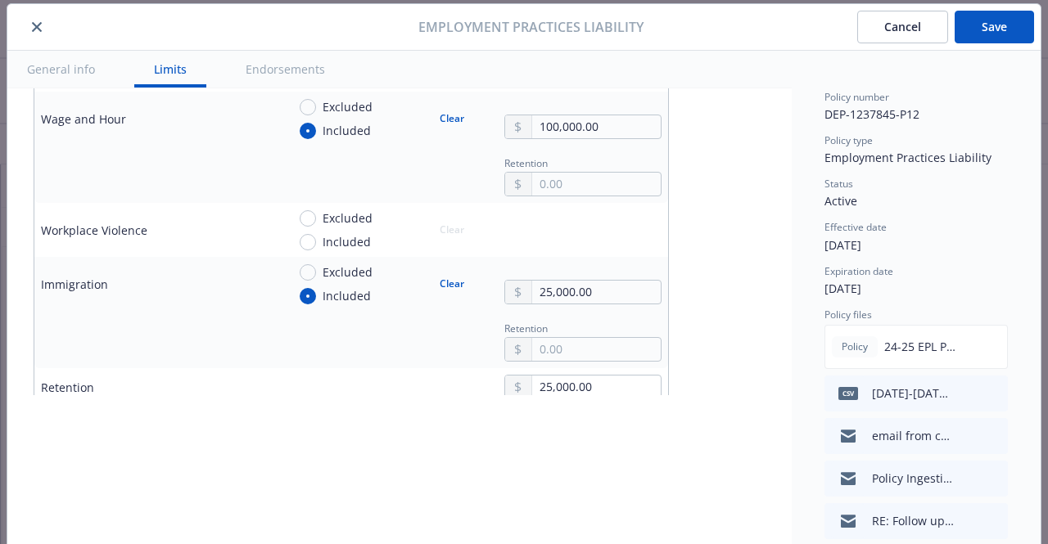
click at [165, 344] on div at bounding box center [157, 340] width 233 height 20
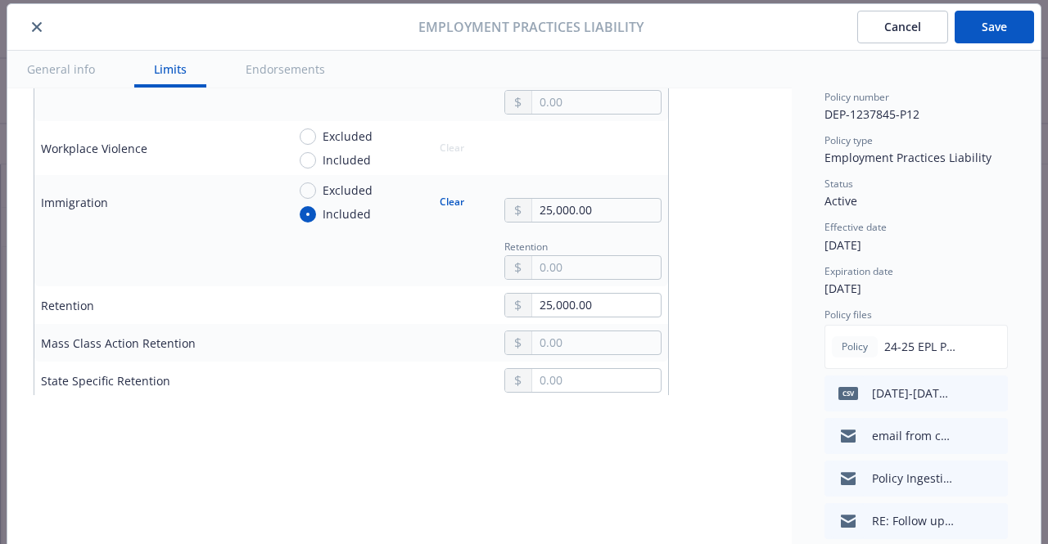
scroll to position [821, 0]
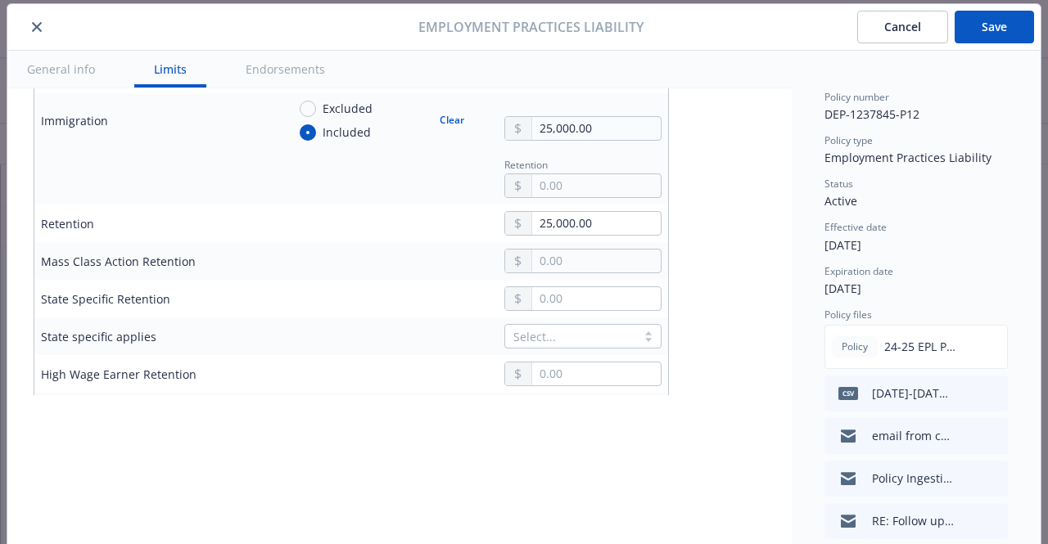
click at [989, 31] on button "Save" at bounding box center [994, 27] width 79 height 33
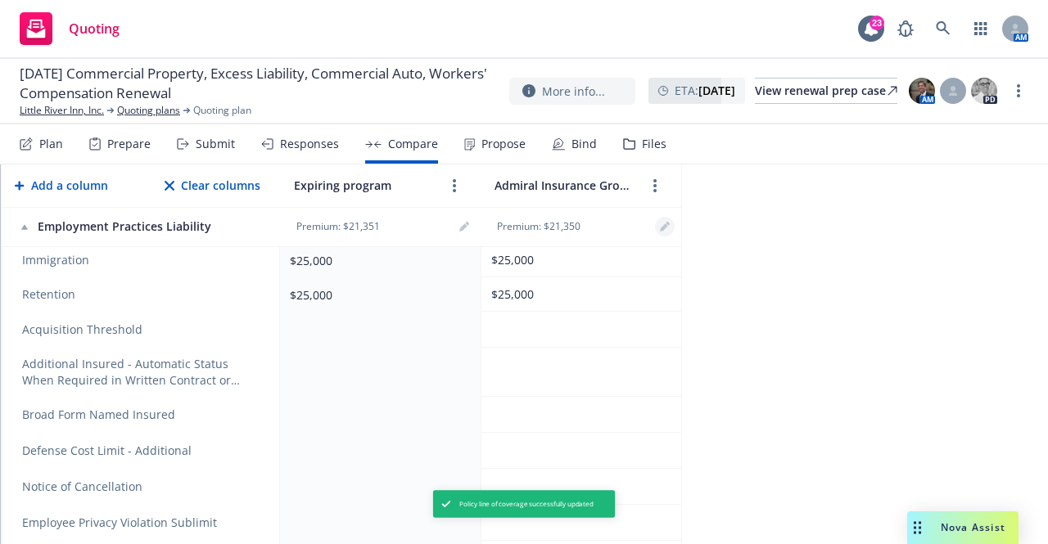
click at [666, 229] on icon "editPencil" at bounding box center [665, 227] width 10 height 10
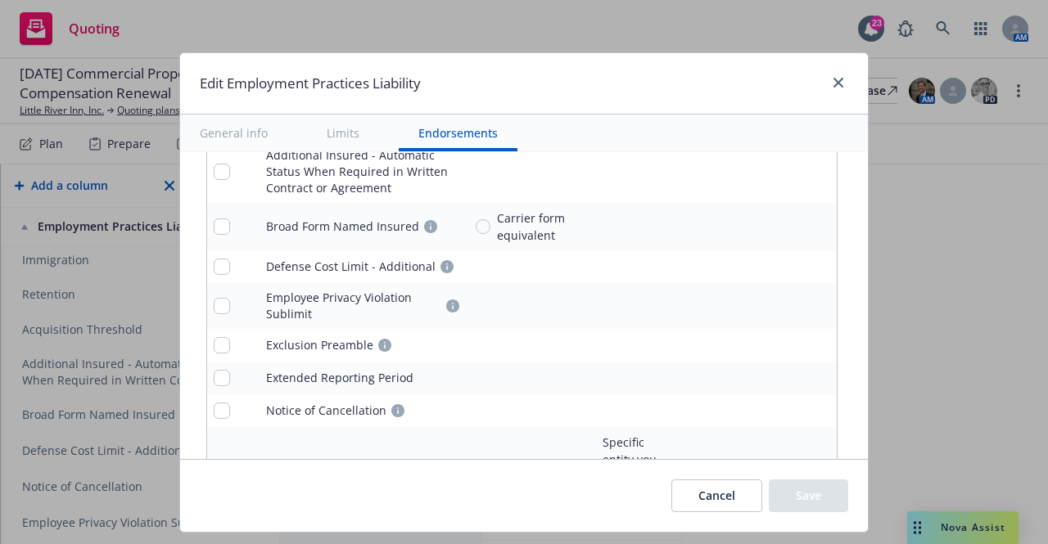
scroll to position [1891, 0]
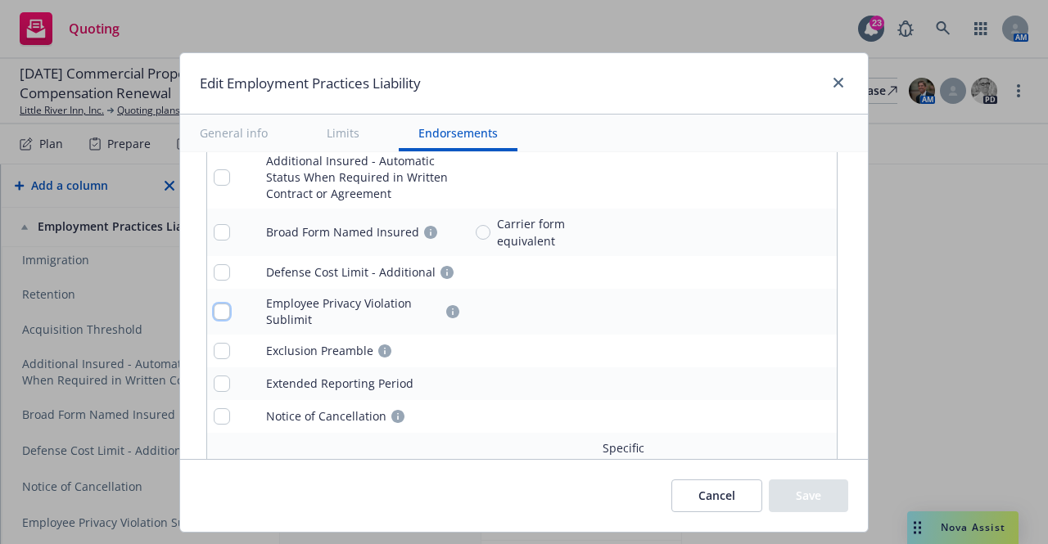
click at [214, 312] on input "checkbox" at bounding box center [222, 312] width 16 height 16
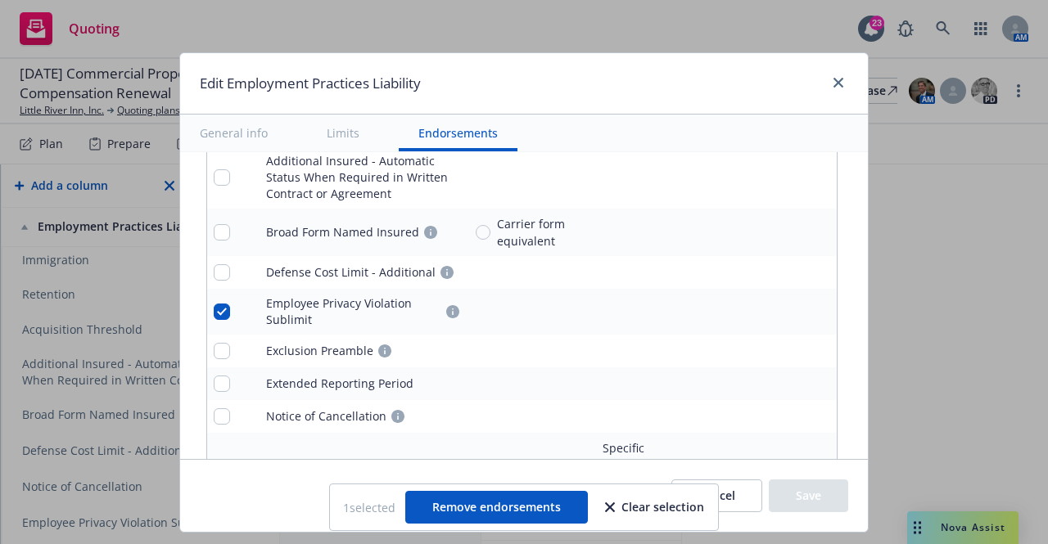
click at [786, 312] on icon "pencil" at bounding box center [790, 313] width 8 height 8
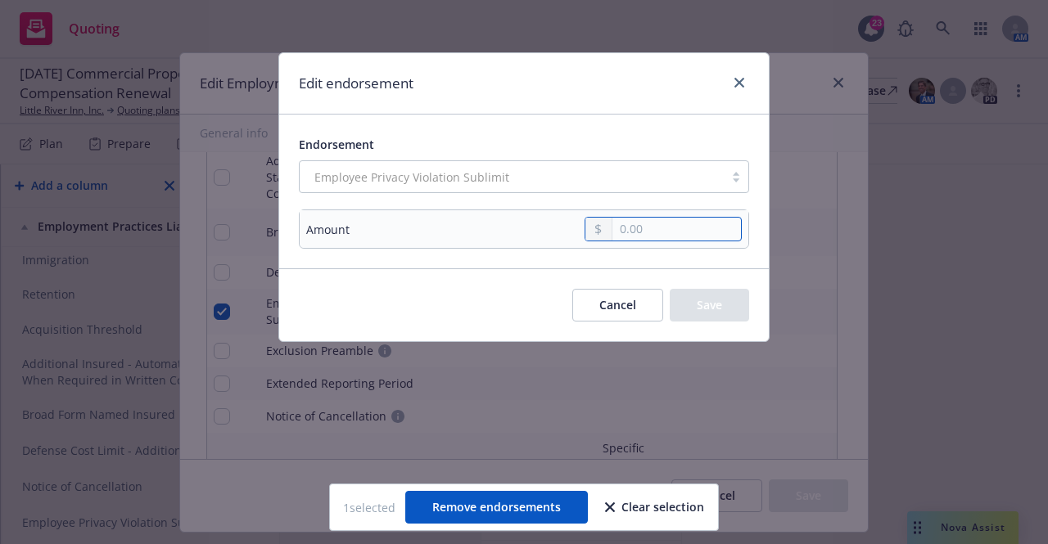
click at [680, 232] on input "text" at bounding box center [676, 229] width 129 height 23
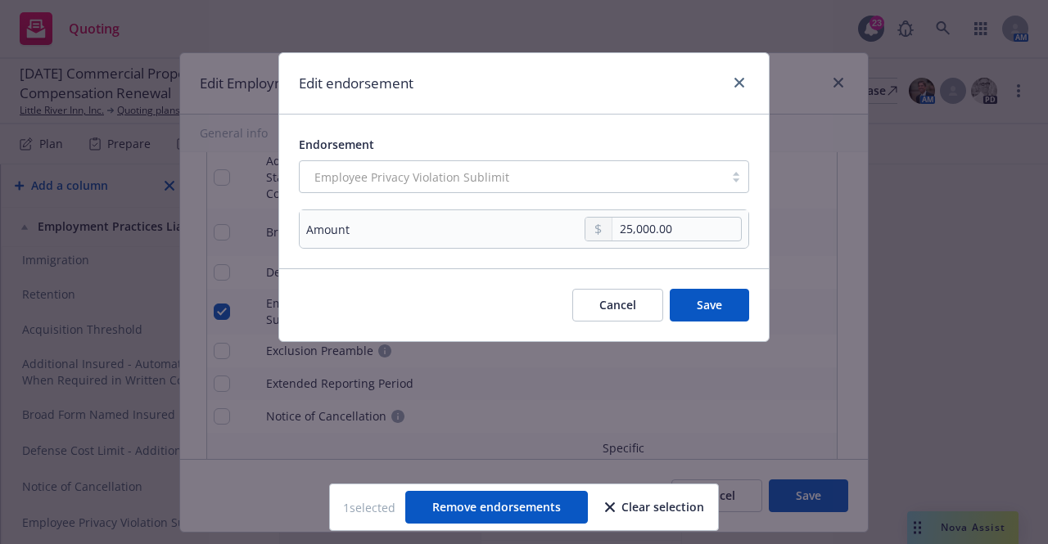
click at [703, 300] on button "Save" at bounding box center [709, 305] width 79 height 33
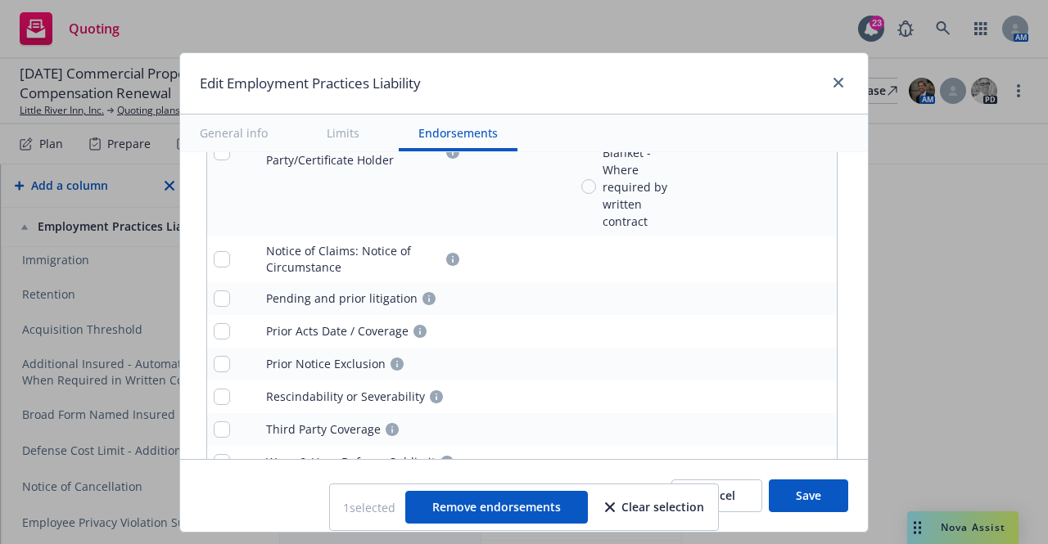
scroll to position [2300, 0]
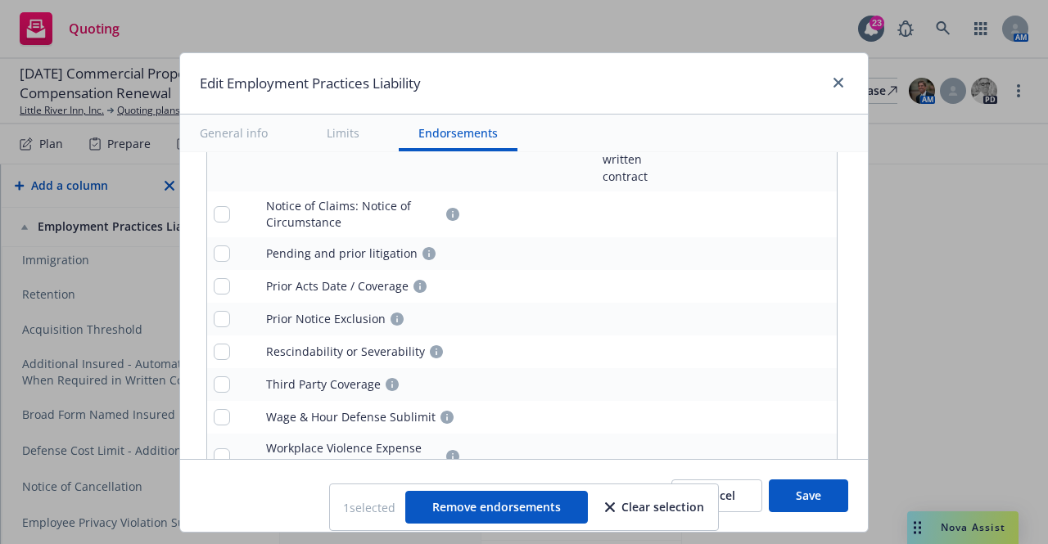
click at [786, 249] on icon "pencil" at bounding box center [791, 254] width 10 height 10
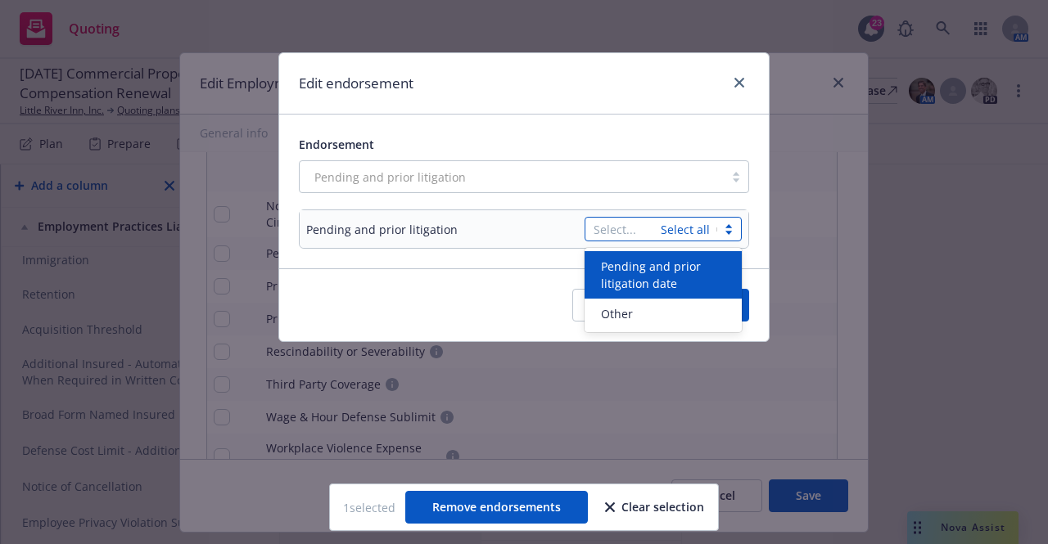
click at [675, 227] on div "Select... Select all" at bounding box center [663, 229] width 157 height 25
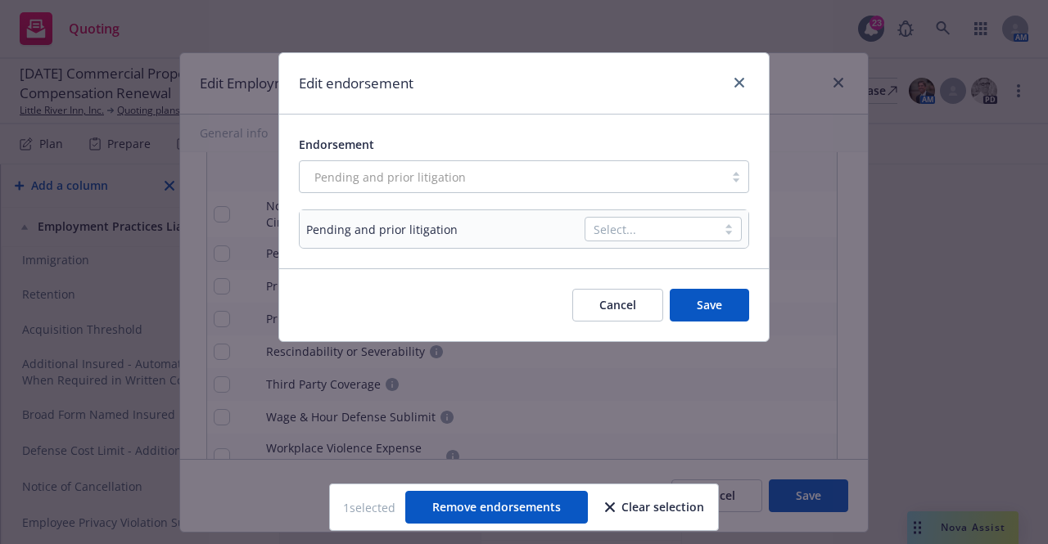
click at [438, 300] on div "Cancel Save" at bounding box center [524, 305] width 450 height 33
click at [411, 381] on div "Edit endorsement Endorsement Pending and prior litigation Pending and prior lit…" at bounding box center [524, 272] width 1048 height 544
click at [619, 303] on button "Cancel" at bounding box center [617, 305] width 91 height 33
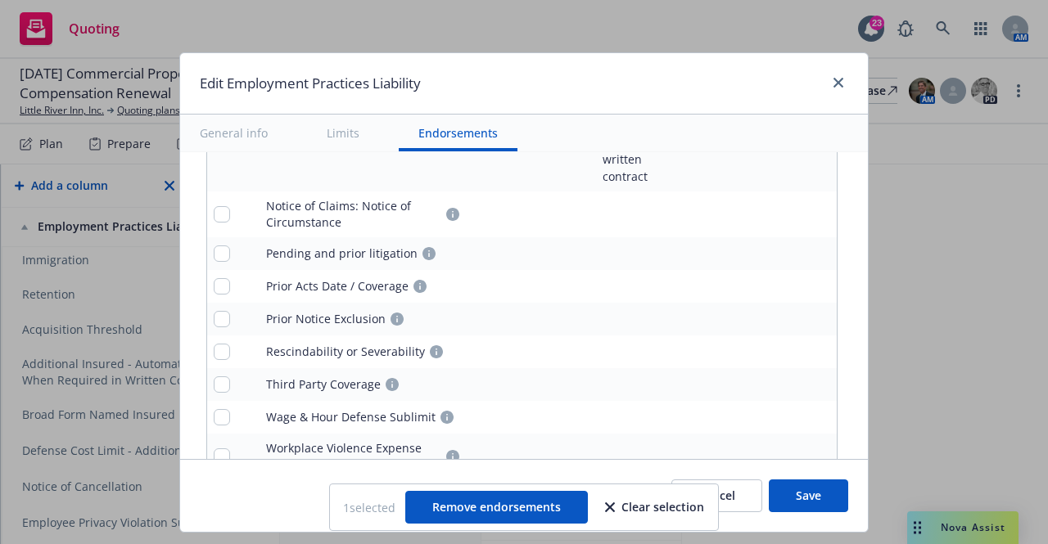
click at [808, 499] on button "Save" at bounding box center [808, 496] width 79 height 33
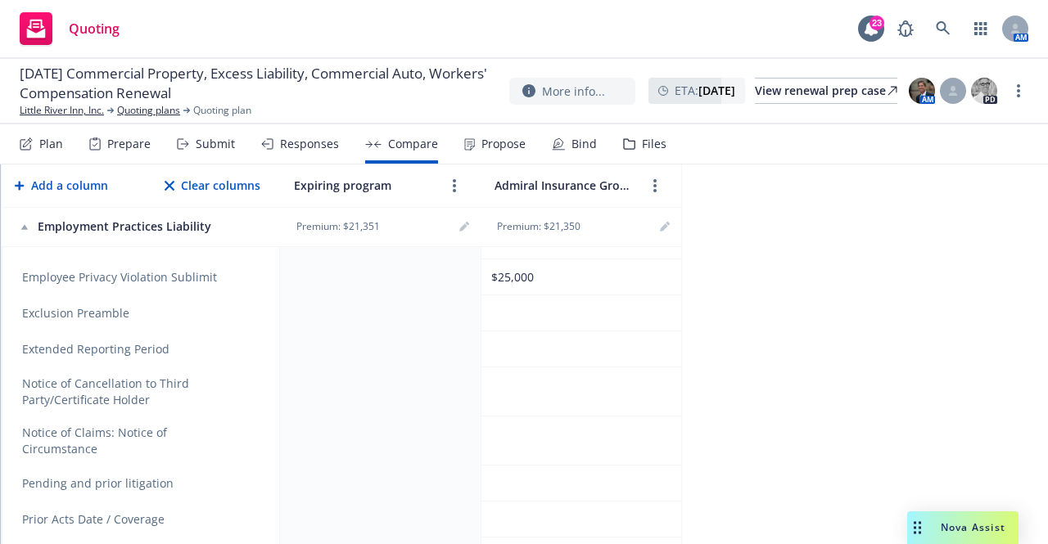
scroll to position [1014, 0]
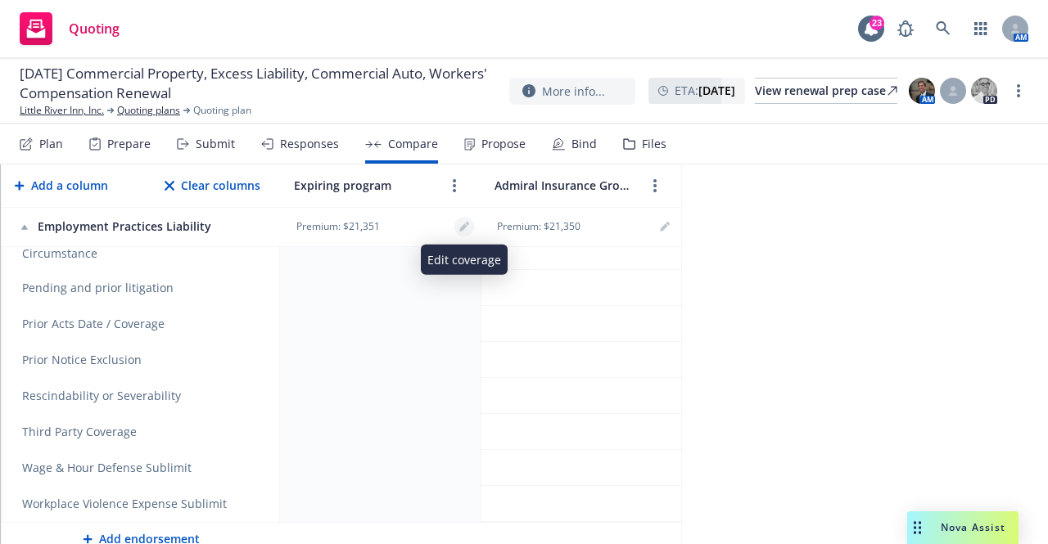
click at [470, 229] on link "editPencil" at bounding box center [464, 227] width 20 height 20
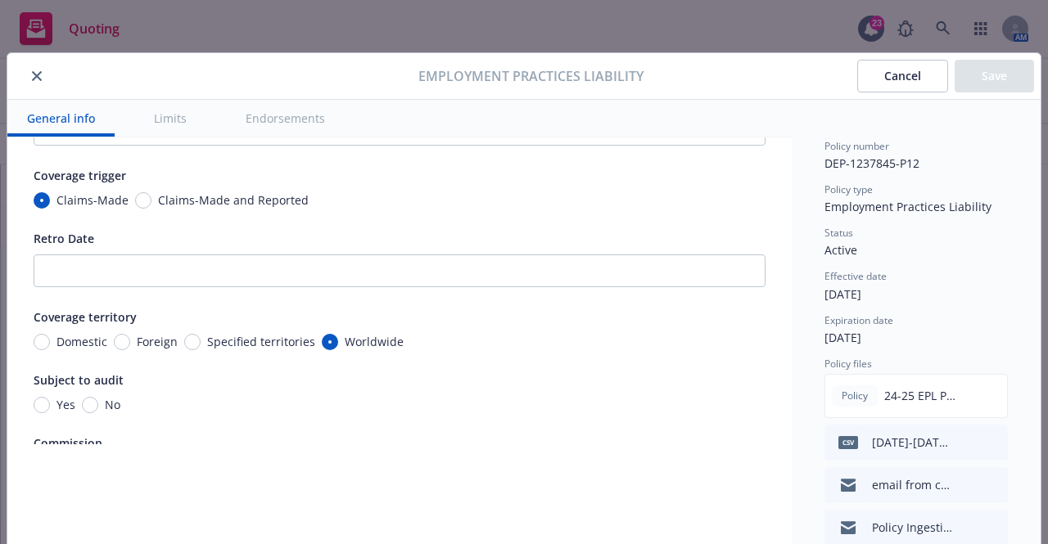
scroll to position [82, 0]
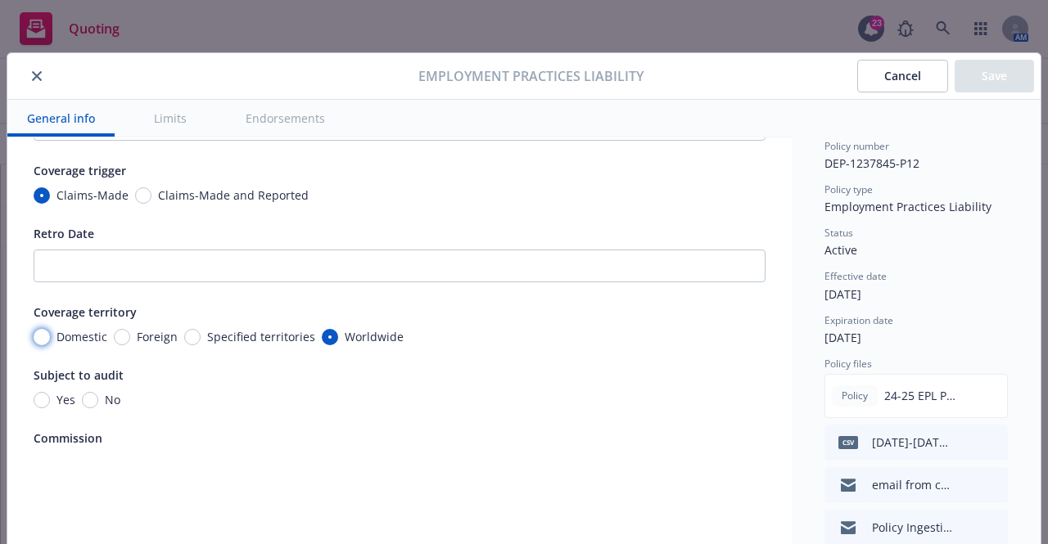
click at [37, 336] on input "Domestic" at bounding box center [42, 337] width 16 height 16
click at [971, 68] on button "Save" at bounding box center [994, 76] width 79 height 33
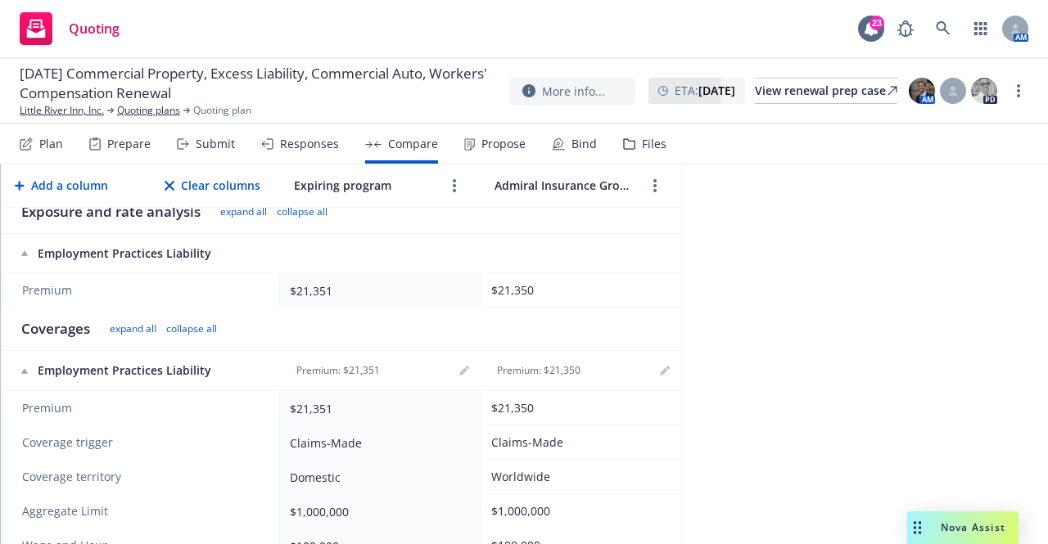
scroll to position [328, 0]
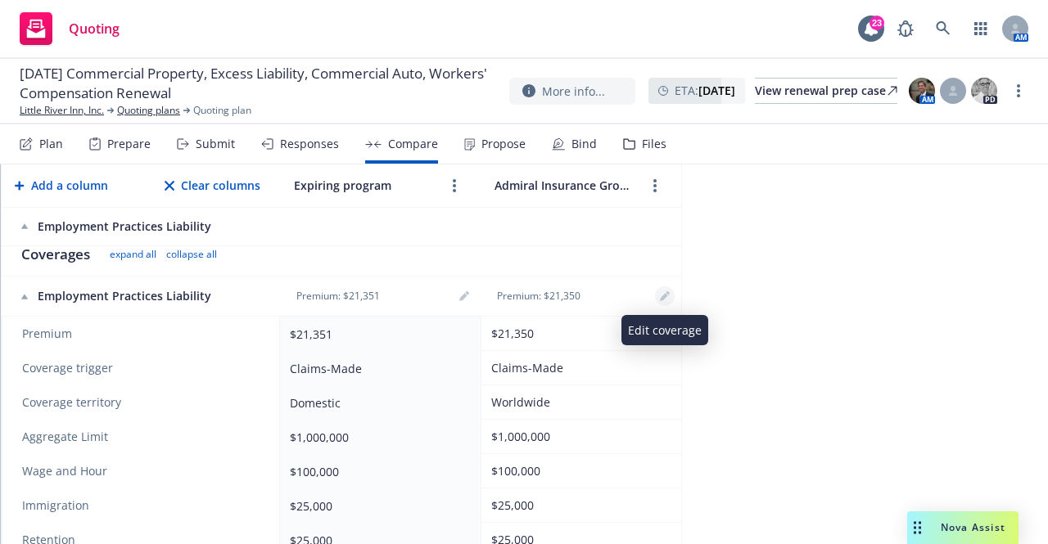
click at [665, 296] on icon "editPencil" at bounding box center [664, 298] width 8 height 8
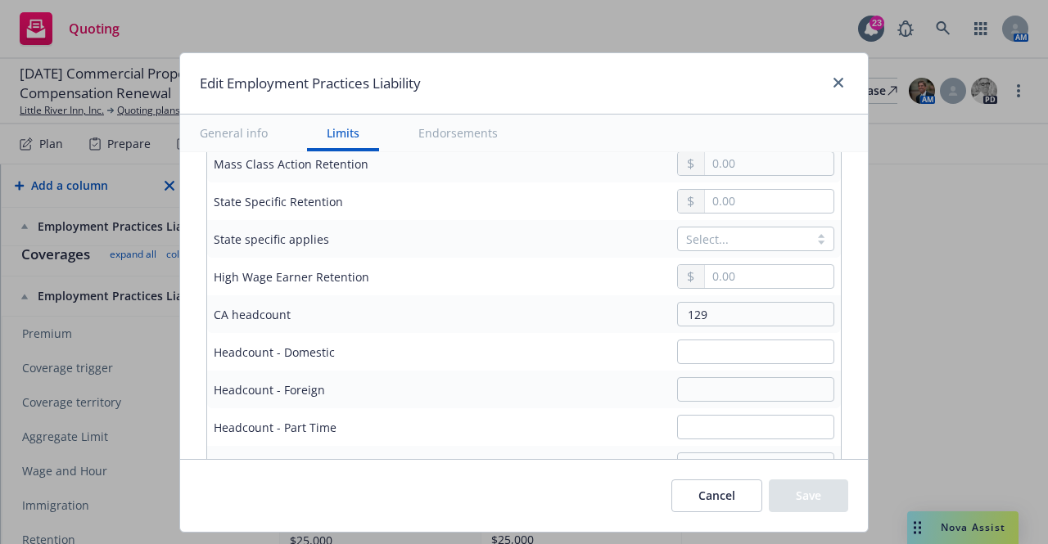
scroll to position [1064, 0]
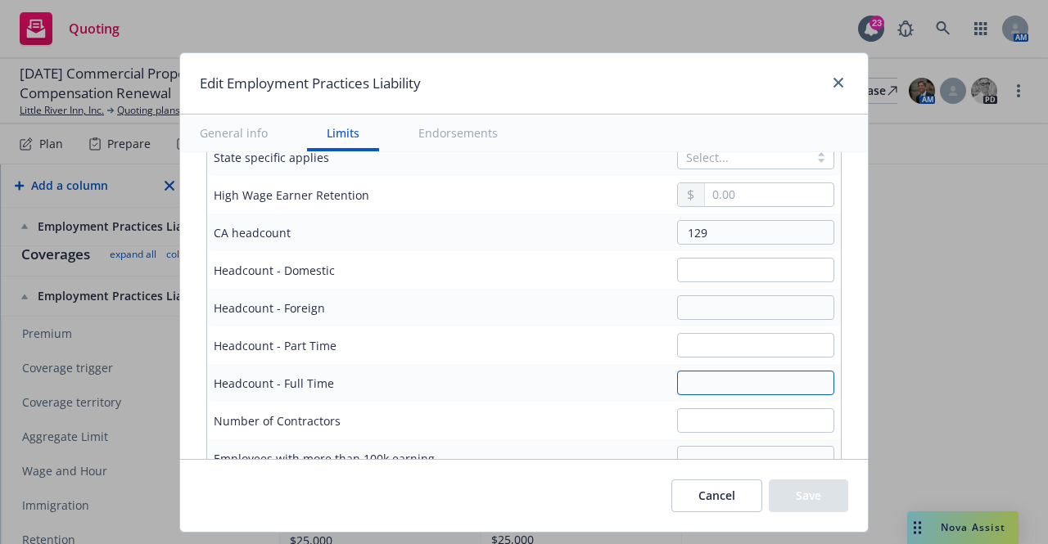
click at [703, 384] on input "text" at bounding box center [755, 383] width 157 height 25
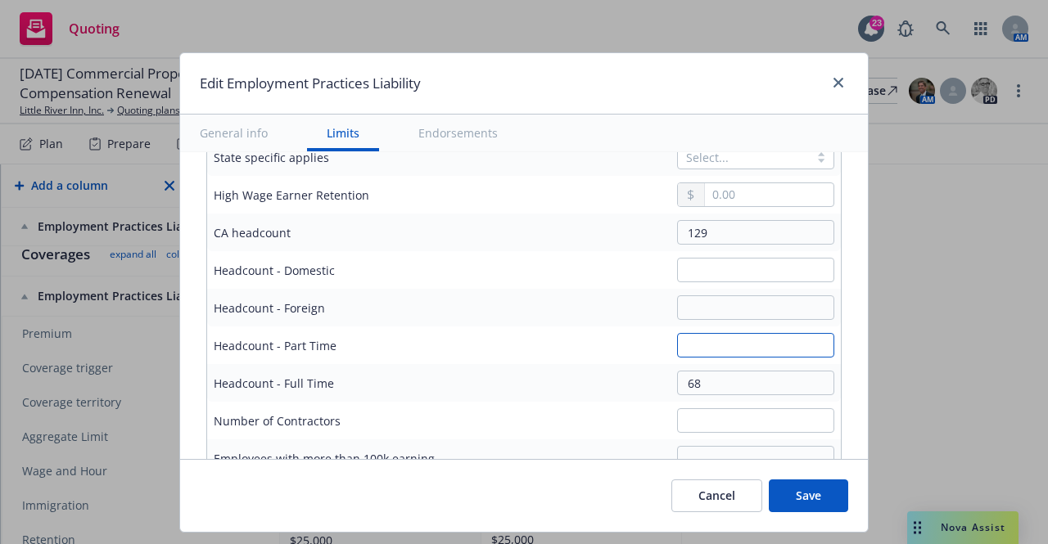
click at [693, 341] on input "text" at bounding box center [755, 345] width 157 height 25
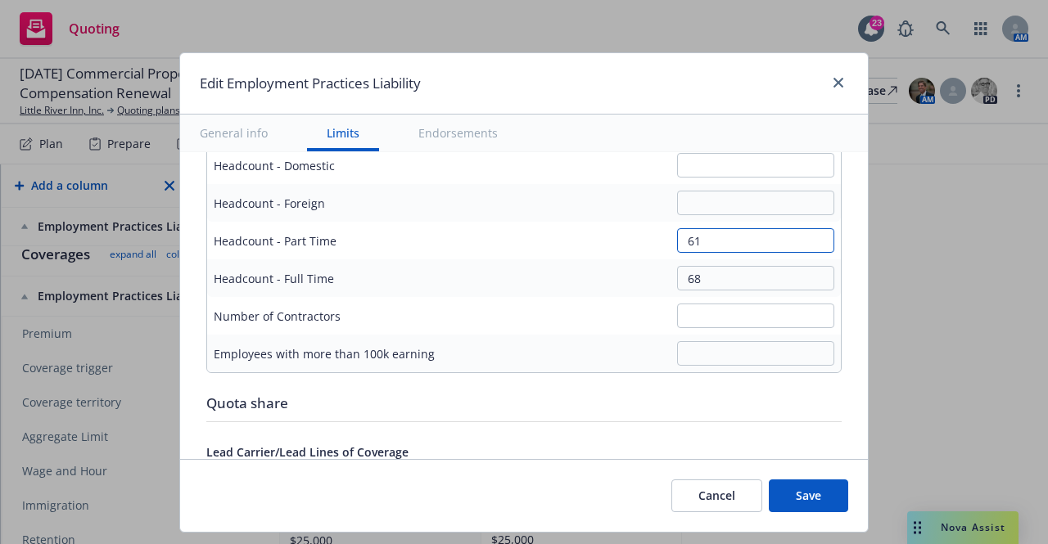
scroll to position [1228, 0]
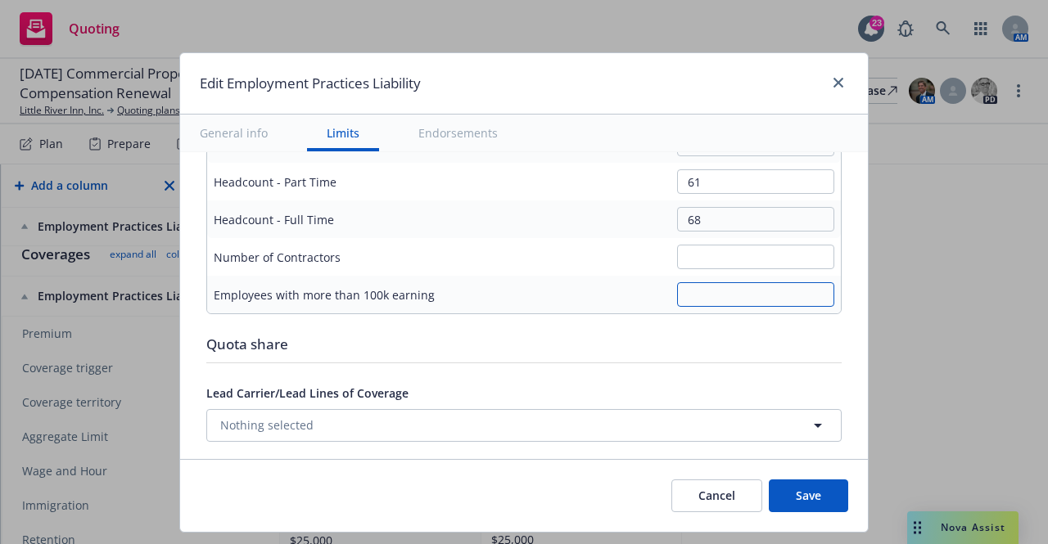
click at [717, 296] on input "text" at bounding box center [755, 294] width 157 height 25
click at [814, 501] on button "Save" at bounding box center [808, 496] width 79 height 33
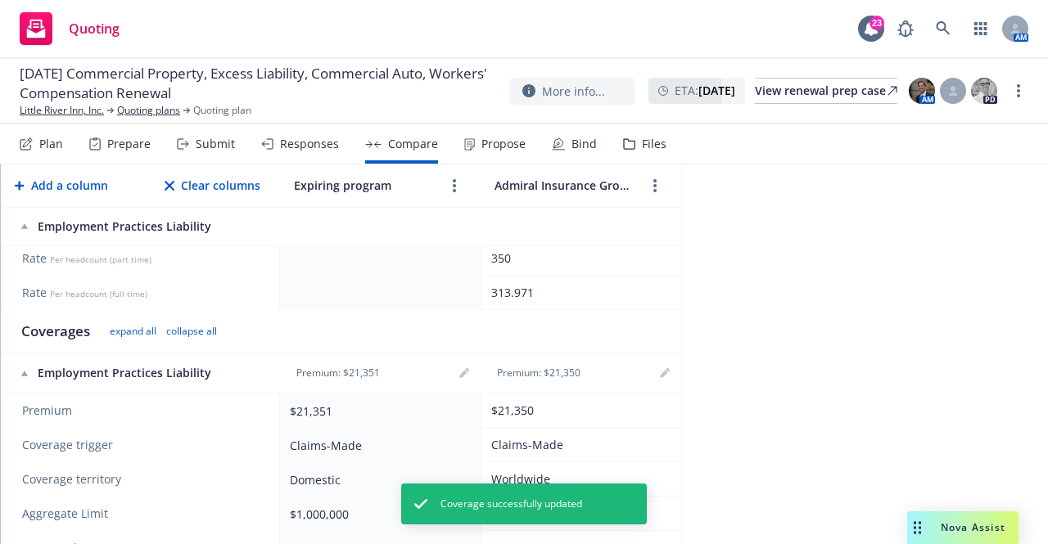
scroll to position [328, 0]
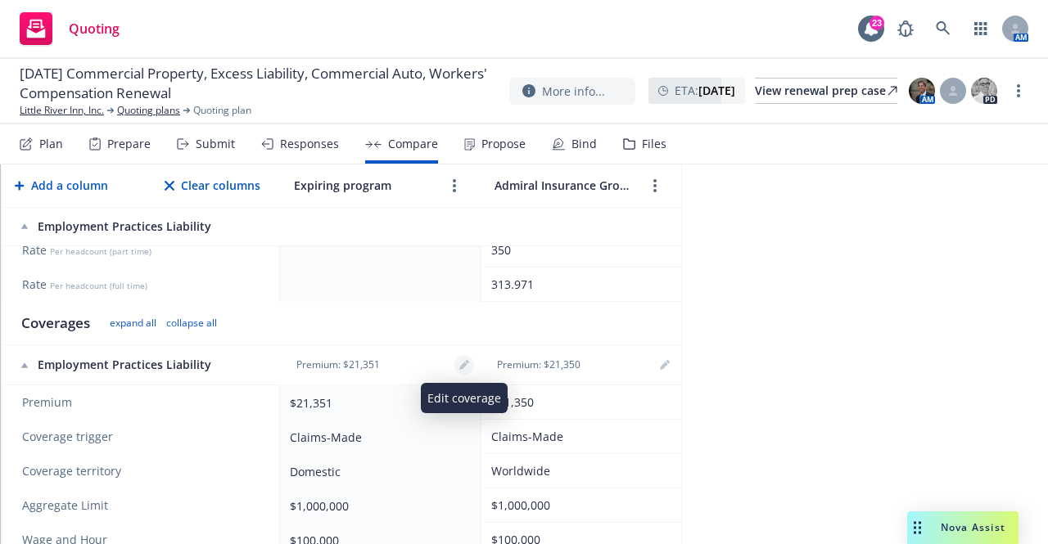
click at [462, 370] on link "editPencil" at bounding box center [464, 365] width 20 height 20
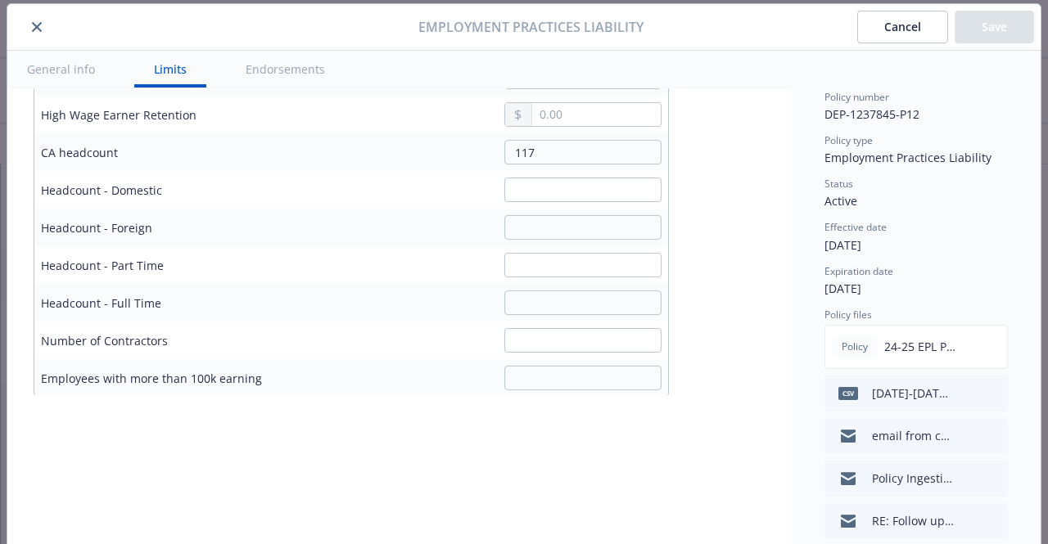
scroll to position [1100, 0]
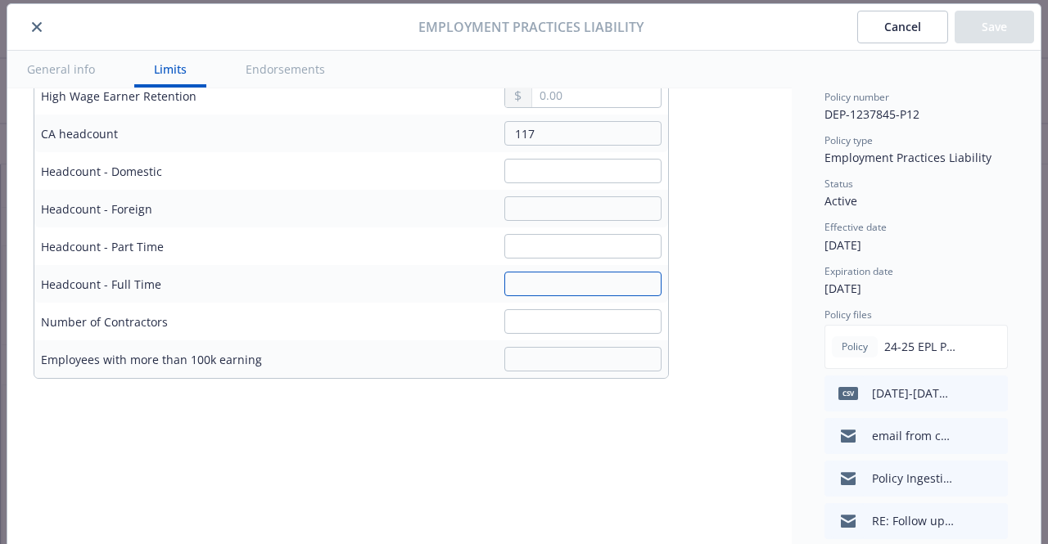
click at [557, 276] on input "text" at bounding box center [582, 284] width 157 height 25
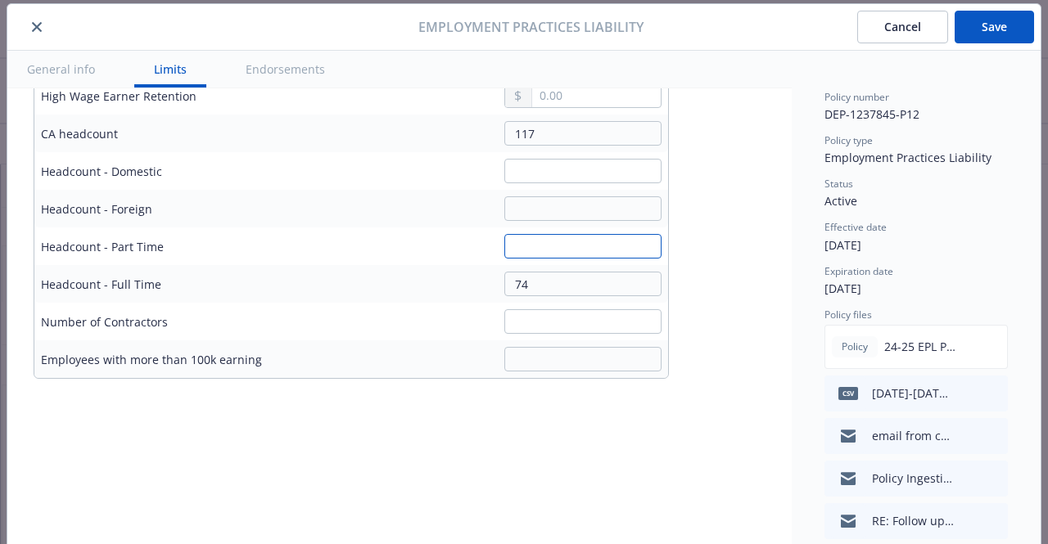
click at [545, 246] on input "text" at bounding box center [582, 246] width 157 height 25
click at [969, 29] on button "Save" at bounding box center [994, 27] width 79 height 33
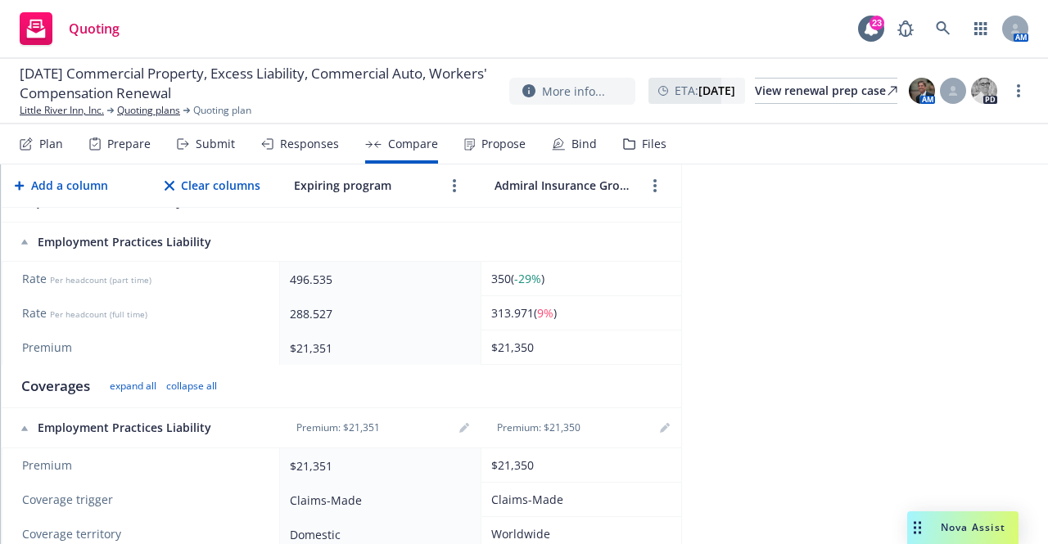
scroll to position [0, 0]
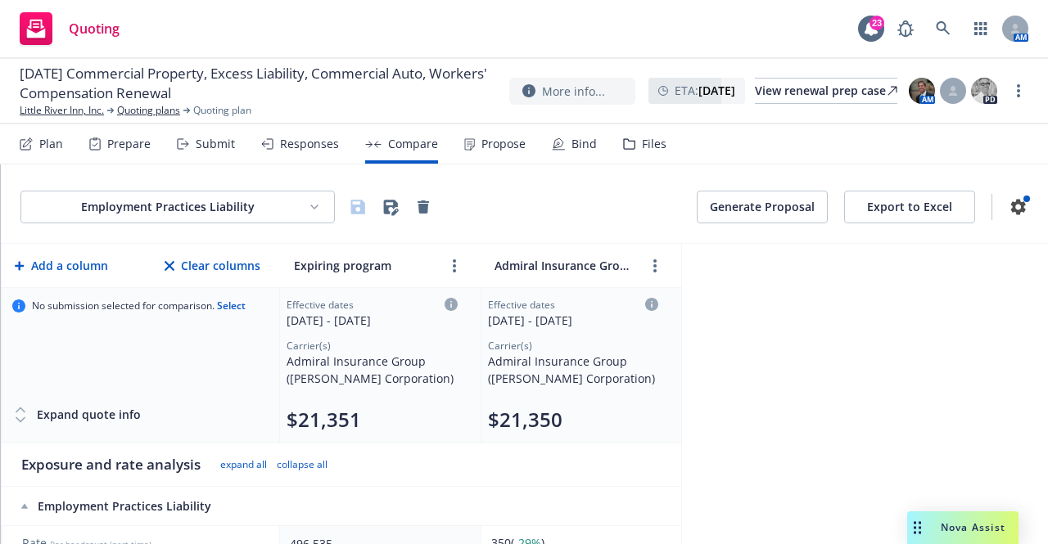
click at [115, 210] on html "Quoting 23 AM 10/01/25 Commercial Property, Excess Liability, Commercial Auto, …" at bounding box center [524, 272] width 1048 height 544
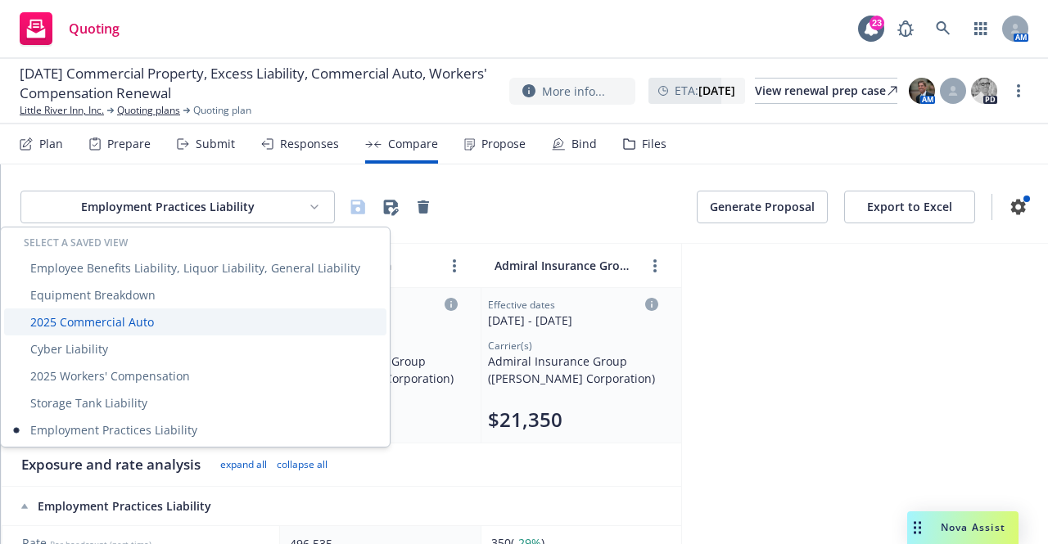
click at [121, 326] on div "2025 Commercial Auto" at bounding box center [195, 322] width 382 height 27
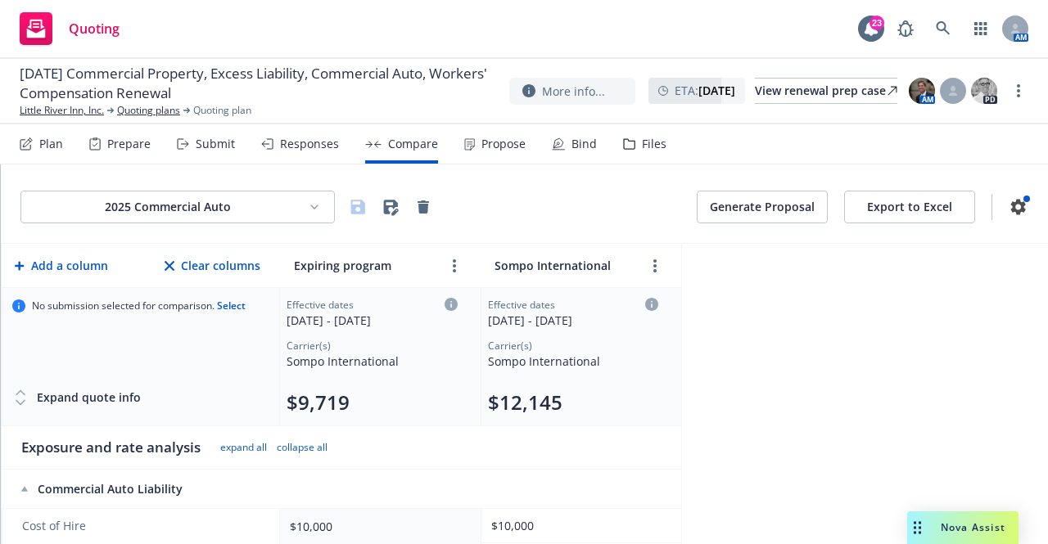
click at [940, 523] on div "Nova Assist" at bounding box center [973, 528] width 91 height 14
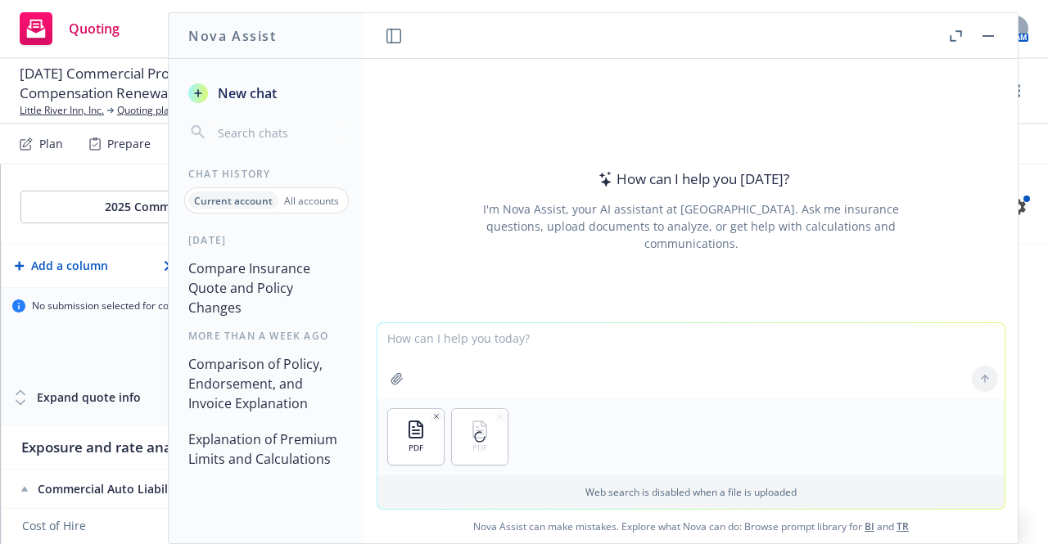
click at [510, 353] on textarea at bounding box center [690, 360] width 627 height 75
click at [706, 337] on textarea "Please compare this year's quote to last year's policy." at bounding box center [690, 360] width 627 height 77
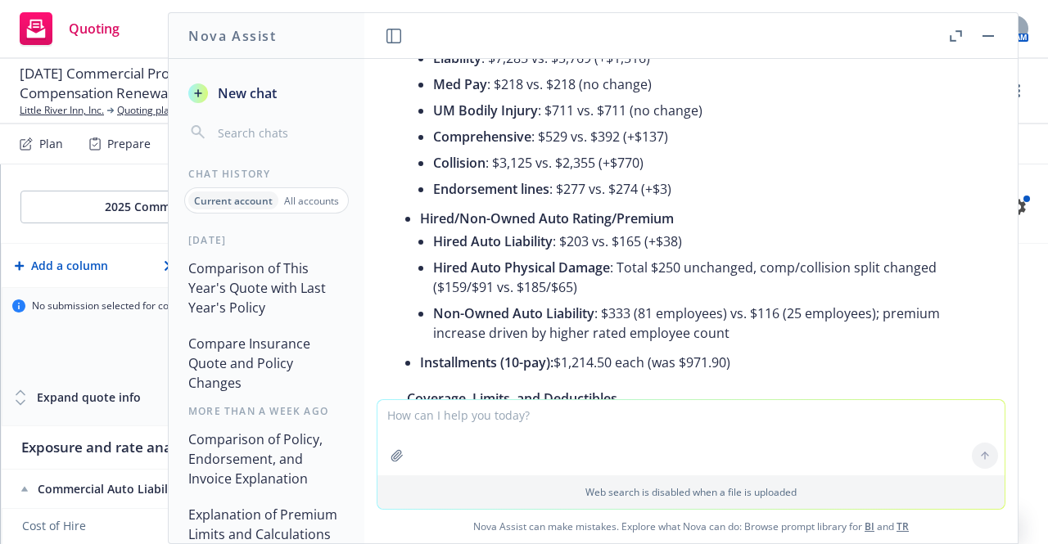
scroll to position [328, 0]
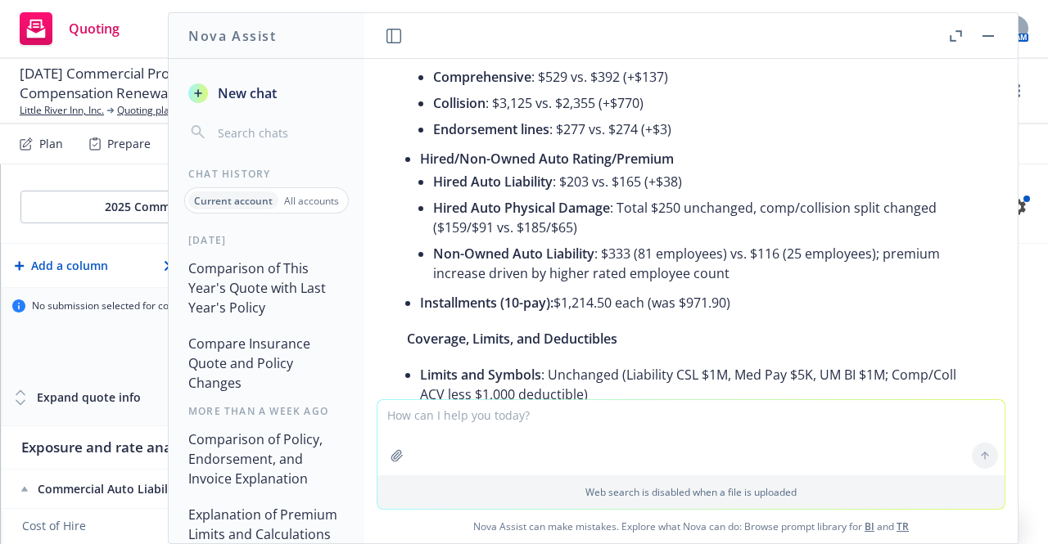
click at [124, 355] on div "No submission selected for comparison. Select" at bounding box center [140, 336] width 257 height 72
click at [990, 38] on button "button" at bounding box center [988, 36] width 20 height 20
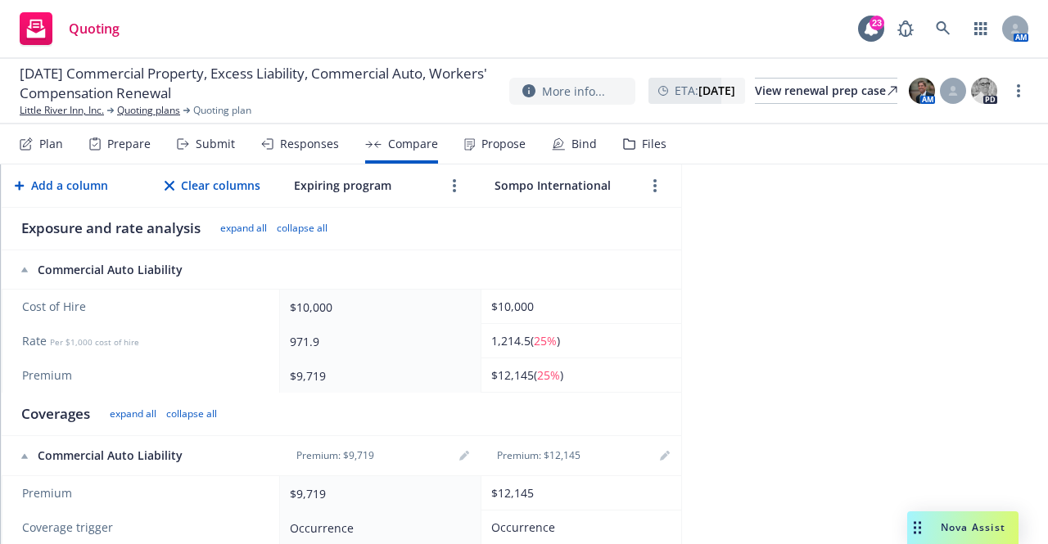
scroll to position [246, 0]
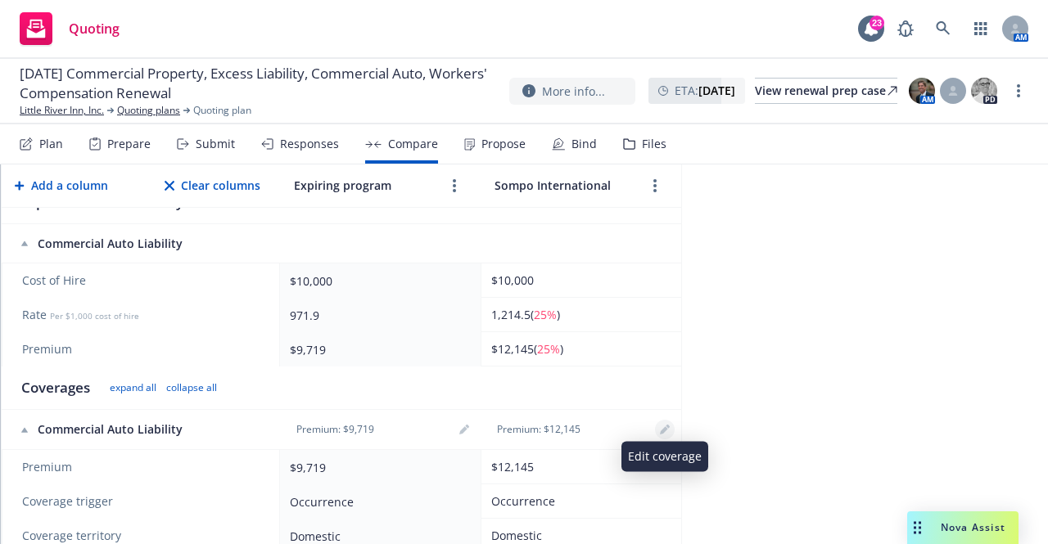
click at [664, 425] on icon "editPencil" at bounding box center [665, 430] width 10 height 10
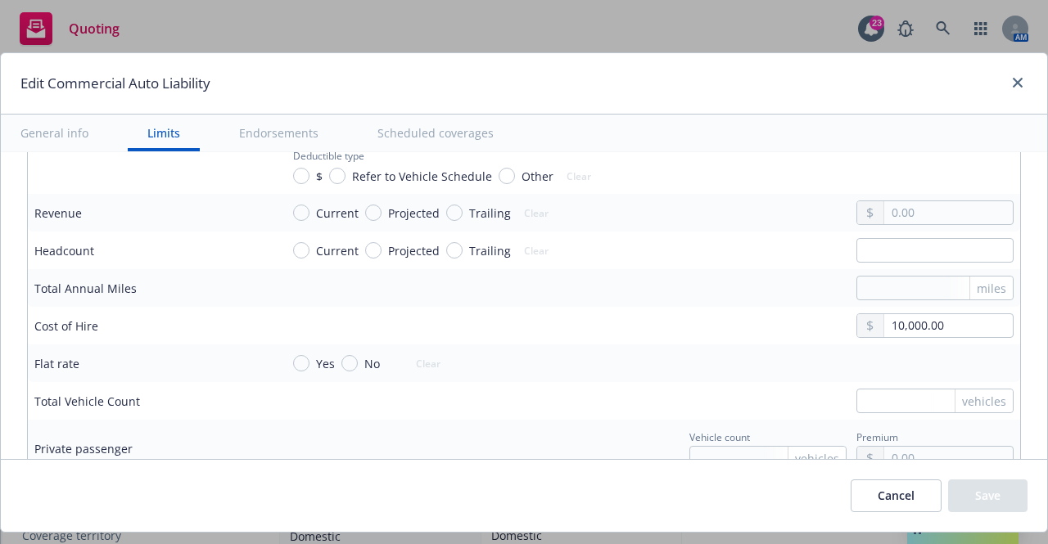
scroll to position [2211, 0]
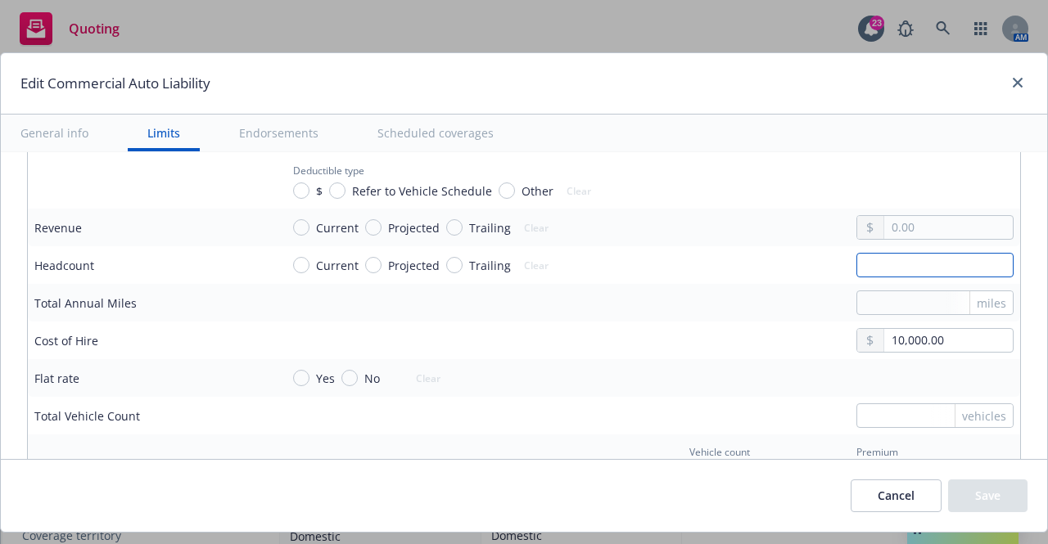
click at [869, 260] on input "text" at bounding box center [934, 265] width 157 height 25
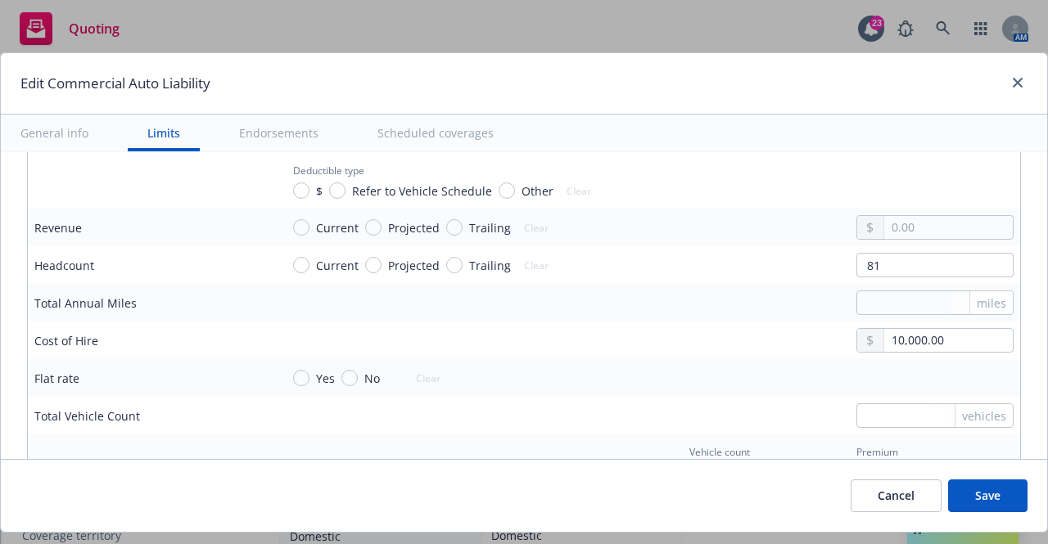
click at [991, 502] on button "Save" at bounding box center [987, 496] width 79 height 33
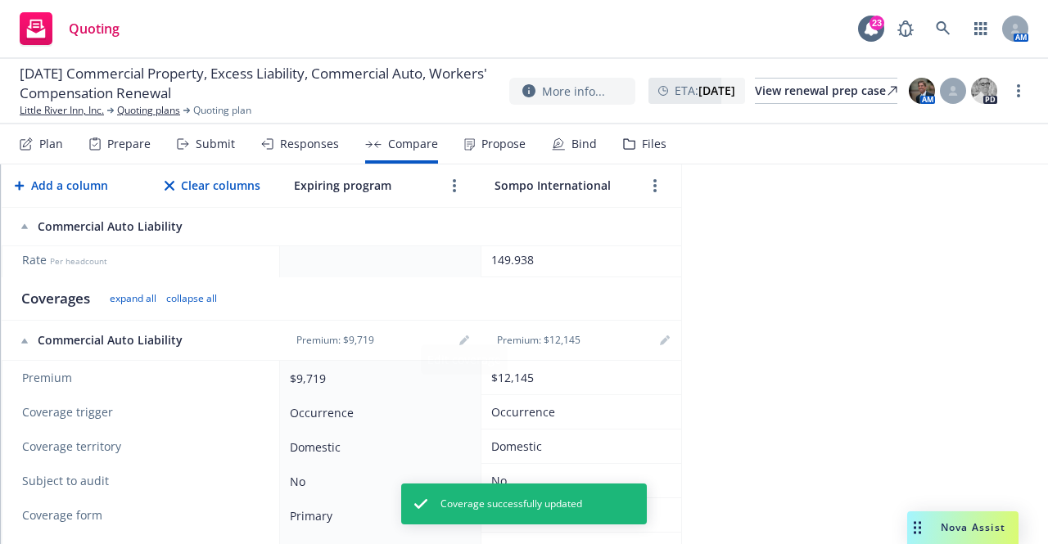
scroll to position [409, 0]
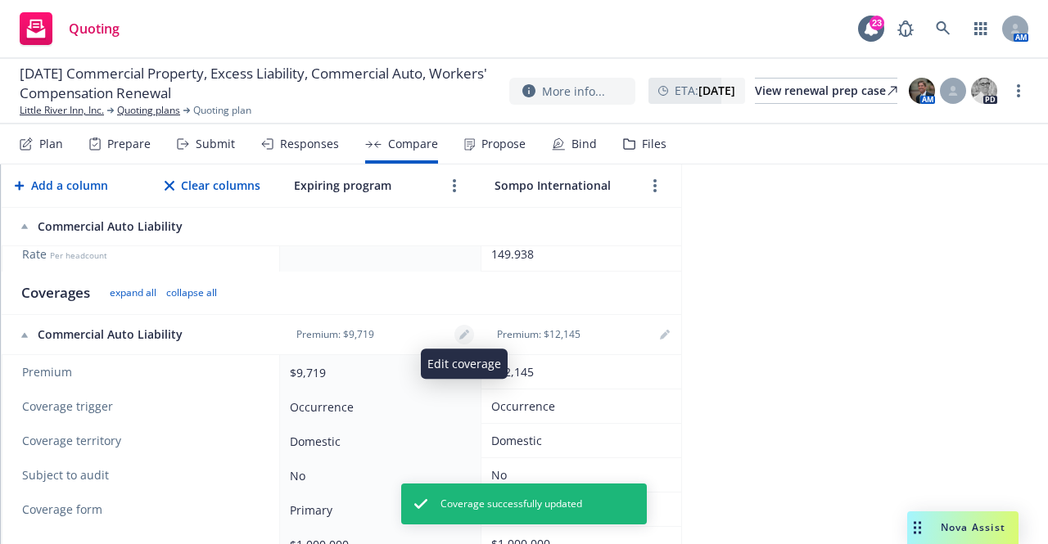
click at [467, 335] on icon "editPencil" at bounding box center [464, 335] width 10 height 10
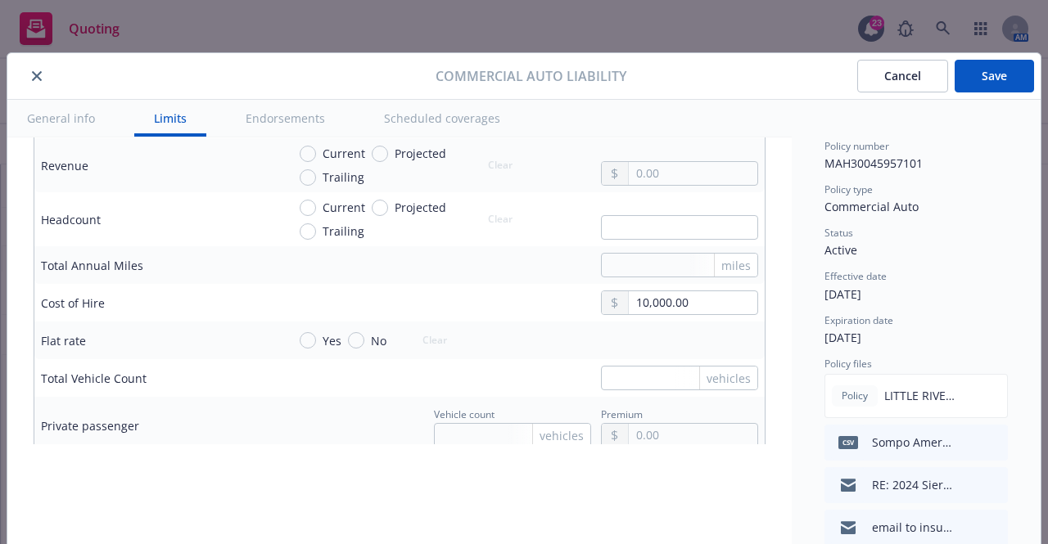
scroll to position [2784, 0]
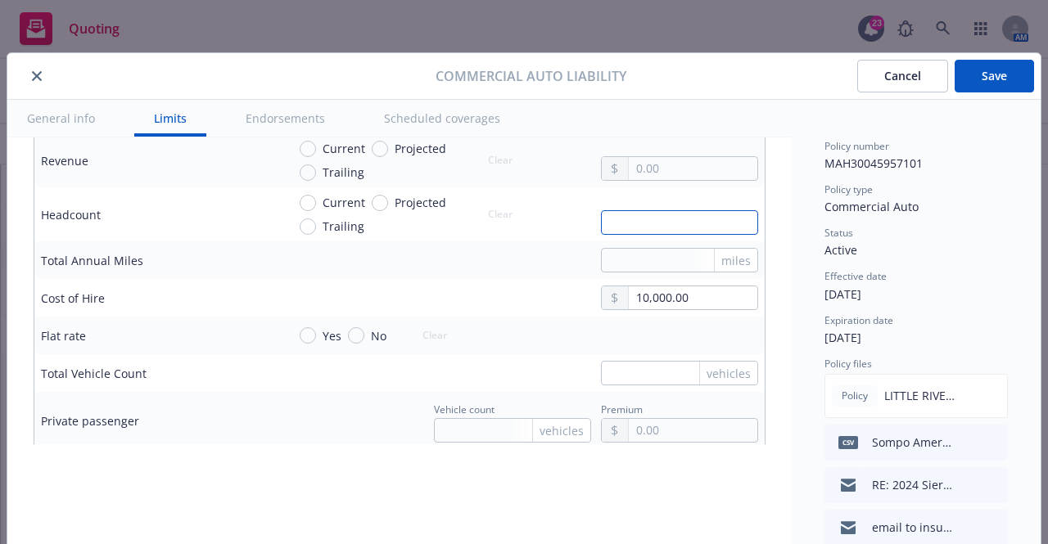
click at [604, 225] on input "text" at bounding box center [679, 222] width 157 height 25
click at [993, 79] on button "Save" at bounding box center [994, 76] width 79 height 33
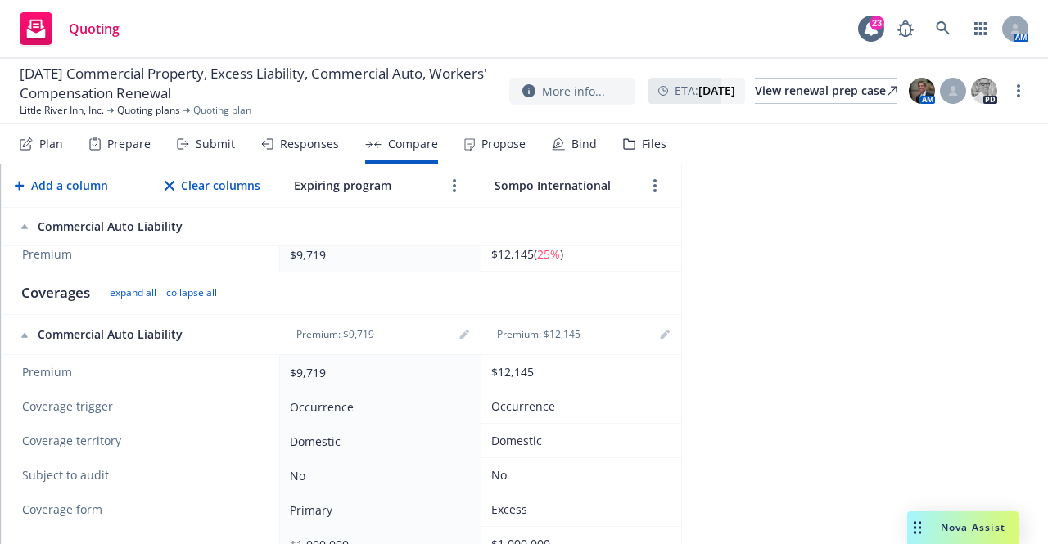
scroll to position [341, 0]
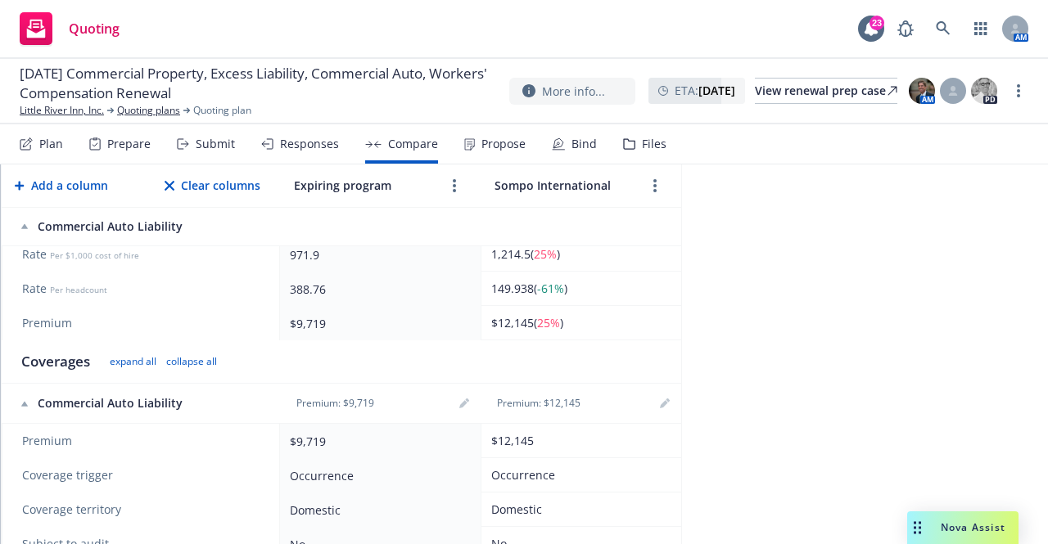
click at [960, 531] on span "Nova Assist" at bounding box center [973, 528] width 65 height 14
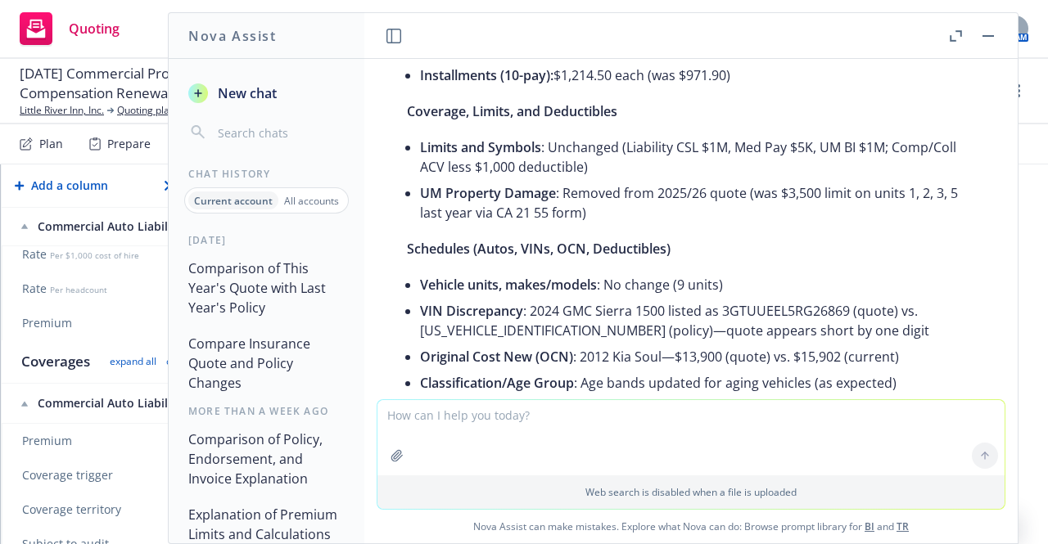
scroll to position [573, 0]
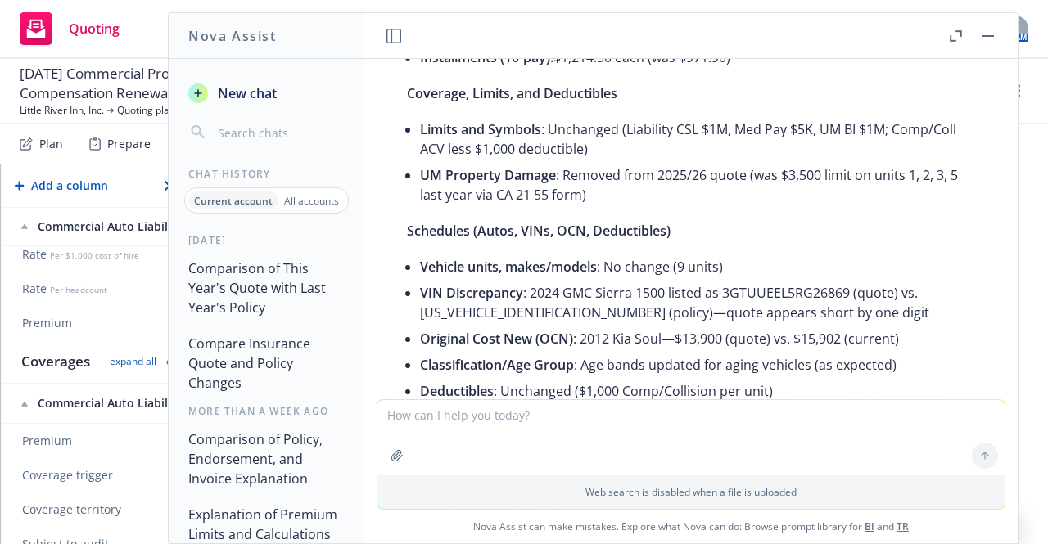
click at [992, 35] on rect "button" at bounding box center [988, 36] width 11 height 2
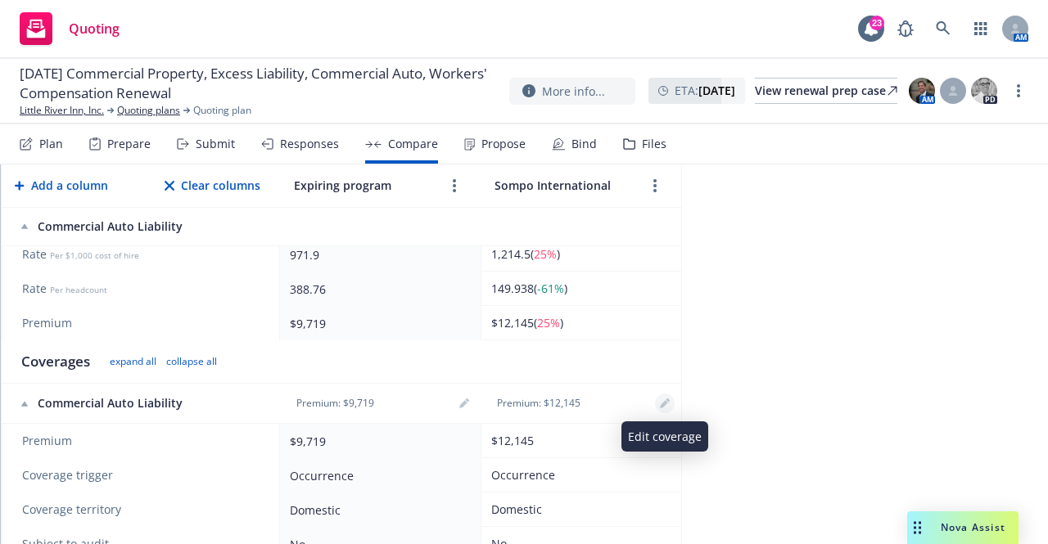
click at [660, 406] on icon "editPencil" at bounding box center [664, 405] width 8 height 8
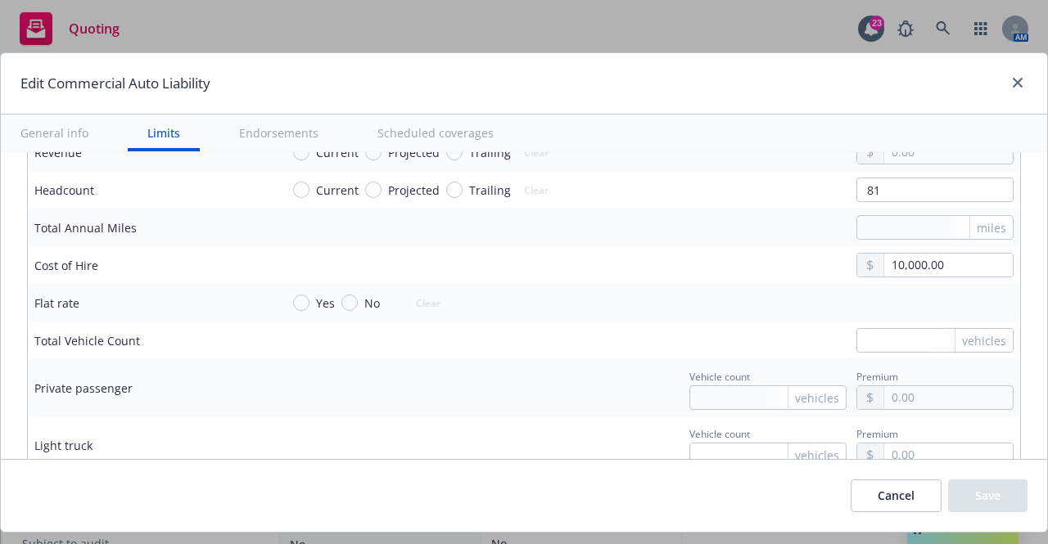
scroll to position [2293, 0]
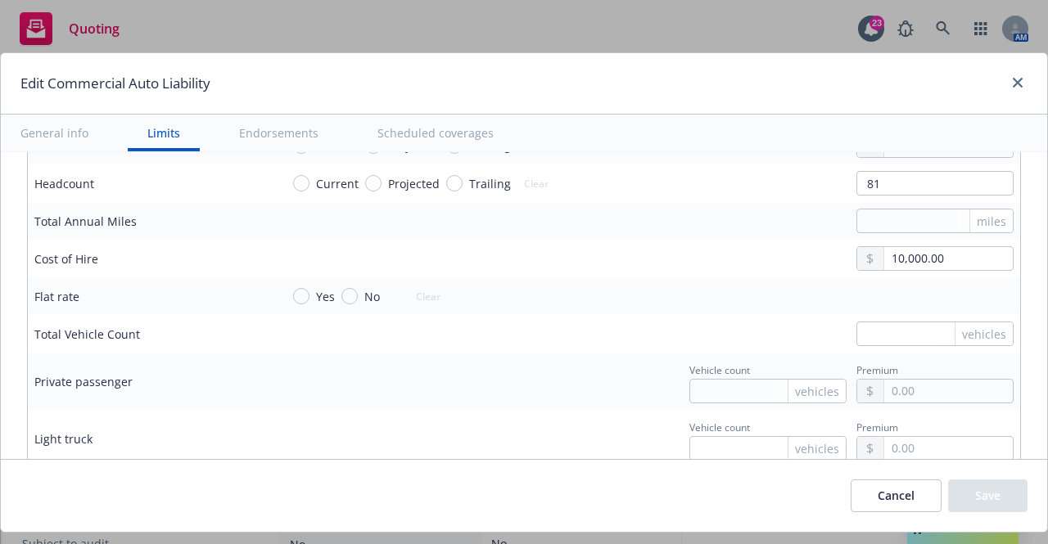
click at [955, 338] on div "vehicles" at bounding box center [984, 334] width 58 height 23
click at [955, 334] on div "vehicles" at bounding box center [984, 334] width 58 height 23
click at [866, 332] on input "text" at bounding box center [934, 334] width 157 height 25
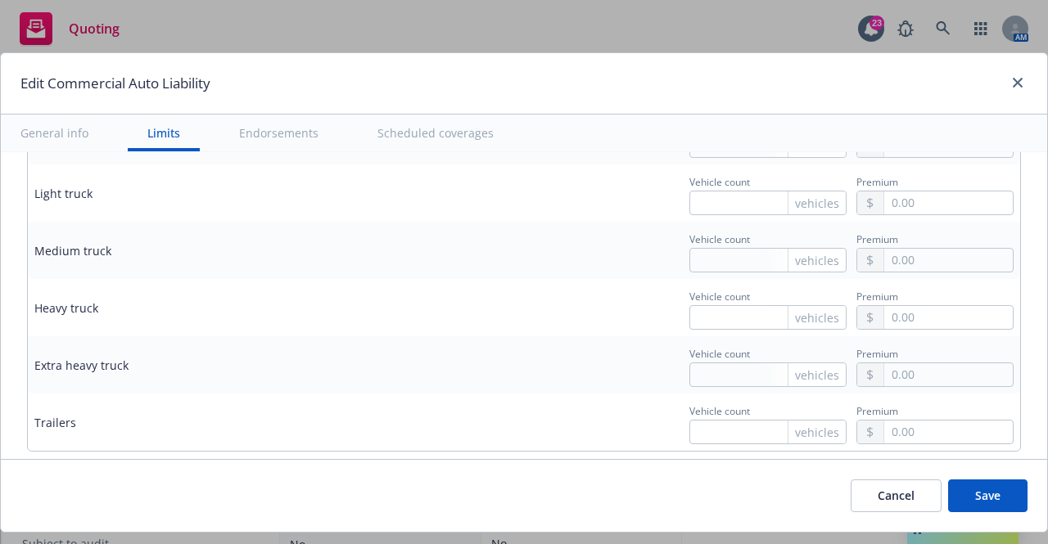
scroll to position [2538, 0]
click at [966, 491] on button "Save" at bounding box center [987, 496] width 79 height 33
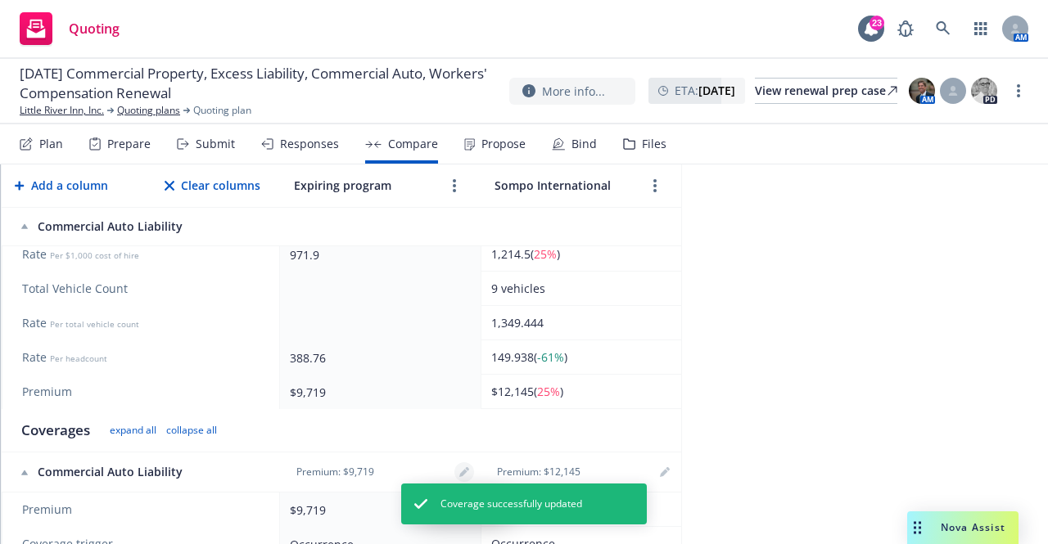
click at [459, 468] on icon "editPencil" at bounding box center [464, 473] width 10 height 10
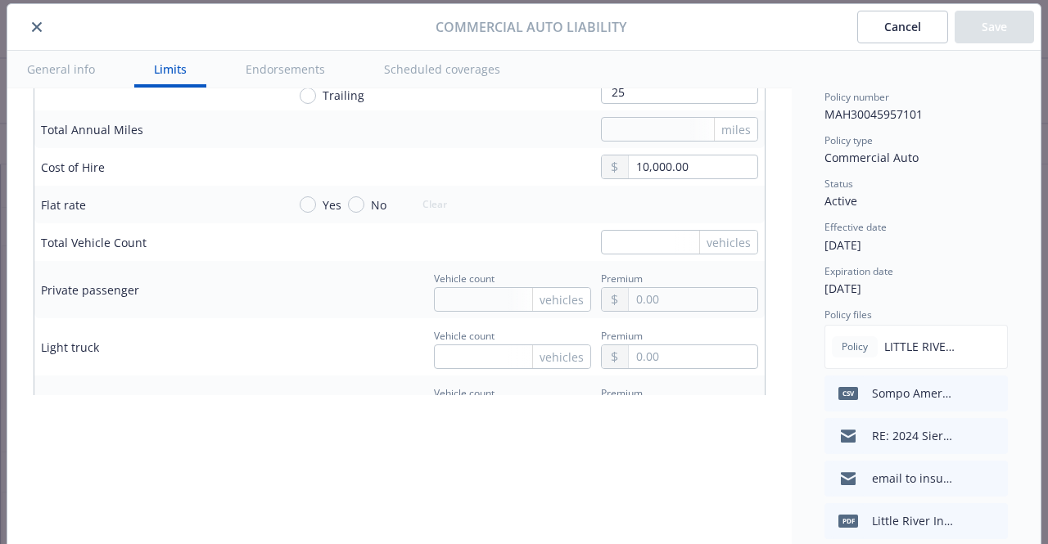
scroll to position [2784, 0]
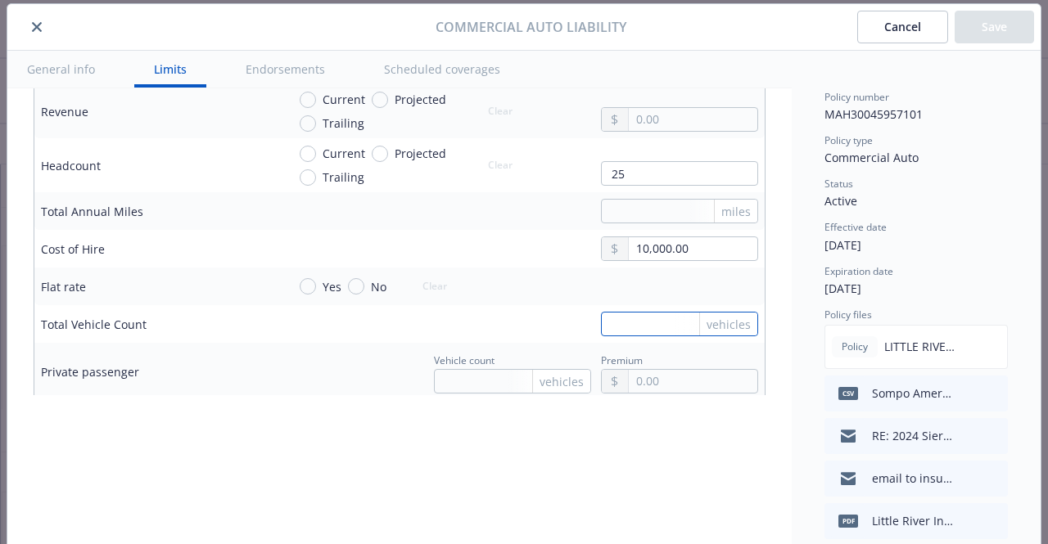
click at [601, 326] on input "text" at bounding box center [679, 324] width 157 height 25
click at [976, 36] on button "Save" at bounding box center [994, 27] width 79 height 33
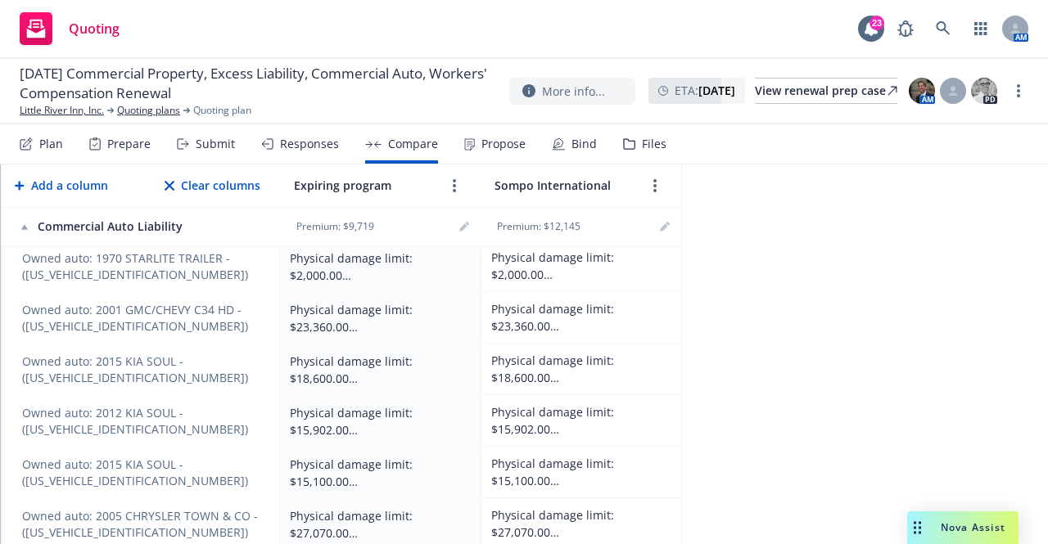
scroll to position [1389, 0]
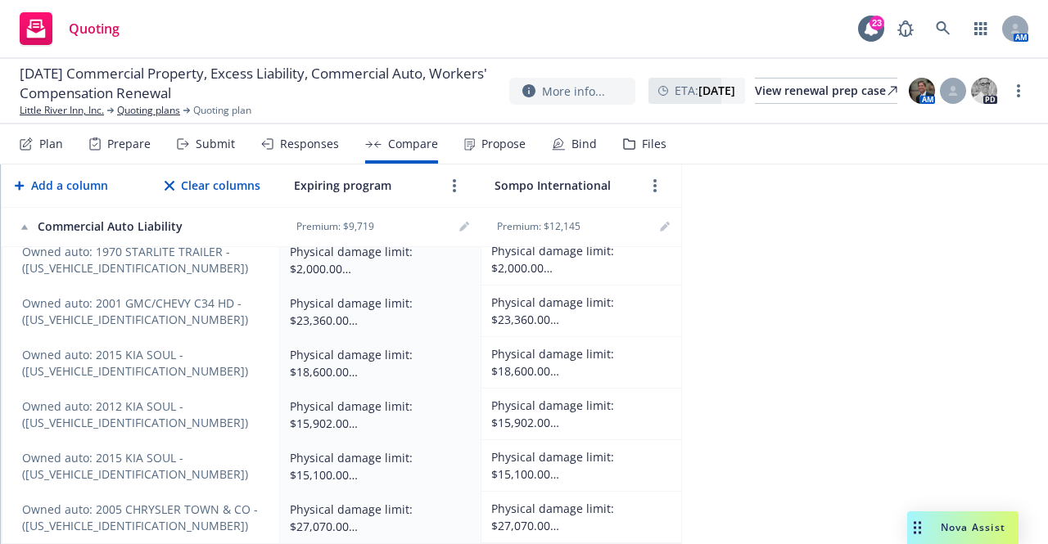
click at [928, 528] on div "Nova Assist" at bounding box center [973, 528] width 91 height 14
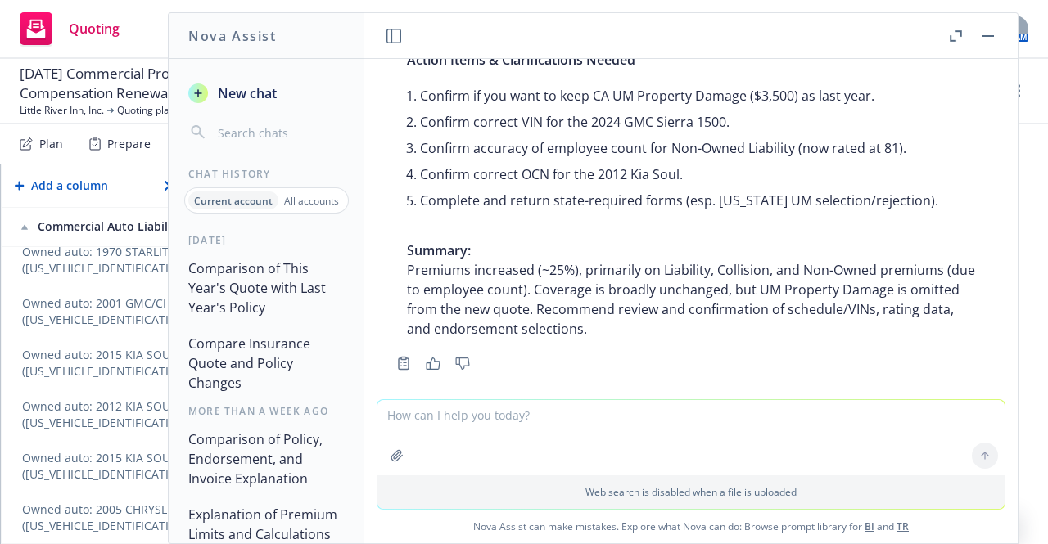
scroll to position [1546, 0]
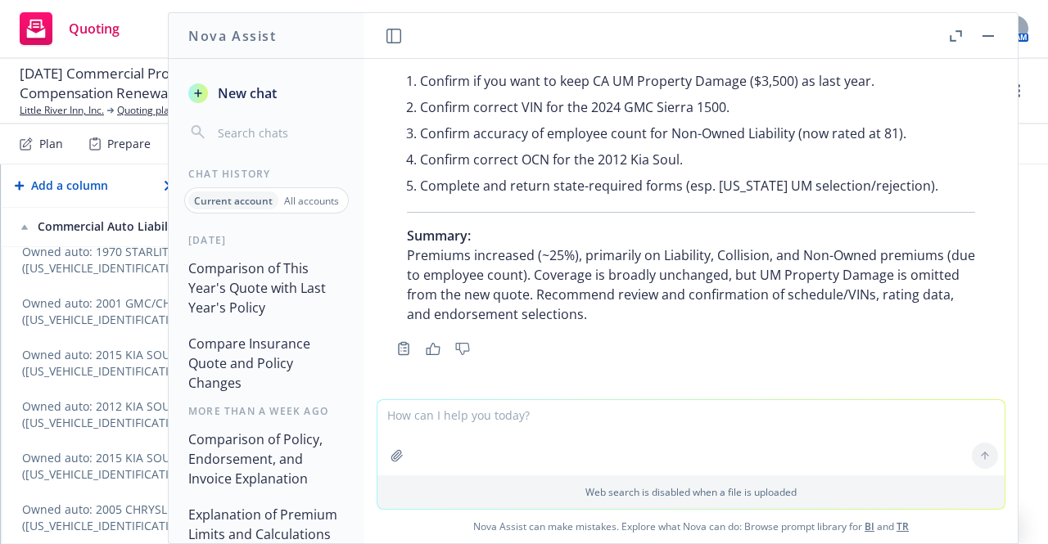
click at [989, 40] on button "button" at bounding box center [988, 36] width 20 height 20
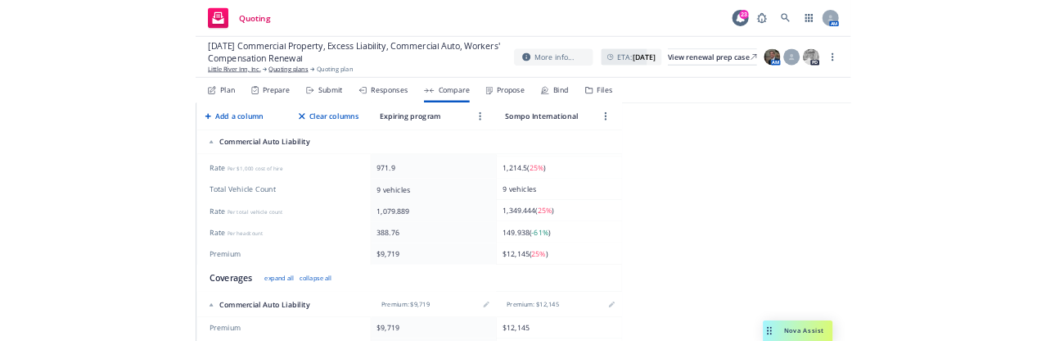
scroll to position [0, 0]
